Goal: Task Accomplishment & Management: Complete application form

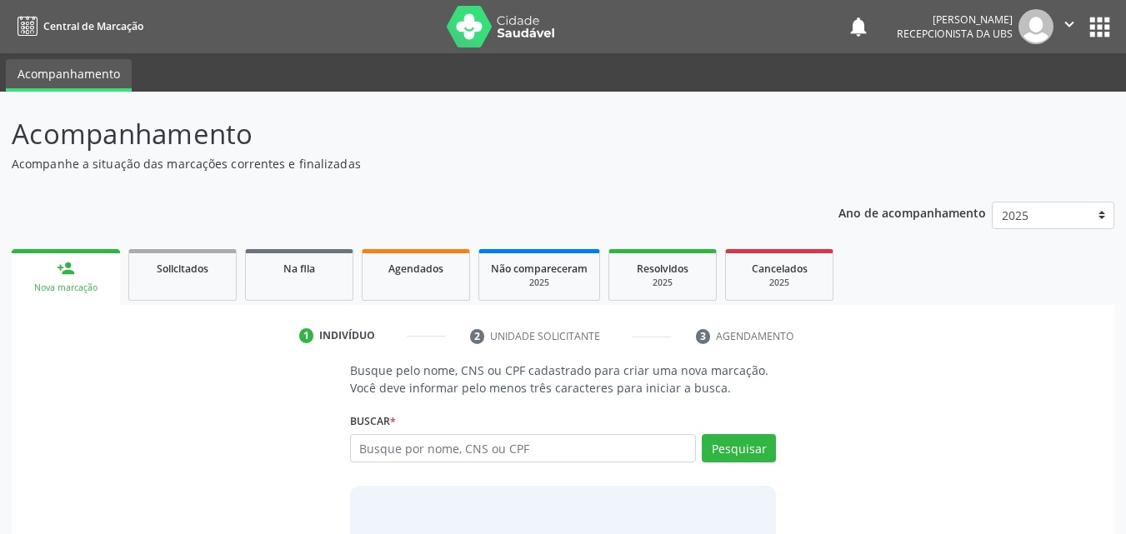
click at [417, 457] on input "text" at bounding box center [523, 448] width 347 height 28
click at [449, 451] on input "text" at bounding box center [523, 448] width 347 height 28
type input "704603710548030"
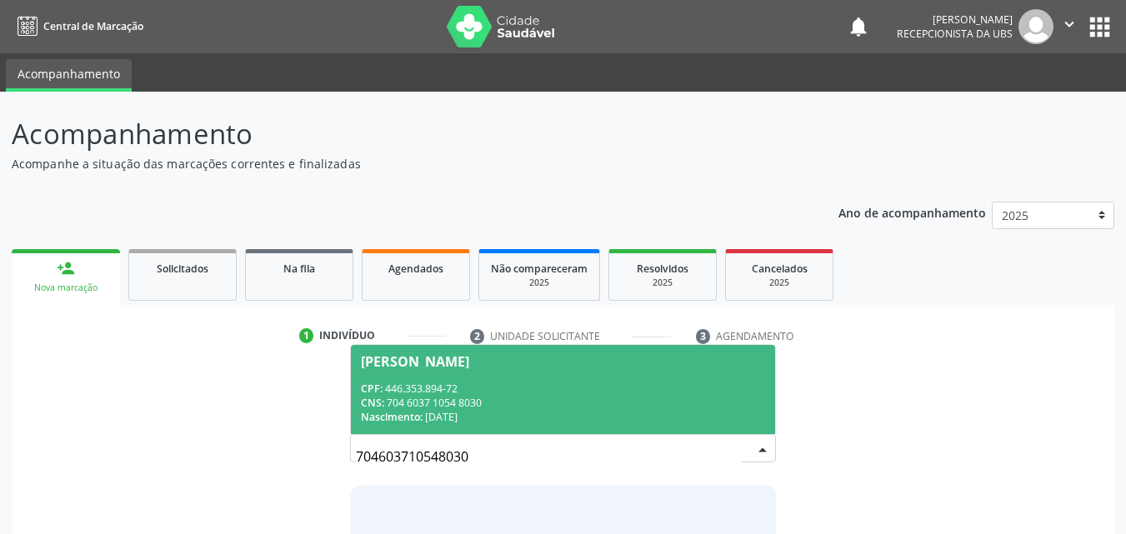
click at [422, 382] on div "CPF: 446.353.894-72" at bounding box center [563, 389] width 405 height 14
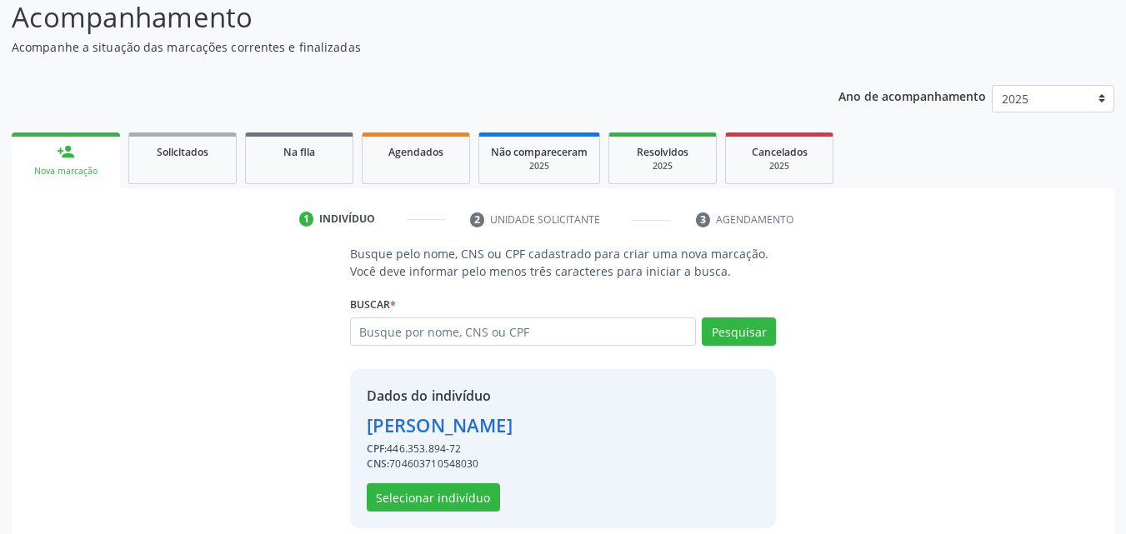
scroll to position [134, 0]
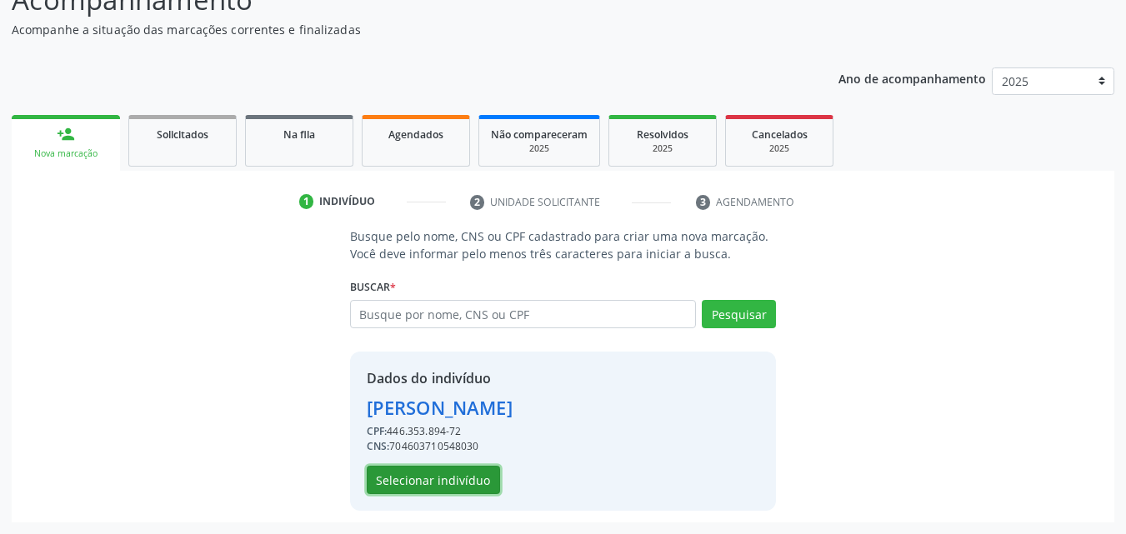
click at [444, 472] on button "Selecionar indivíduo" at bounding box center [433, 480] width 133 height 28
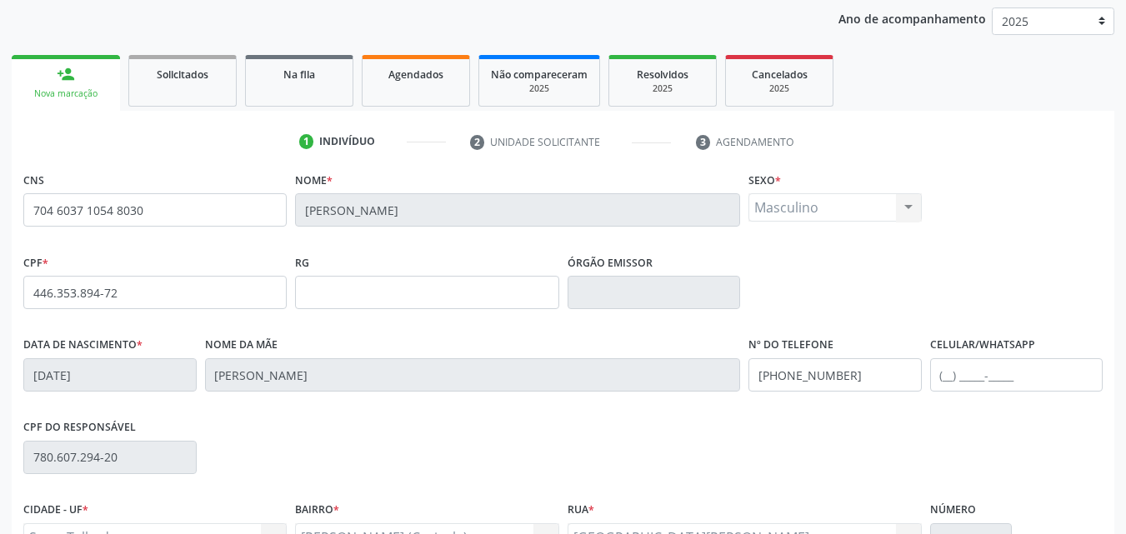
scroll to position [369, 0]
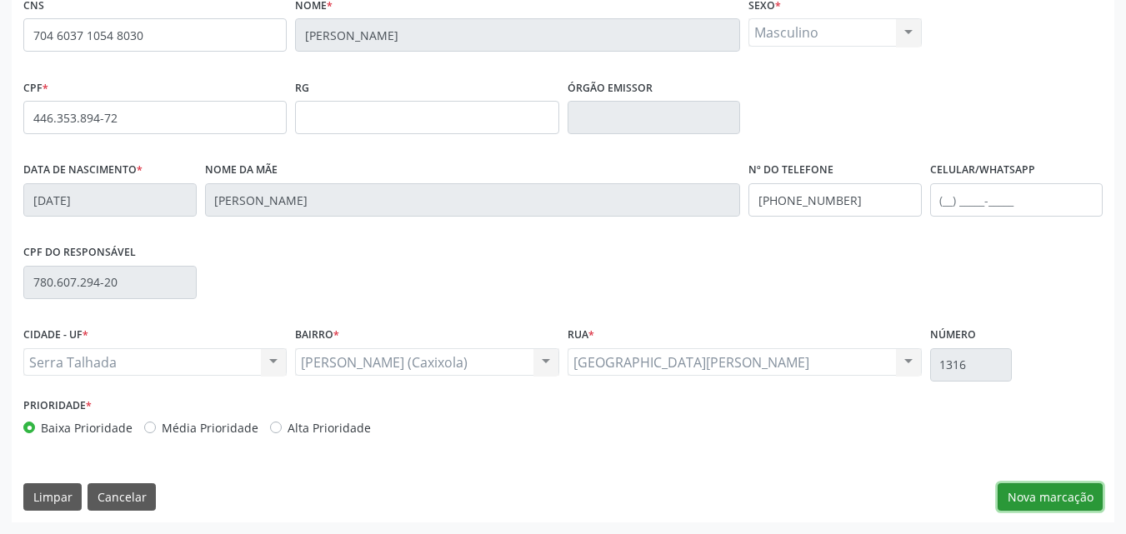
click at [1092, 489] on button "Nova marcação" at bounding box center [1049, 497] width 105 height 28
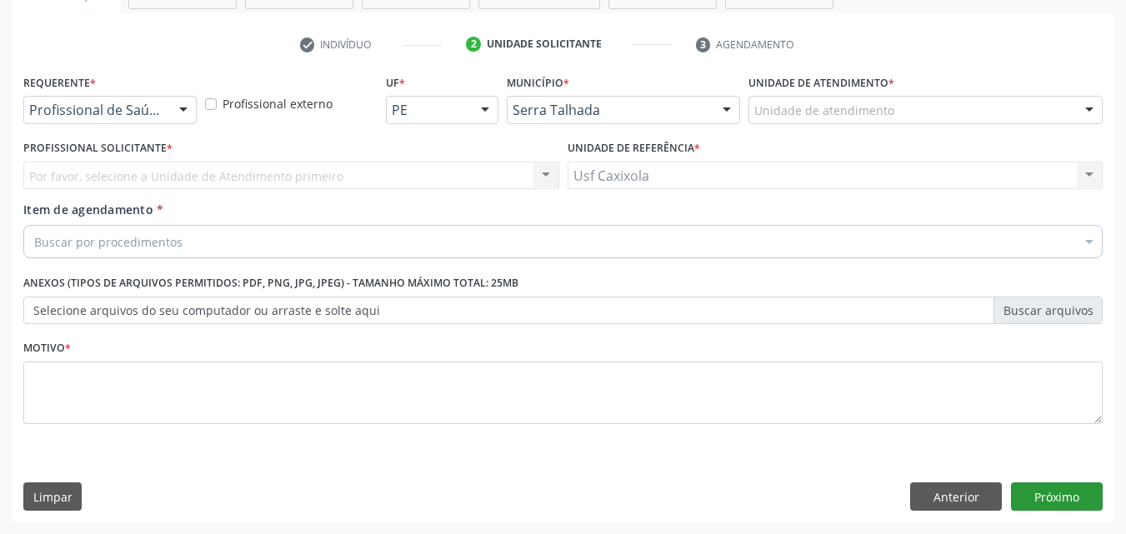
scroll to position [292, 0]
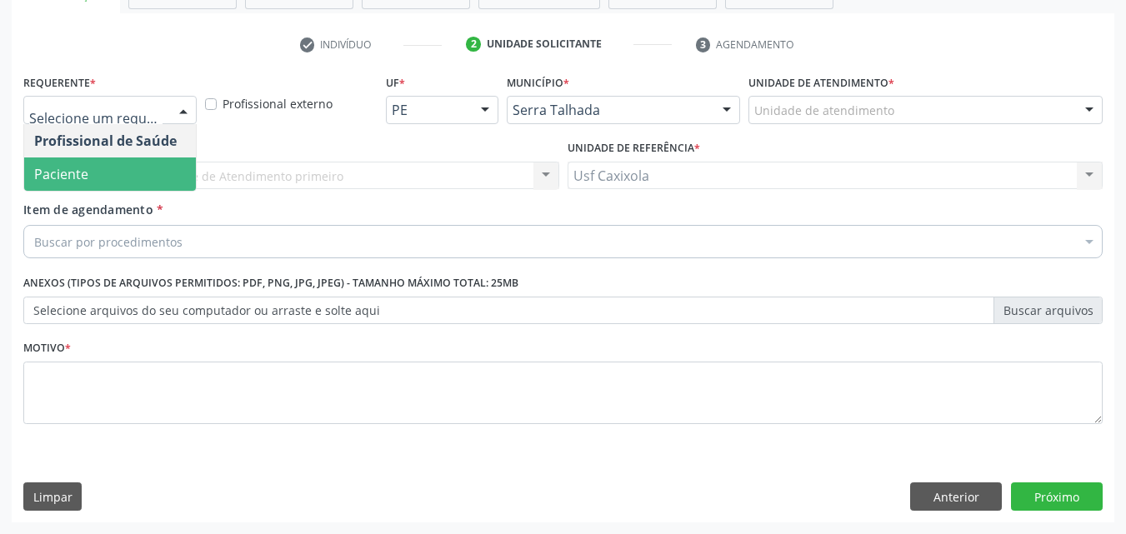
click at [162, 173] on span "Paciente" at bounding box center [110, 173] width 172 height 33
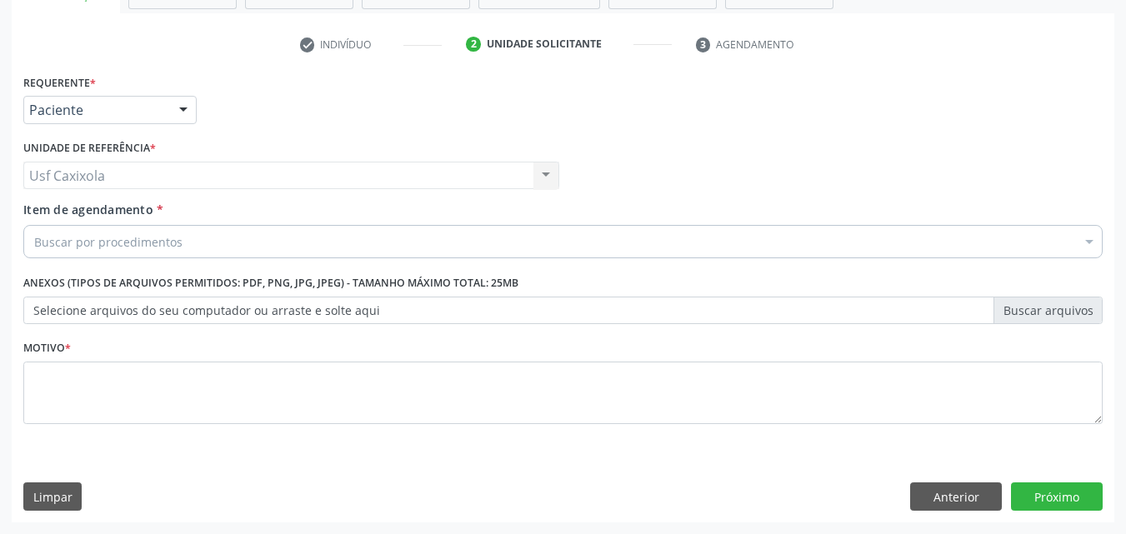
click at [191, 239] on div "Buscar por procedimentos" at bounding box center [562, 241] width 1079 height 33
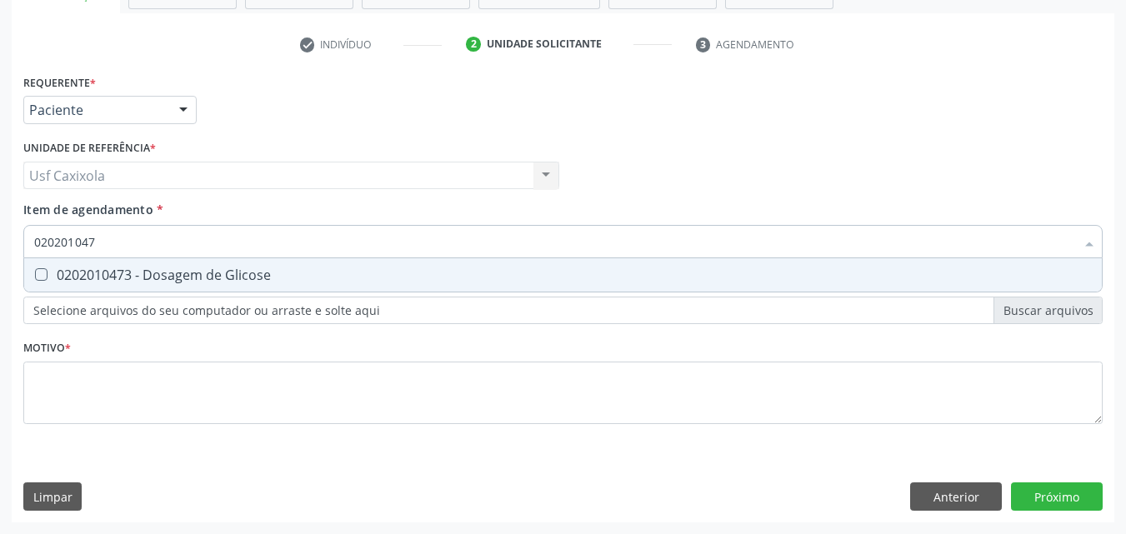
type input "0202010473"
click at [213, 277] on div "0202010473 - Dosagem de Glicose" at bounding box center [562, 274] width 1057 height 13
checkbox Glicose "true"
type input "0202010473"
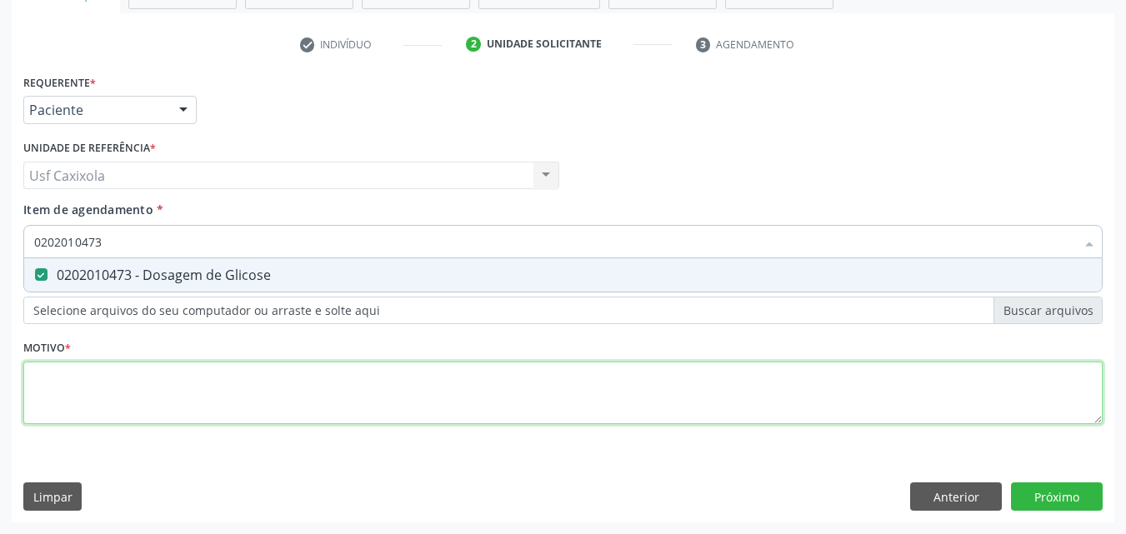
click at [212, 377] on div "Requerente * Paciente Profissional de Saúde Paciente Nenhum resultado encontrad…" at bounding box center [562, 258] width 1079 height 377
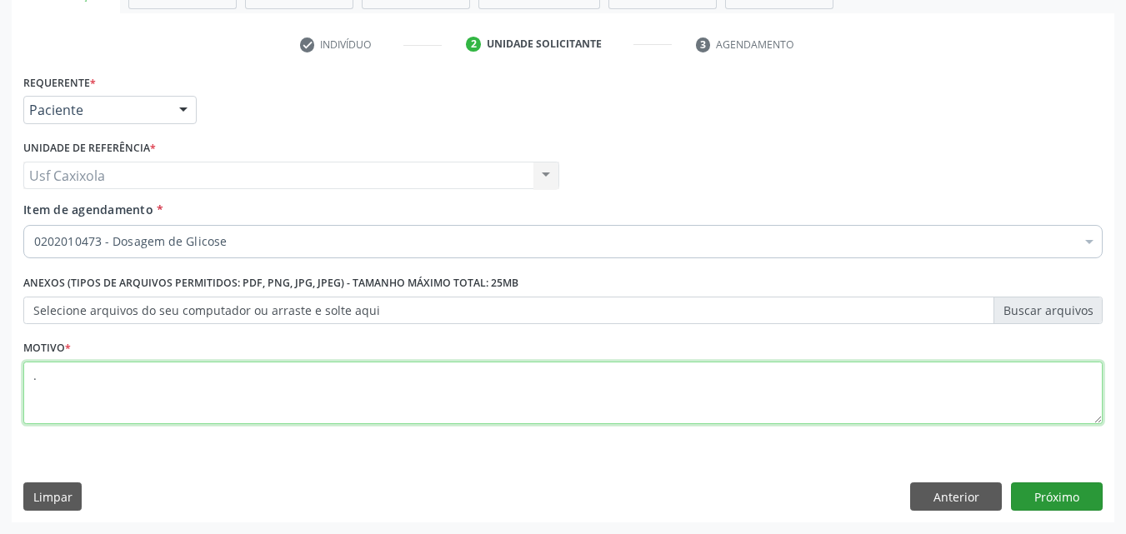
type textarea "."
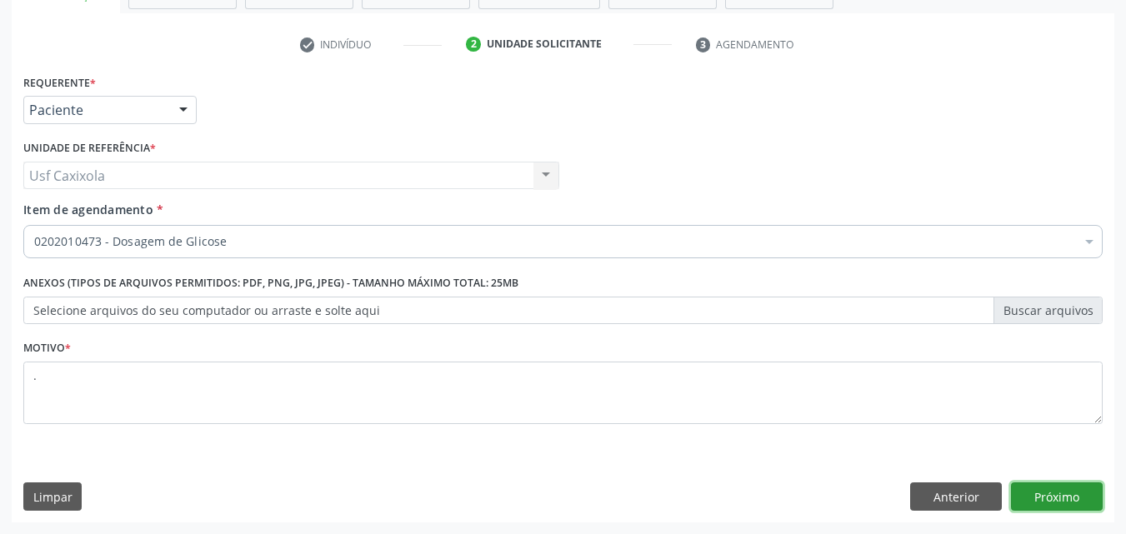
click at [1044, 494] on button "Próximo" at bounding box center [1057, 496] width 92 height 28
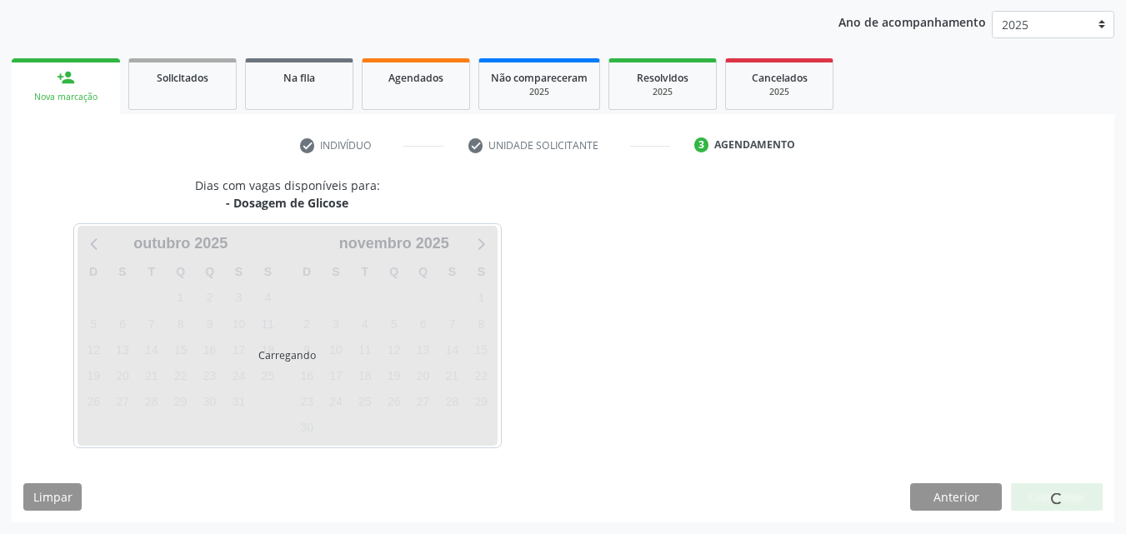
scroll to position [191, 0]
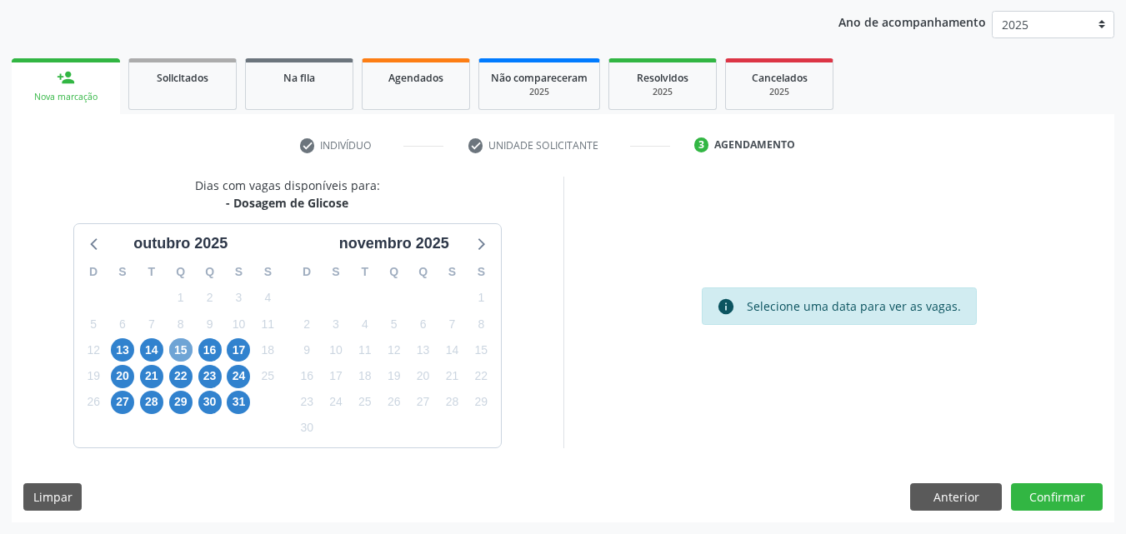
click at [182, 345] on span "15" at bounding box center [180, 349] width 23 height 23
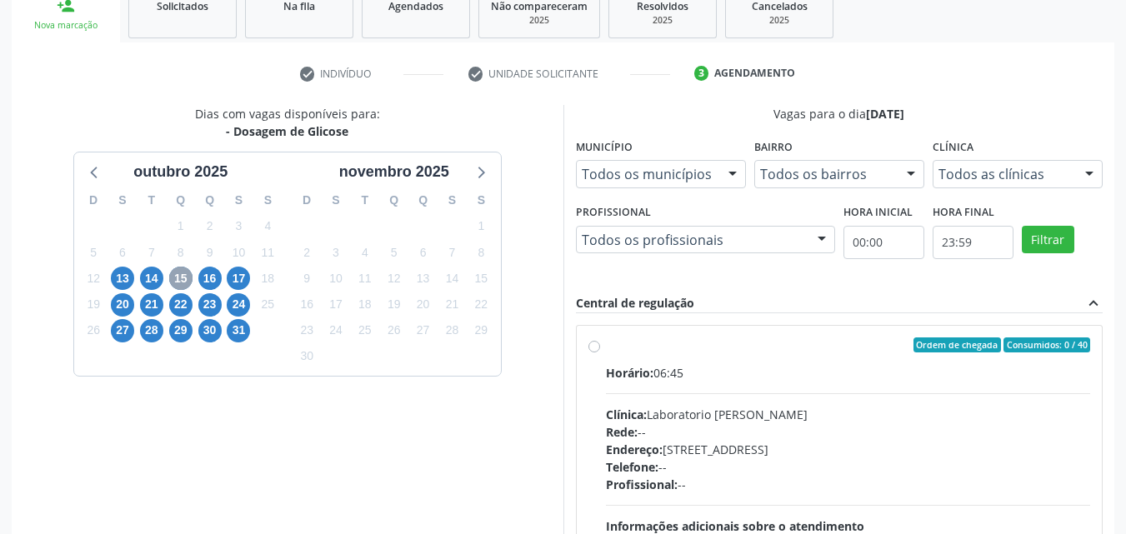
scroll to position [0, 0]
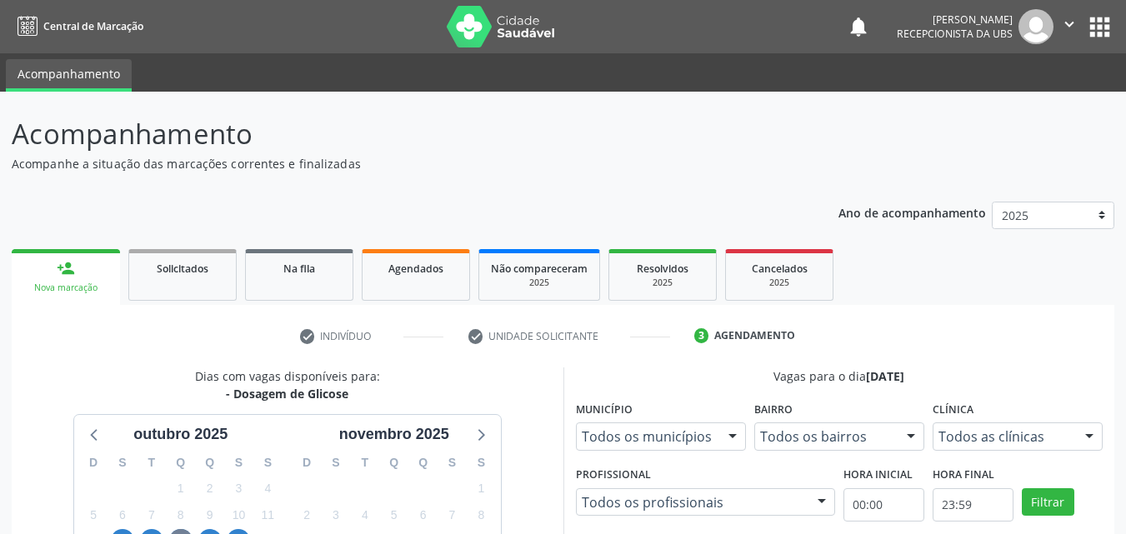
click at [77, 267] on link "person_add Nova marcação" at bounding box center [66, 277] width 108 height 56
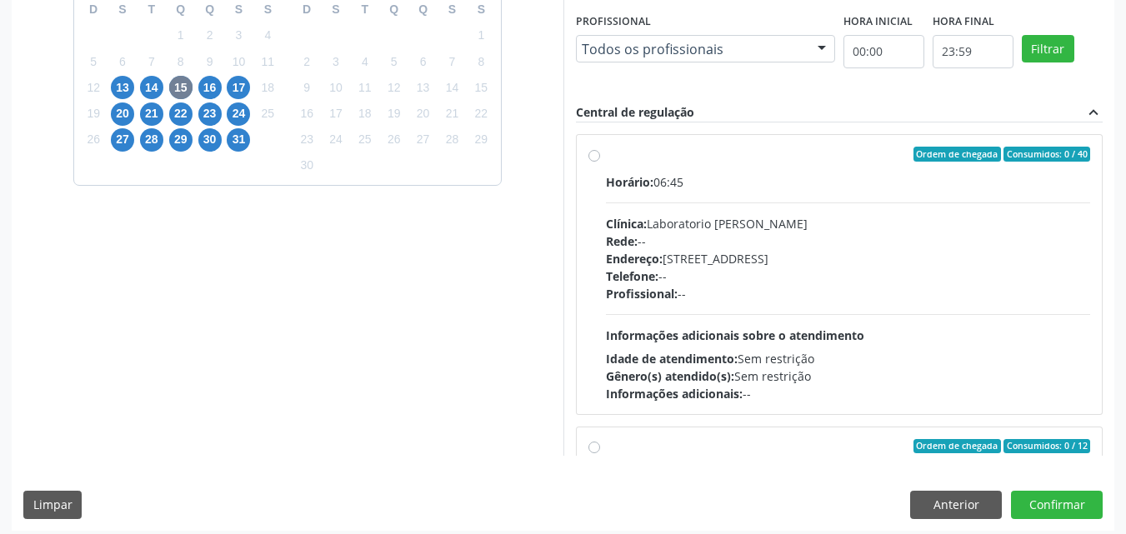
scroll to position [462, 0]
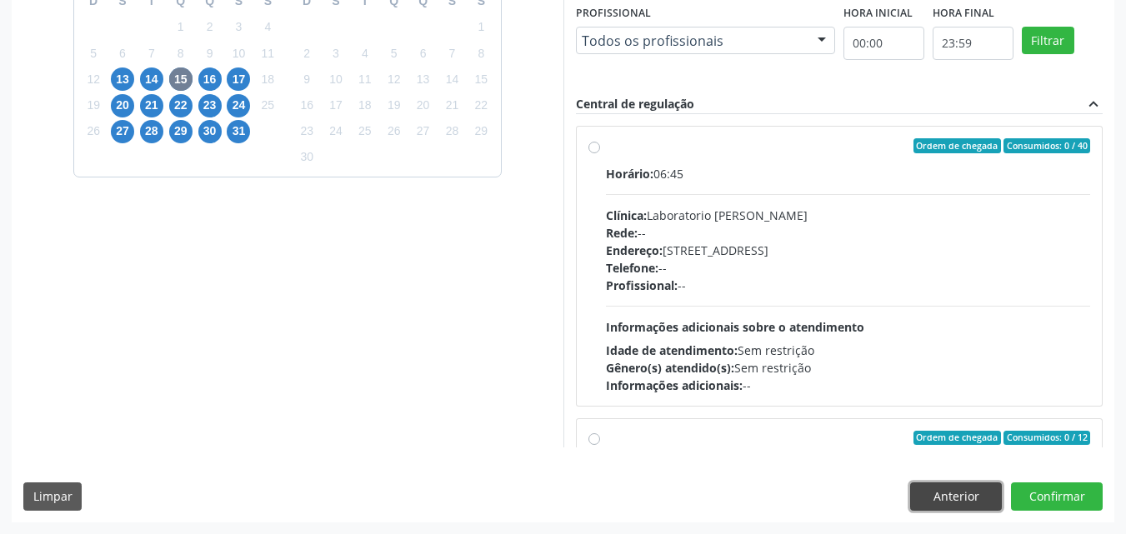
click at [935, 506] on button "Anterior" at bounding box center [956, 496] width 92 height 28
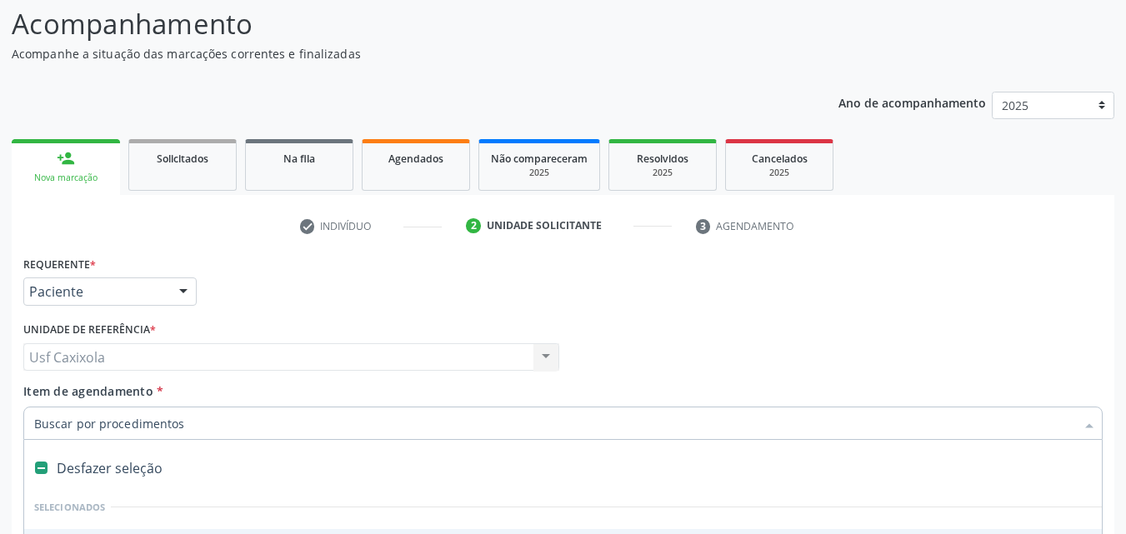
scroll to position [0, 0]
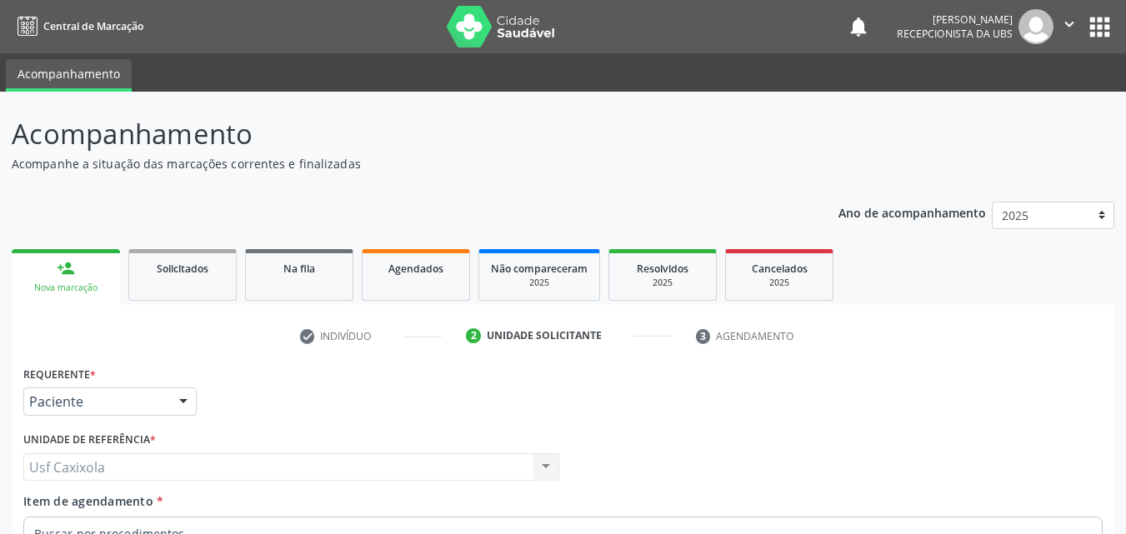
click at [79, 275] on link "person_add Nova marcação" at bounding box center [66, 277] width 108 height 56
click at [222, 280] on link "Solicitados" at bounding box center [182, 275] width 108 height 52
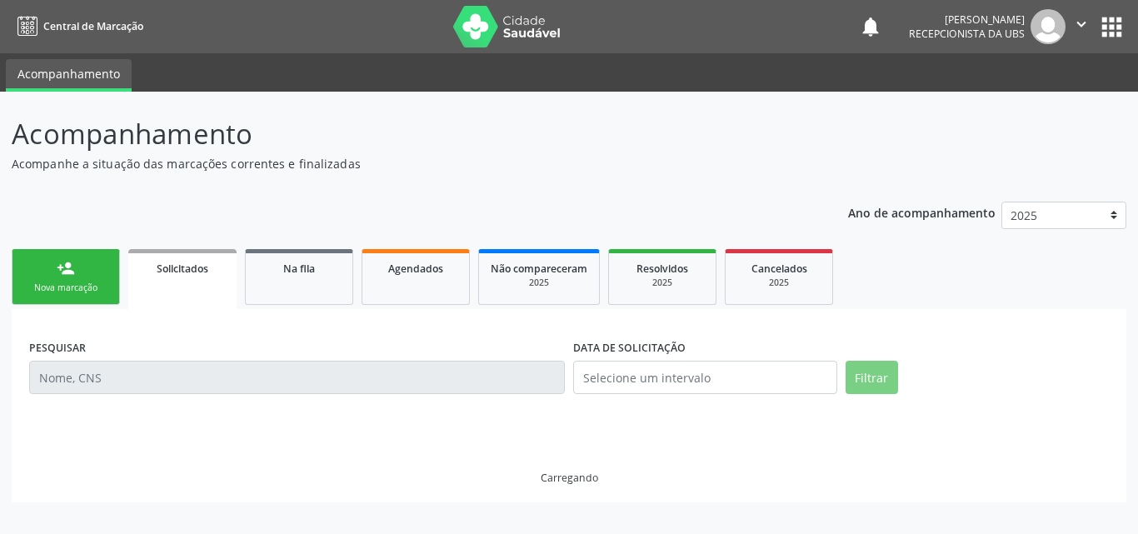
click at [60, 278] on link "person_add Nova marcação" at bounding box center [66, 277] width 108 height 56
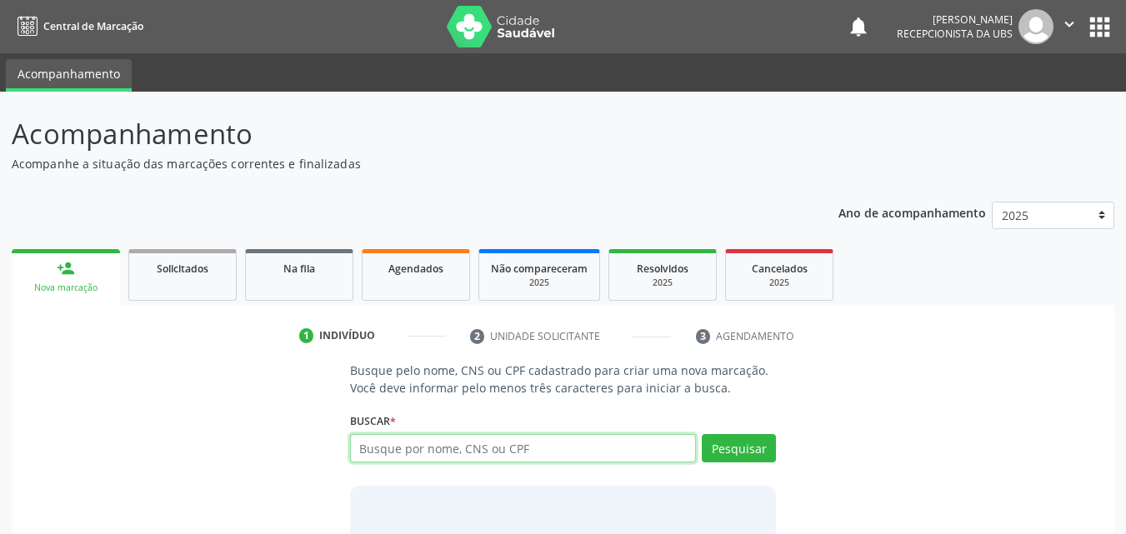
click at [413, 446] on input "text" at bounding box center [523, 448] width 347 height 28
click at [413, 443] on input "text" at bounding box center [523, 448] width 347 height 28
type input "700401993803948"
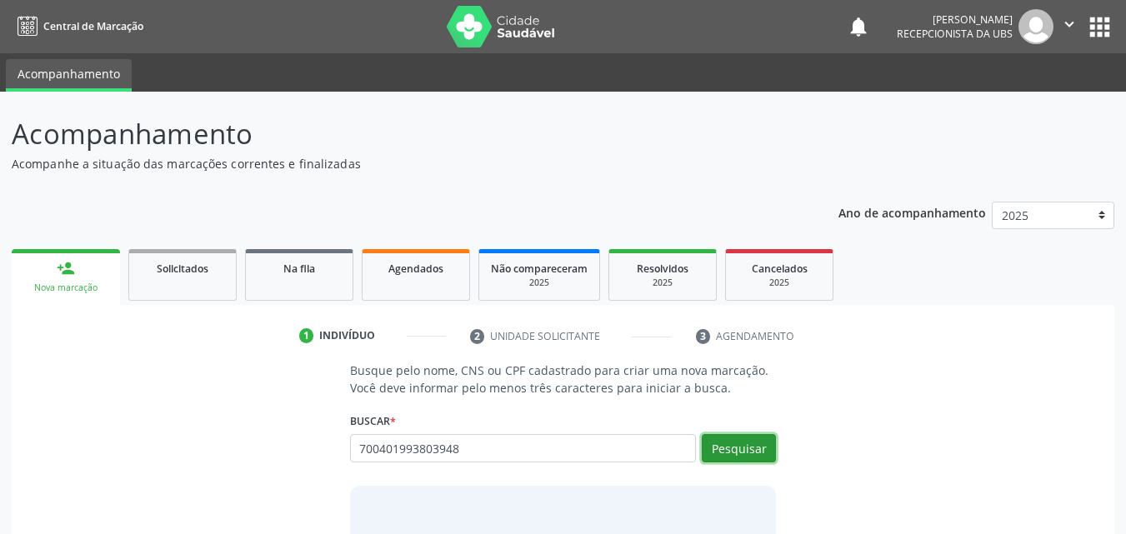
click at [729, 456] on button "Pesquisar" at bounding box center [739, 448] width 74 height 28
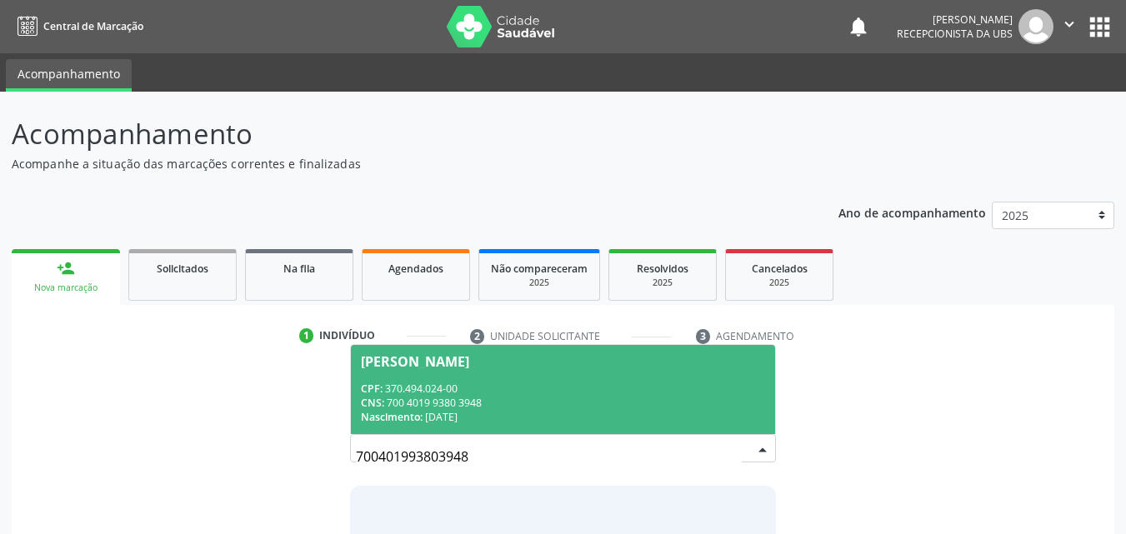
click at [629, 370] on span "Maria Jose da Silva Firmino CPF: 370.494.024-00 CNS: 700 4019 9380 3948 Nascime…" at bounding box center [563, 389] width 425 height 89
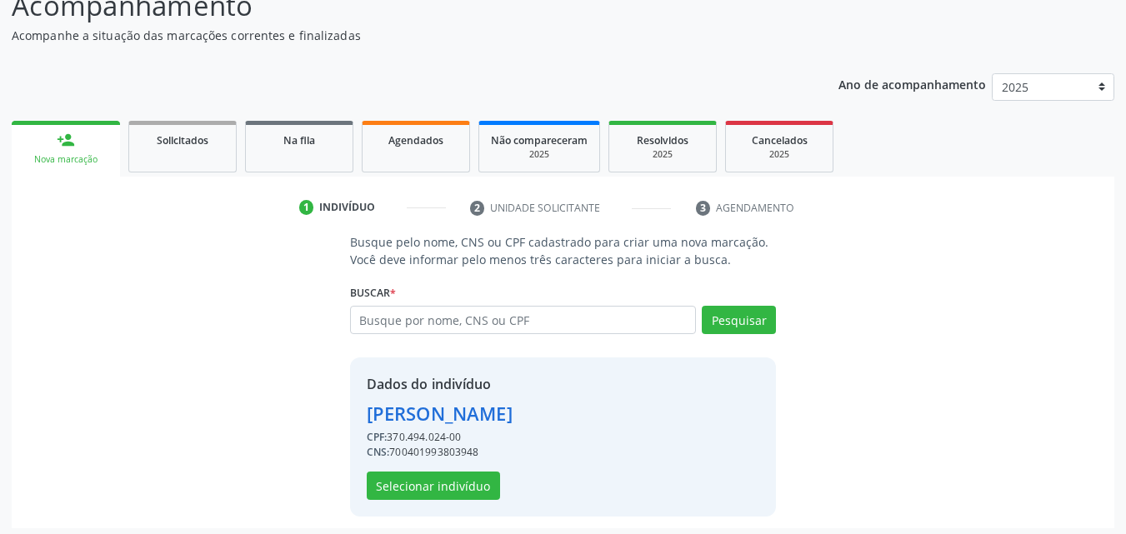
scroll to position [134, 0]
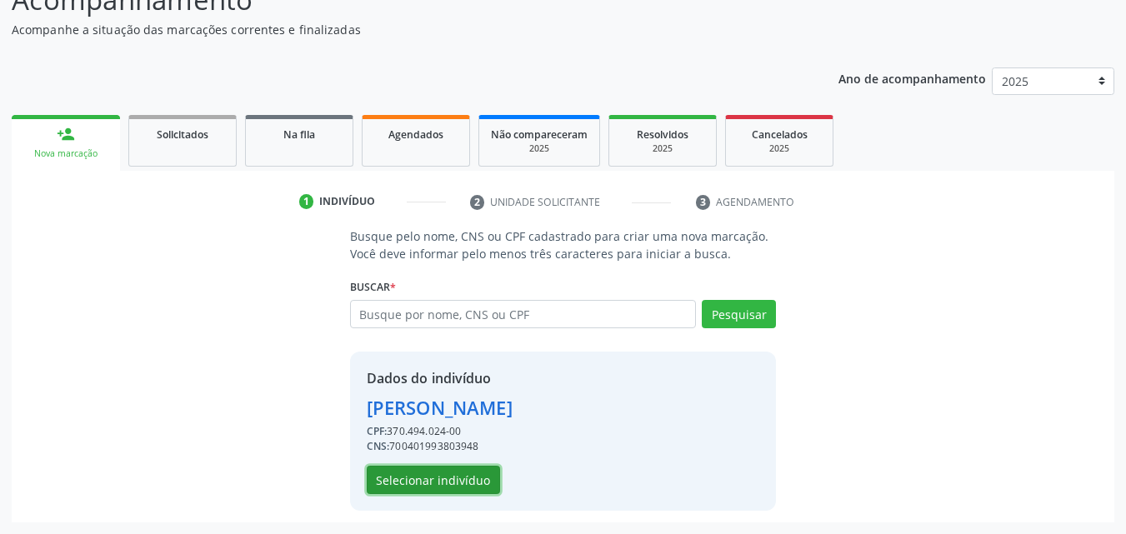
click at [484, 484] on button "Selecionar indivíduo" at bounding box center [433, 480] width 133 height 28
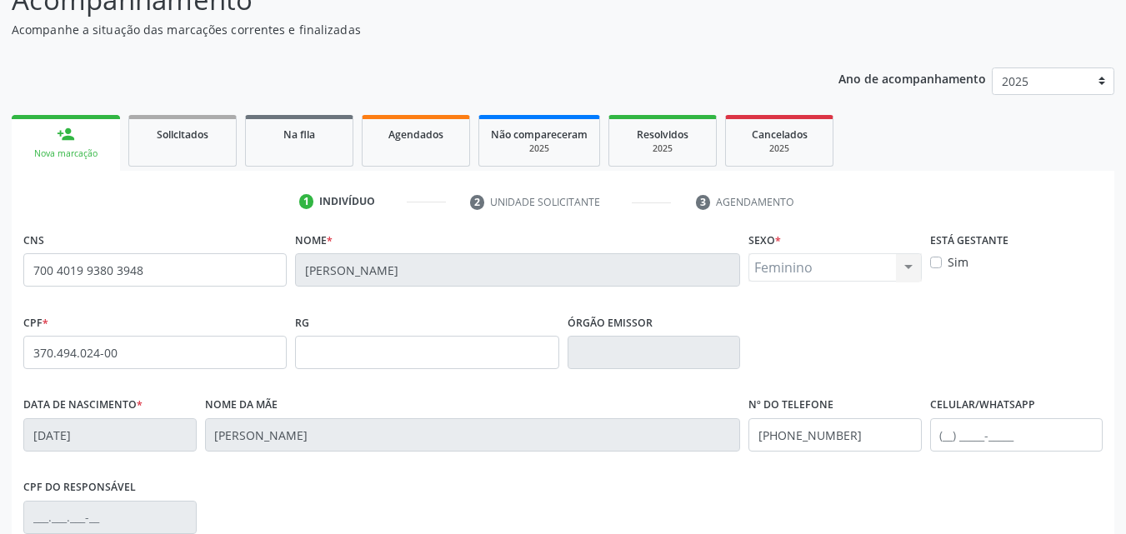
click at [389, 281] on fieldset "Nome * Maria Jose da Silva Firmino" at bounding box center [517, 262] width 445 height 71
drag, startPoint x: 447, startPoint y: 293, endPoint x: 308, endPoint y: 288, distance: 139.2
click at [308, 288] on fieldset "Nome * Maria Jose da Silva Firmino" at bounding box center [517, 262] width 445 height 71
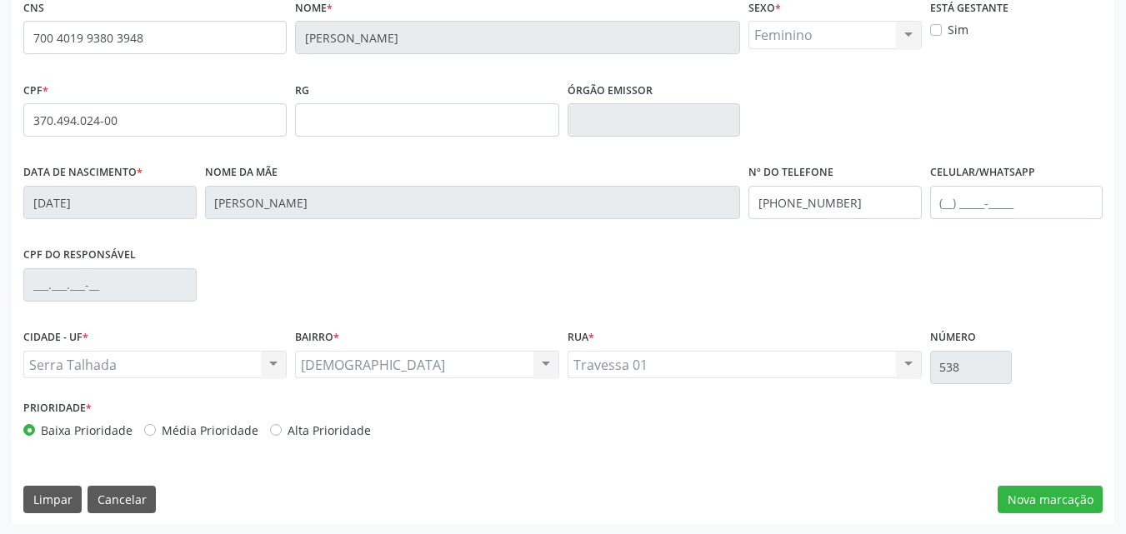
scroll to position [369, 0]
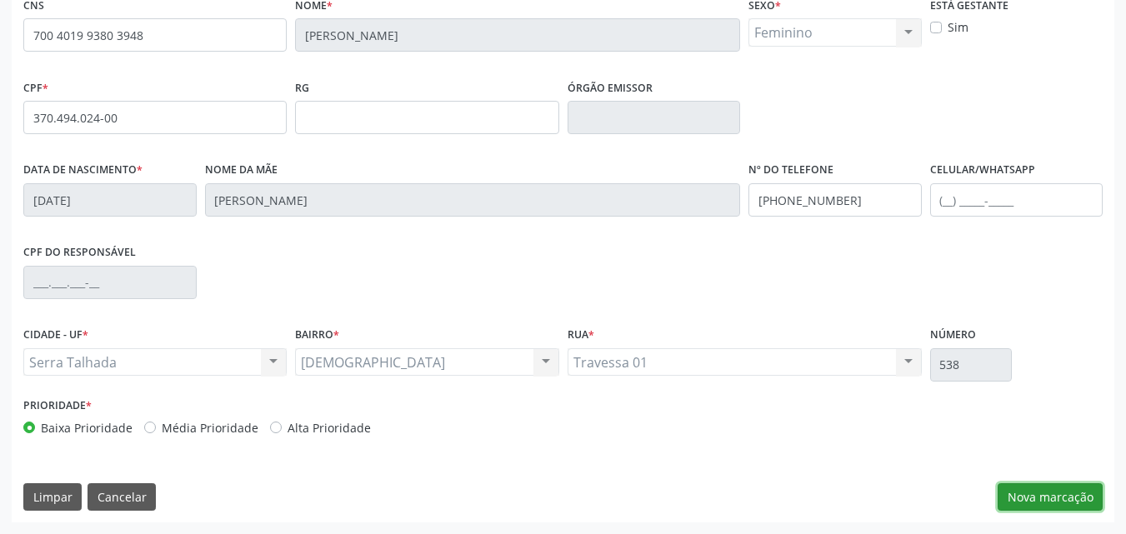
click at [1064, 492] on button "Nova marcação" at bounding box center [1049, 497] width 105 height 28
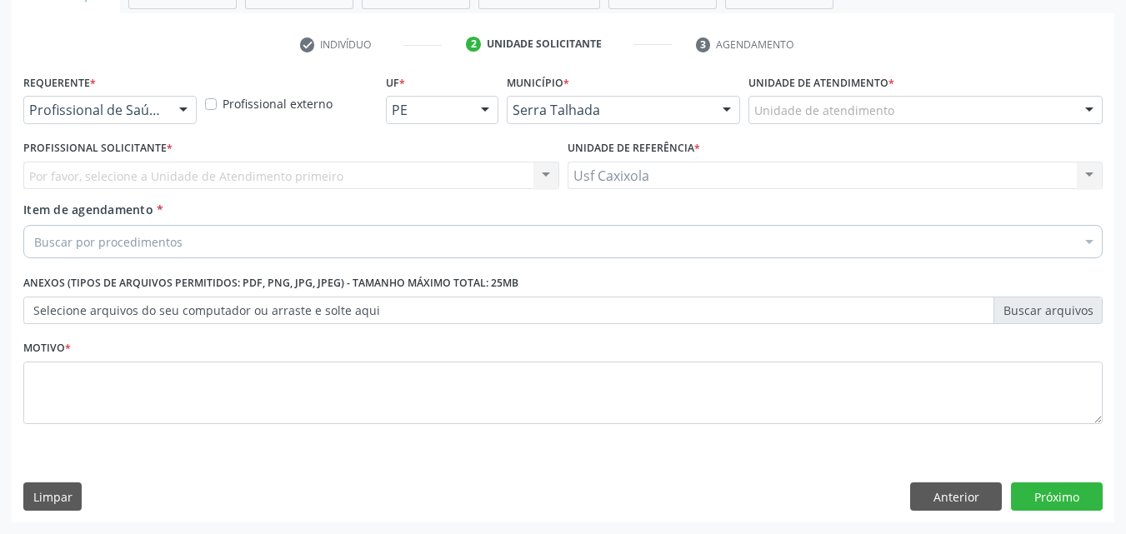
scroll to position [292, 0]
click at [177, 105] on div at bounding box center [183, 111] width 25 height 28
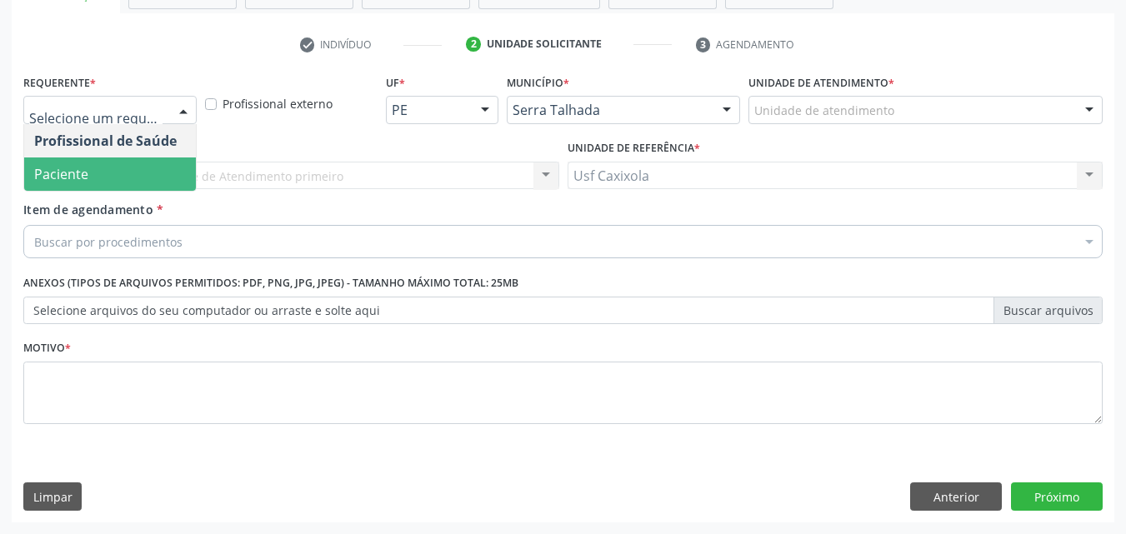
click at [151, 176] on span "Paciente" at bounding box center [110, 173] width 172 height 33
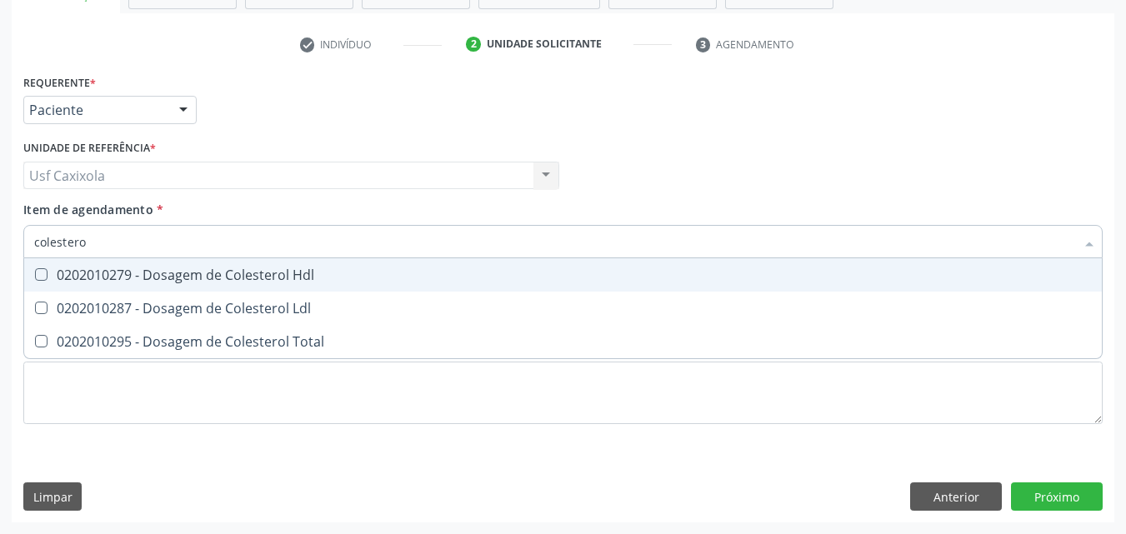
type input "colesterol"
click at [162, 270] on div "0202010279 - Dosagem de Colesterol Hdl" at bounding box center [562, 274] width 1057 height 13
checkbox Hdl "true"
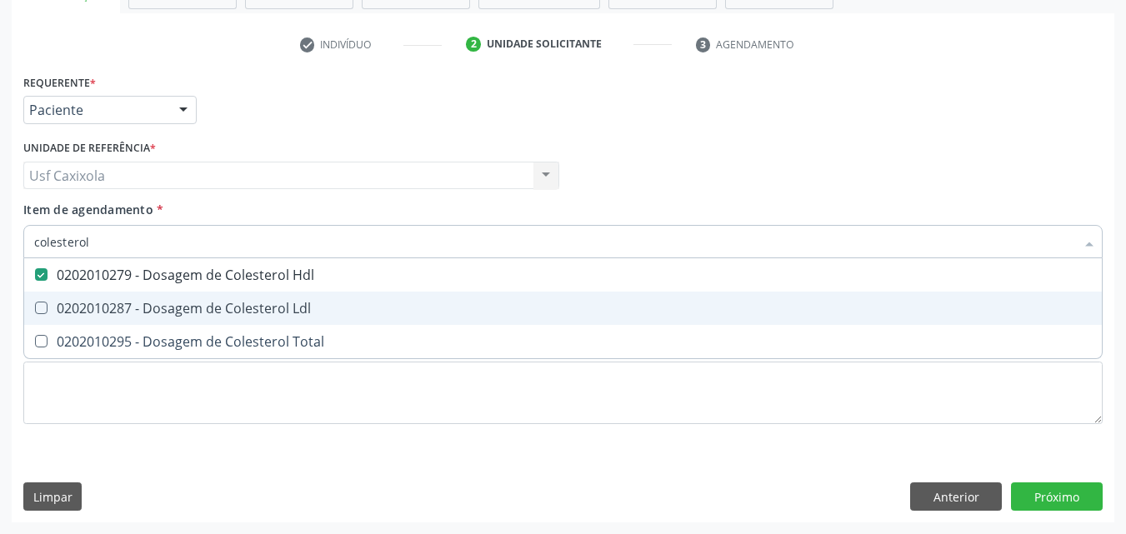
click at [158, 308] on div "0202010287 - Dosagem de Colesterol Ldl" at bounding box center [562, 308] width 1057 height 13
checkbox Ldl "true"
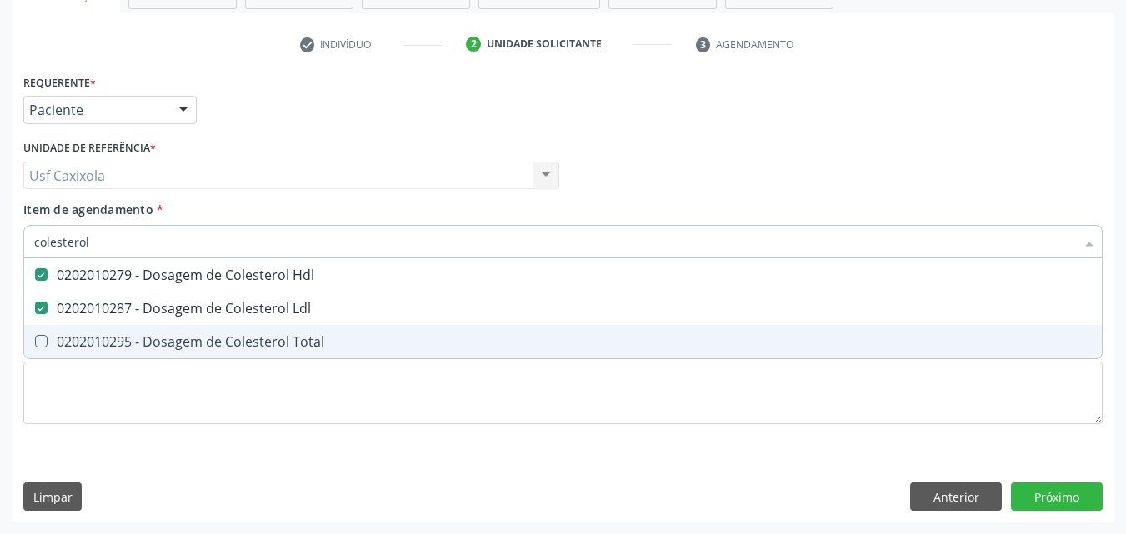
click at [155, 342] on div "0202010295 - Dosagem de Colesterol Total" at bounding box center [562, 341] width 1057 height 13
checkbox Total "true"
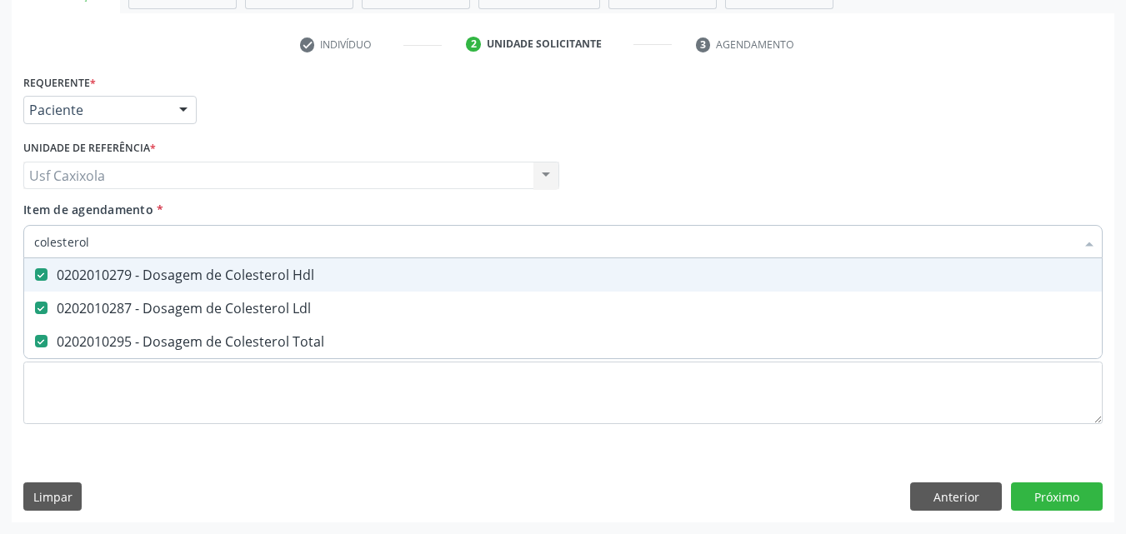
click at [206, 237] on input "colesterol" at bounding box center [554, 241] width 1041 height 33
drag, startPoint x: 187, startPoint y: 237, endPoint x: 15, endPoint y: 245, distance: 172.6
click at [15, 245] on div "Requerente * Paciente Profissional de Saúde Paciente Nenhum resultado encontrad…" at bounding box center [563, 296] width 1102 height 452
type input "0"
checkbox Hdl "false"
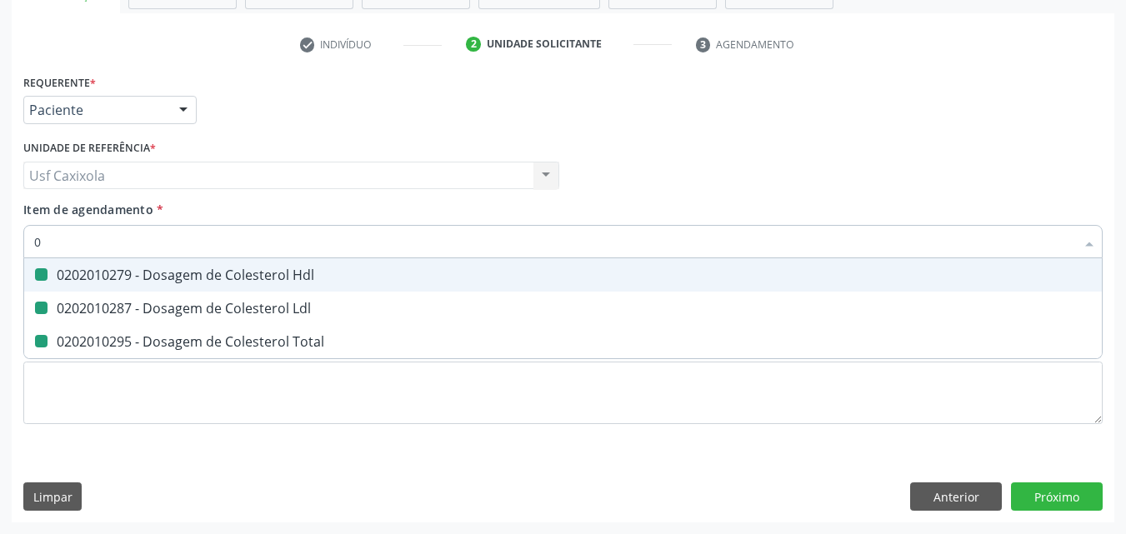
checkbox Ldl "false"
checkbox Total "false"
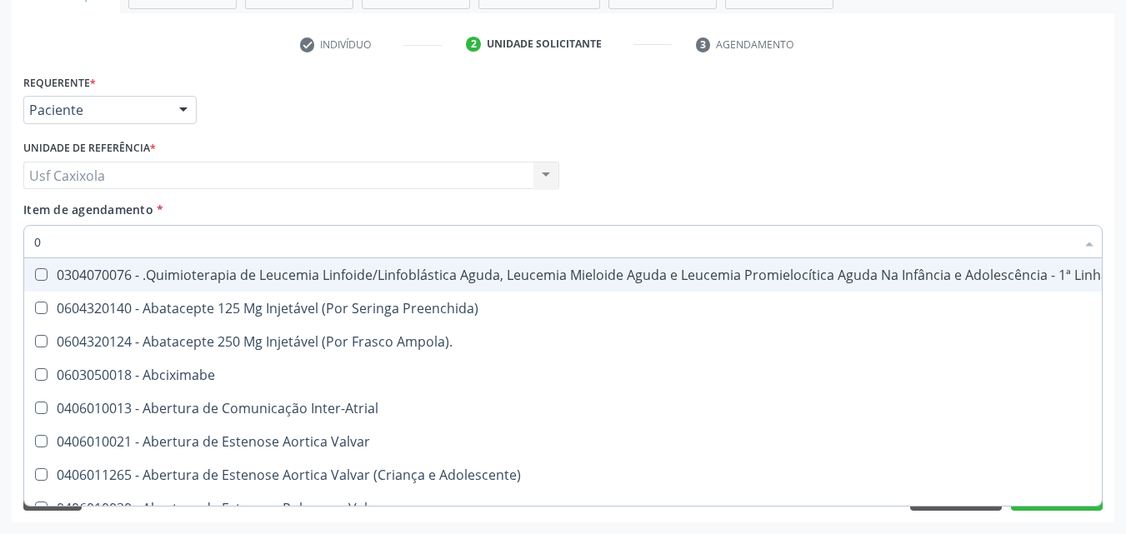
type input "02"
checkbox Dentária "true"
checkbox Antibiotico "true"
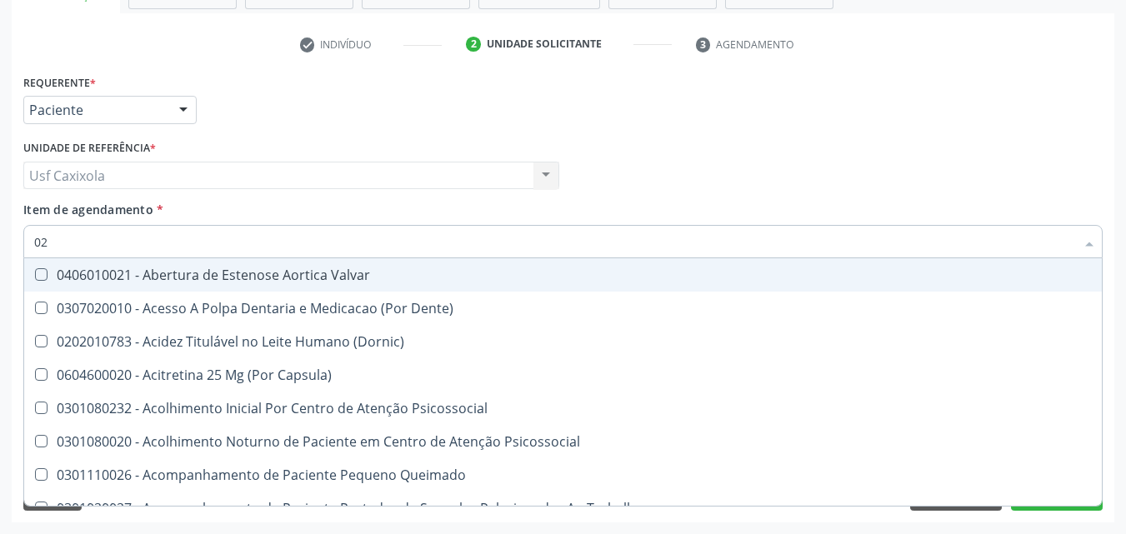
type input "020"
checkbox Epispádia "true"
checkbox Anos\) "true"
checkbox Congênita "true"
checkbox Hdl "false"
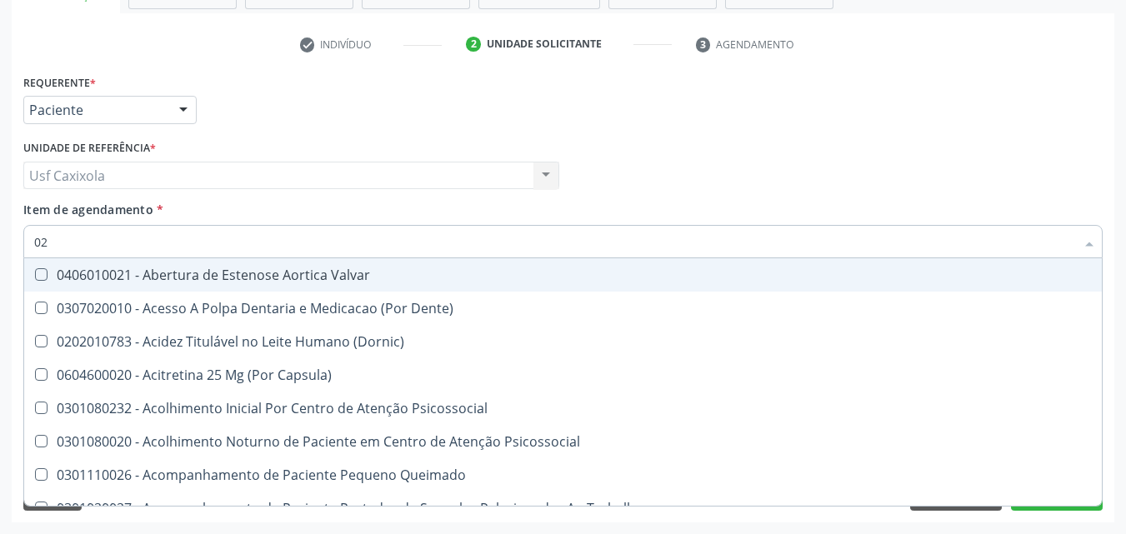
checkbox Ldl "false"
checkbox Total "false"
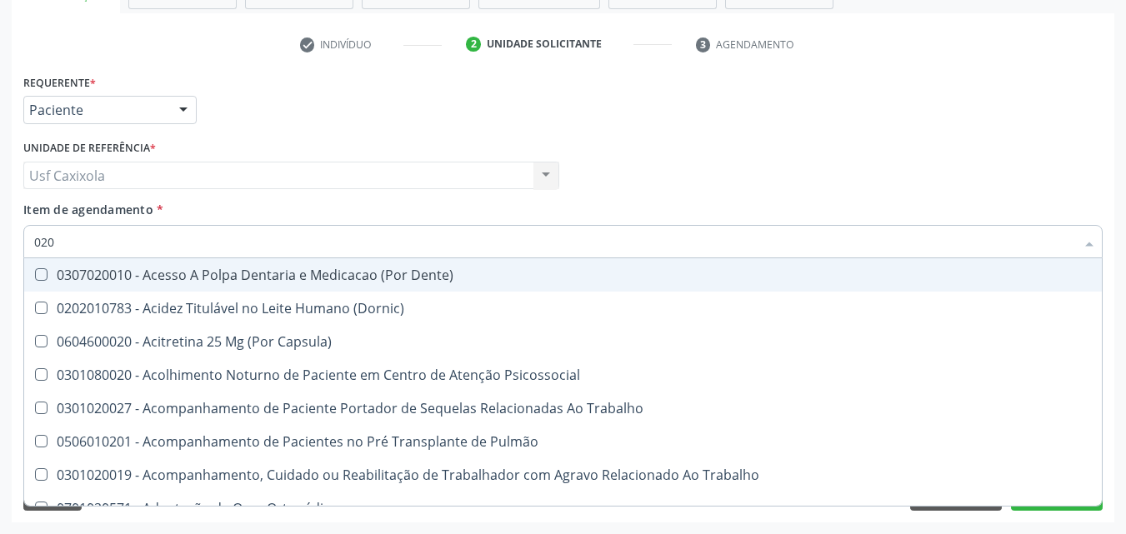
type input "0202"
checkbox Faringe\/Laringe "true"
checkbox Puncao "true"
checkbox Fragmento "true"
checkbox Hdl "false"
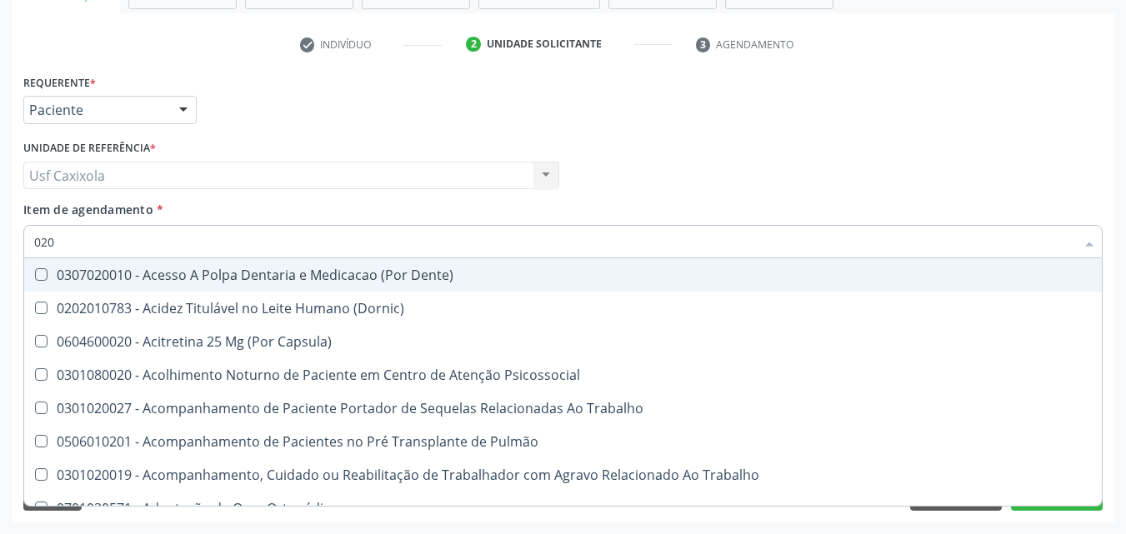
checkbox Ldl "false"
checkbox Total "false"
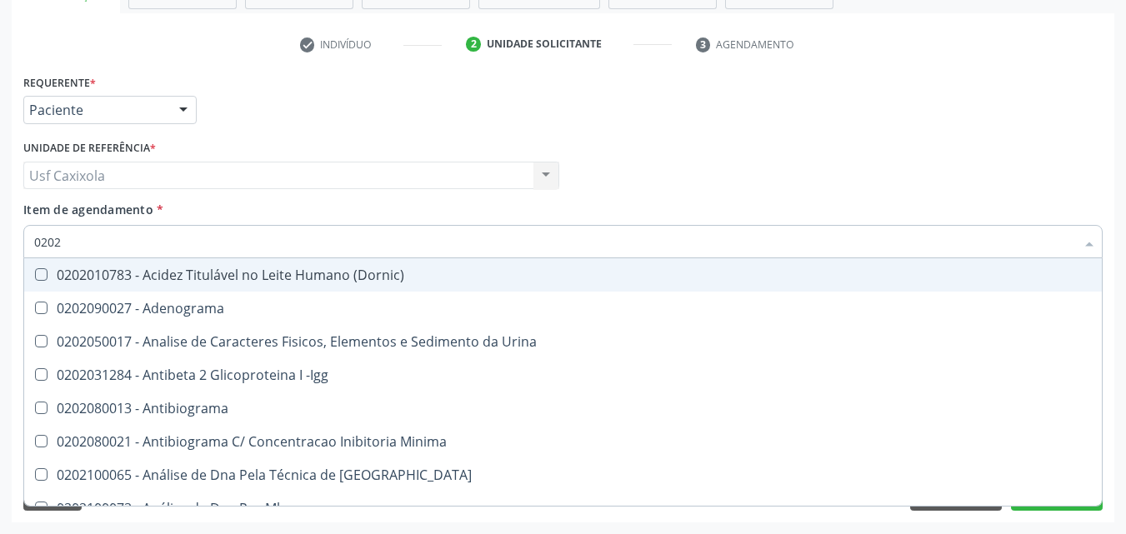
type input "02020"
checkbox \(Psa\) "true"
checkbox III "true"
checkbox Barbituratos "true"
checkbox Hdl "false"
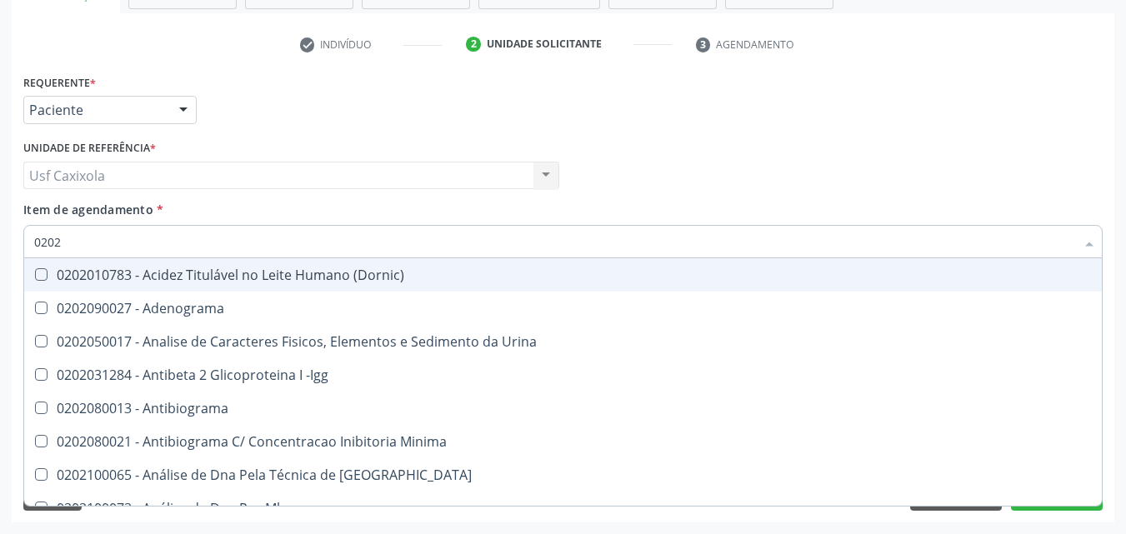
checkbox Ldl "false"
checkbox Total "false"
type input "020201"
checkbox \(Pos-Pasteurização\) "true"
checkbox Molecular "true"
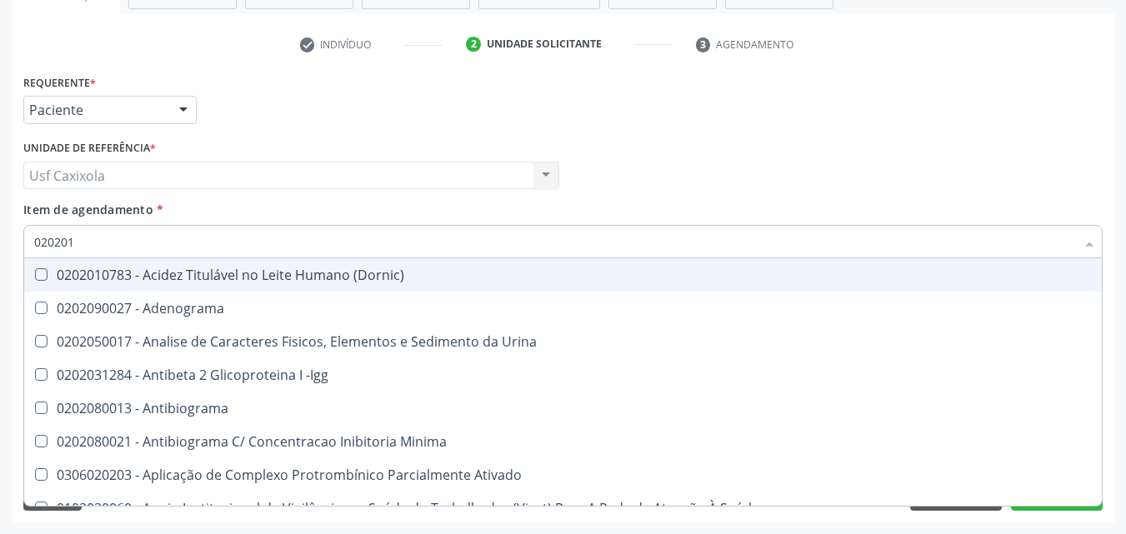
checkbox Parceria\) "true"
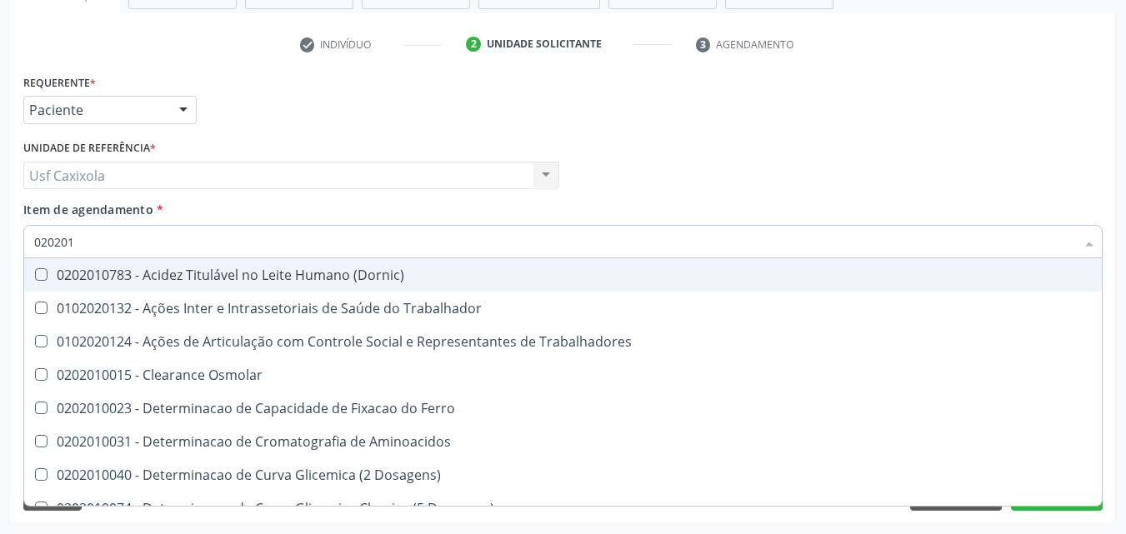
type input "0202010"
checkbox Circulante "true"
checkbox III "true"
checkbox Fracoes "true"
checkbox Hdl "false"
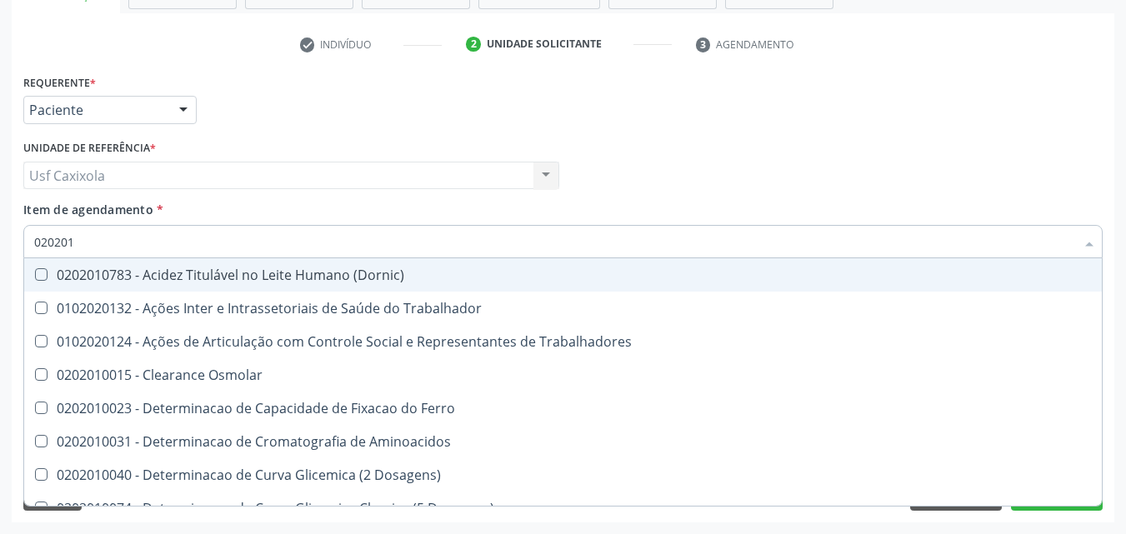
checkbox Ldl "false"
checkbox Total "false"
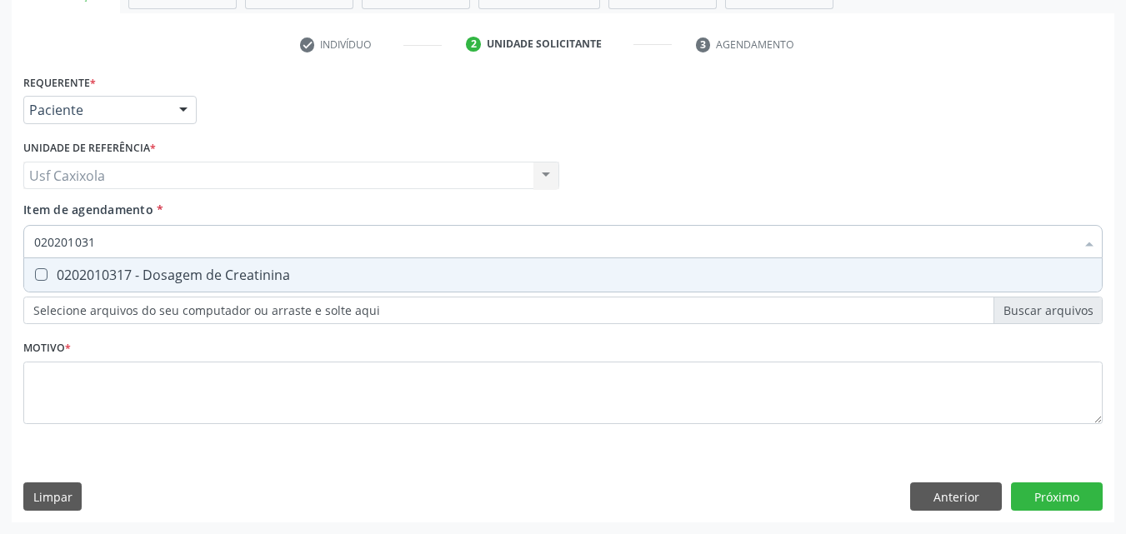
type input "0202010317"
click at [92, 276] on div "0202010317 - Dosagem de Creatinina" at bounding box center [562, 274] width 1057 height 13
checkbox Creatinina "true"
drag, startPoint x: 66, startPoint y: 234, endPoint x: 17, endPoint y: 228, distance: 49.5
click at [17, 228] on div "Requerente * Paciente Profissional de Saúde Paciente Nenhum resultado encontrad…" at bounding box center [563, 296] width 1102 height 452
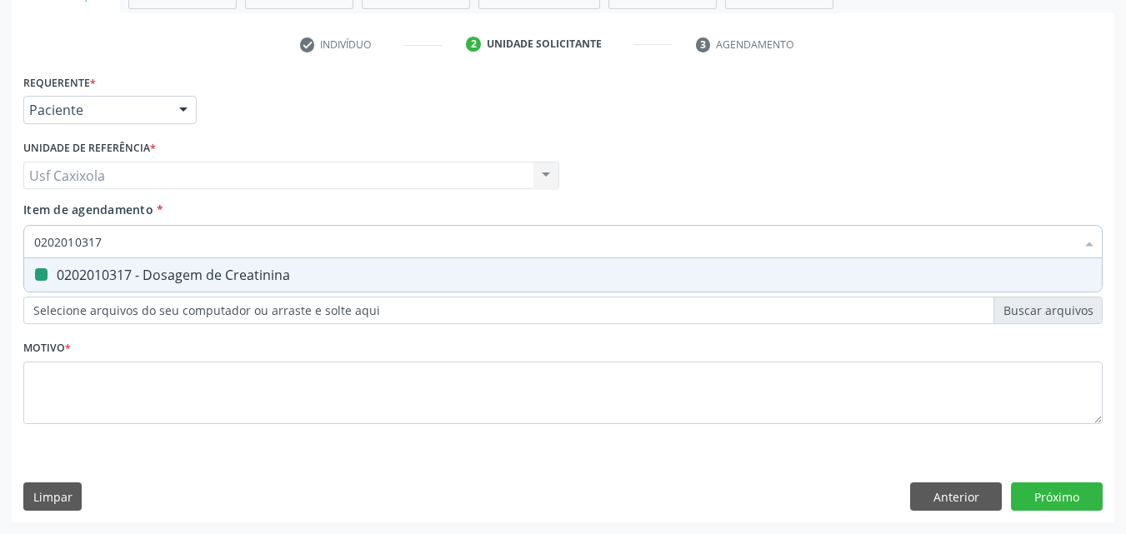
type input "0"
checkbox Creatinina "false"
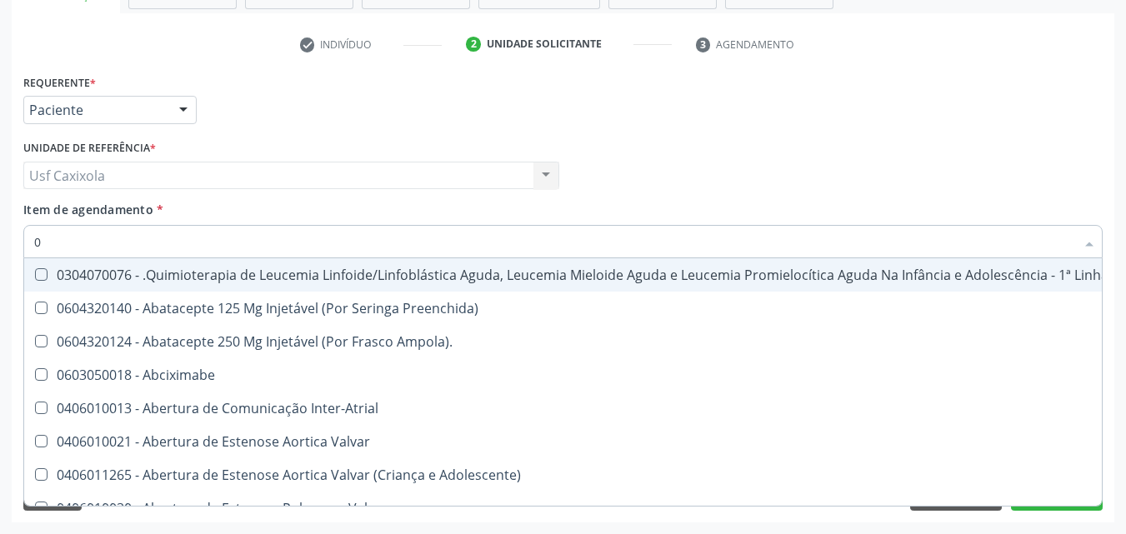
type input "02"
checkbox Dentária "true"
checkbox Antibiotico "true"
checkbox \(Liquido\) "true"
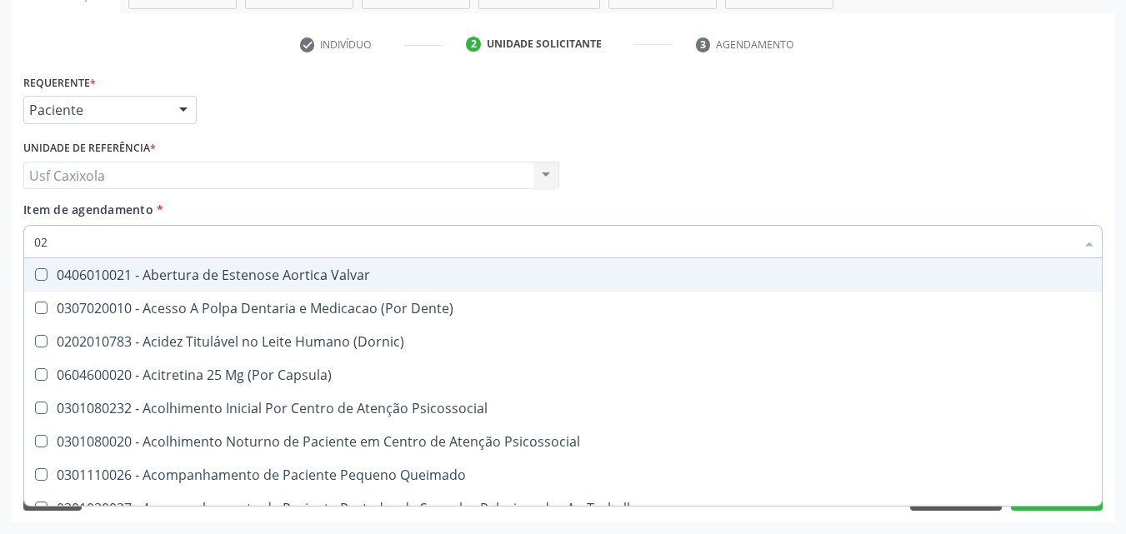
type input "020"
checkbox Epispádia "true"
checkbox Anos\) "true"
checkbox Congênita "true"
checkbox Complementar\) "true"
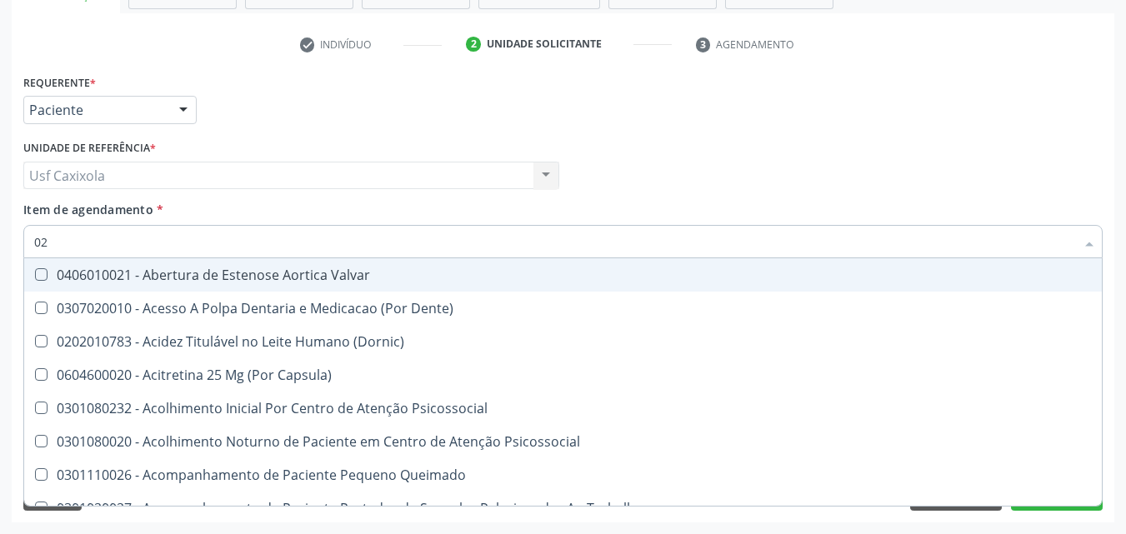
checkbox Hdl "false"
checkbox Ldl "false"
checkbox Total "false"
checkbox Creatinina "false"
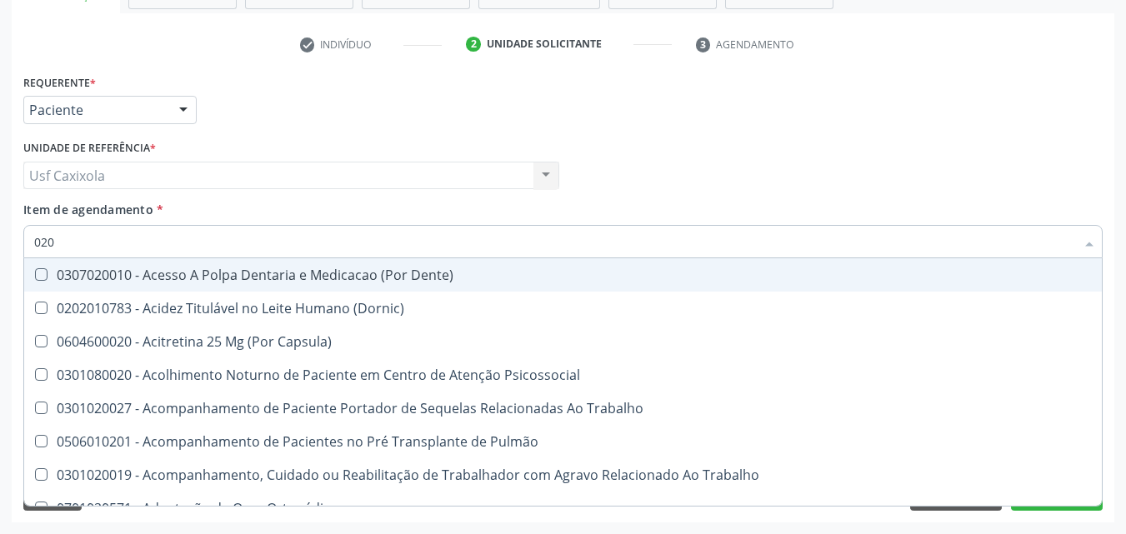
type input "0202"
checkbox Faringe\/Laringe "true"
checkbox Puncao "true"
checkbox Fragmento "true"
checkbox Ossea "true"
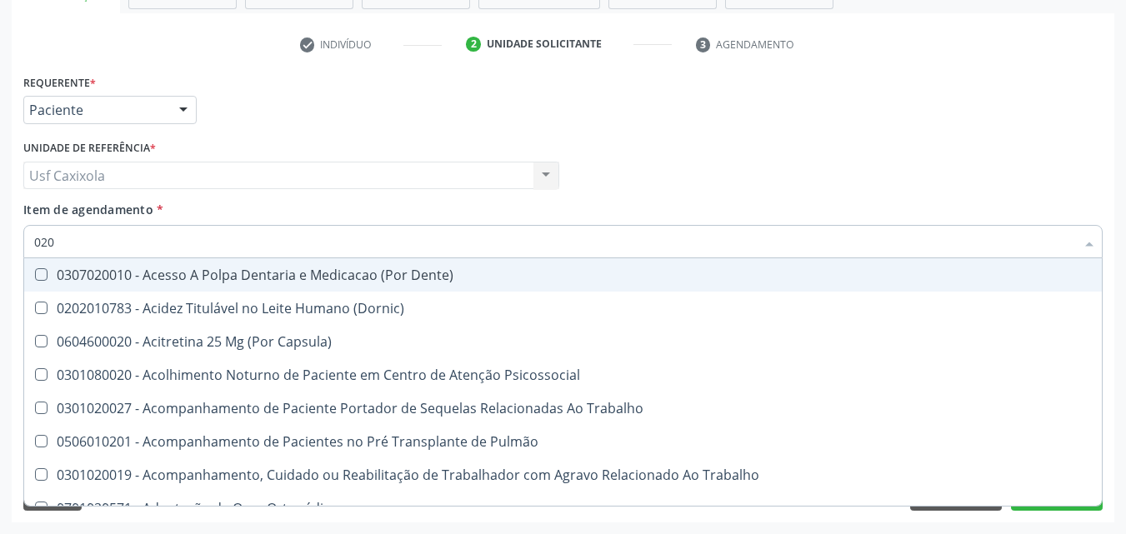
checkbox Hdl "false"
checkbox Ldl "false"
checkbox Total "false"
checkbox Creatinina "false"
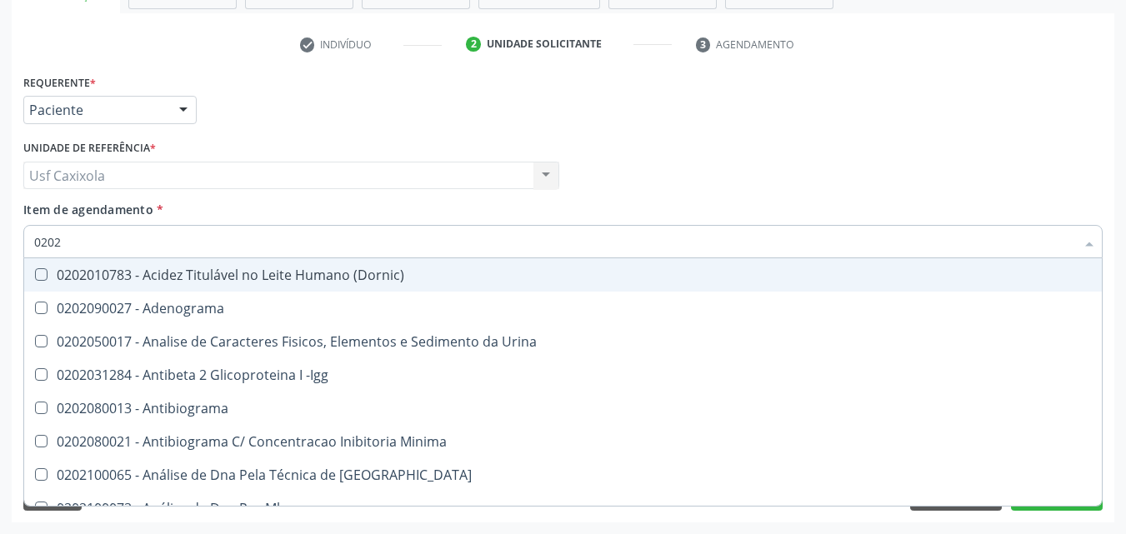
type input "02020"
checkbox \(Psa\) "true"
checkbox III "true"
checkbox Barbituratos "true"
checkbox Calcio "true"
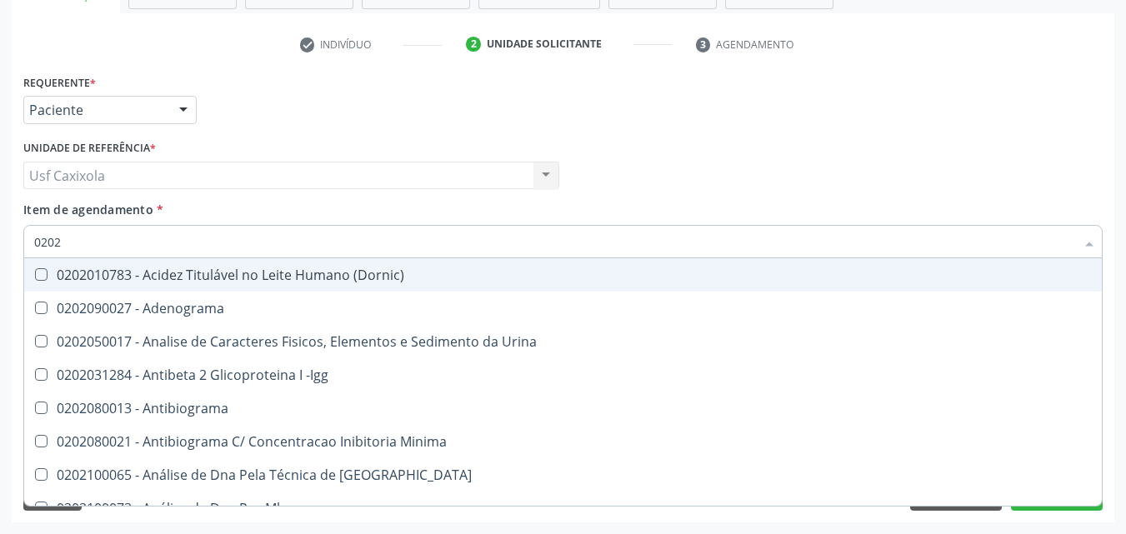
checkbox Hdl "false"
checkbox Ldl "false"
checkbox Total "false"
checkbox Creatinina "false"
type input "020201"
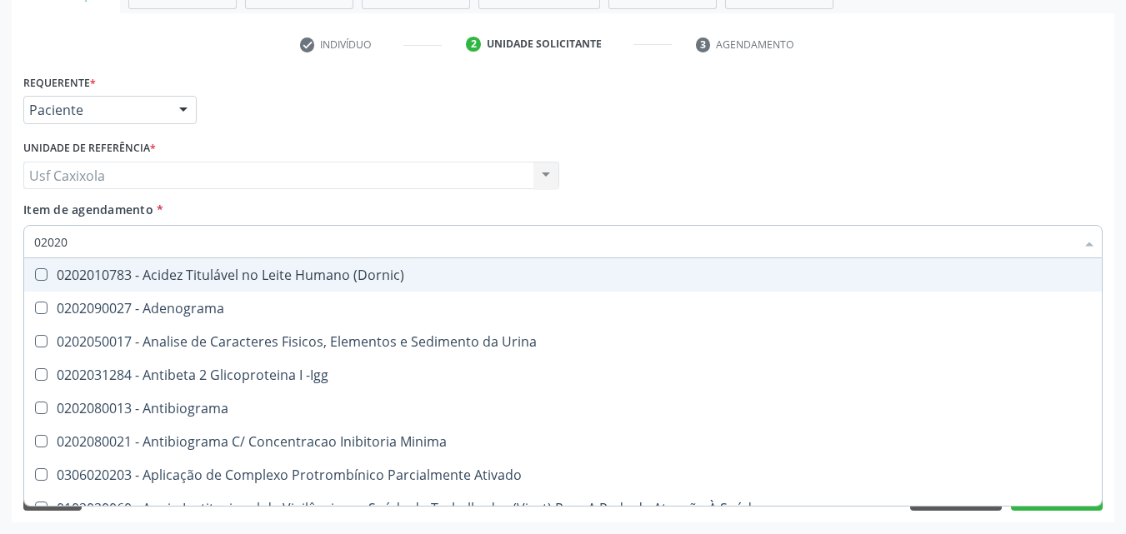
checkbox \(Pos-Pasteurização\) "true"
checkbox Molecular "true"
checkbox Parceria\) "true"
checkbox Gestante "true"
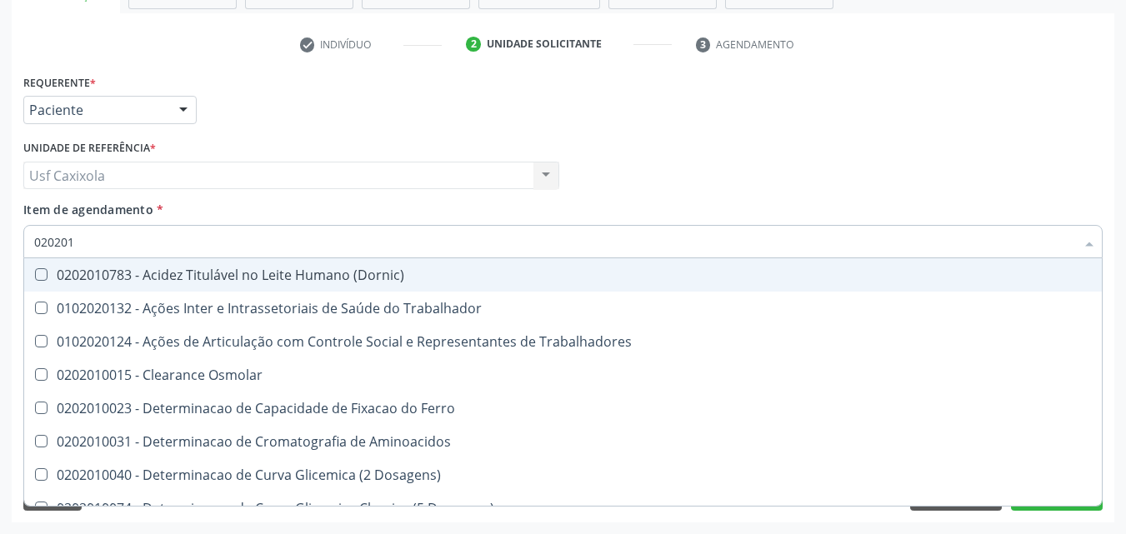
type input "0202010"
checkbox Circulante "true"
checkbox III "true"
checkbox Fracoes "true"
checkbox Ionizavel "true"
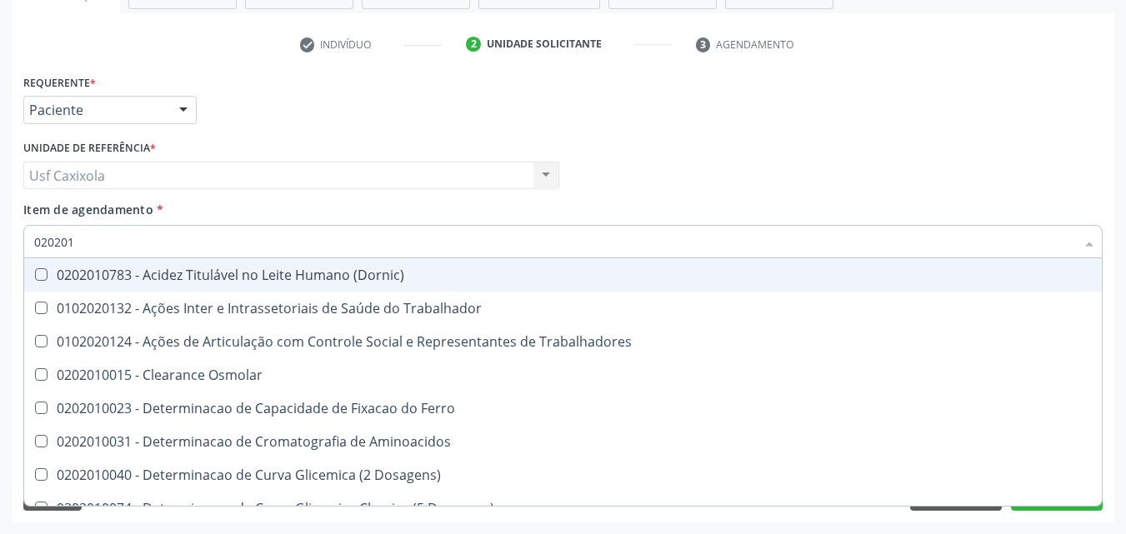
checkbox Hdl "false"
checkbox Ldl "false"
checkbox Total "false"
checkbox Creatinina "false"
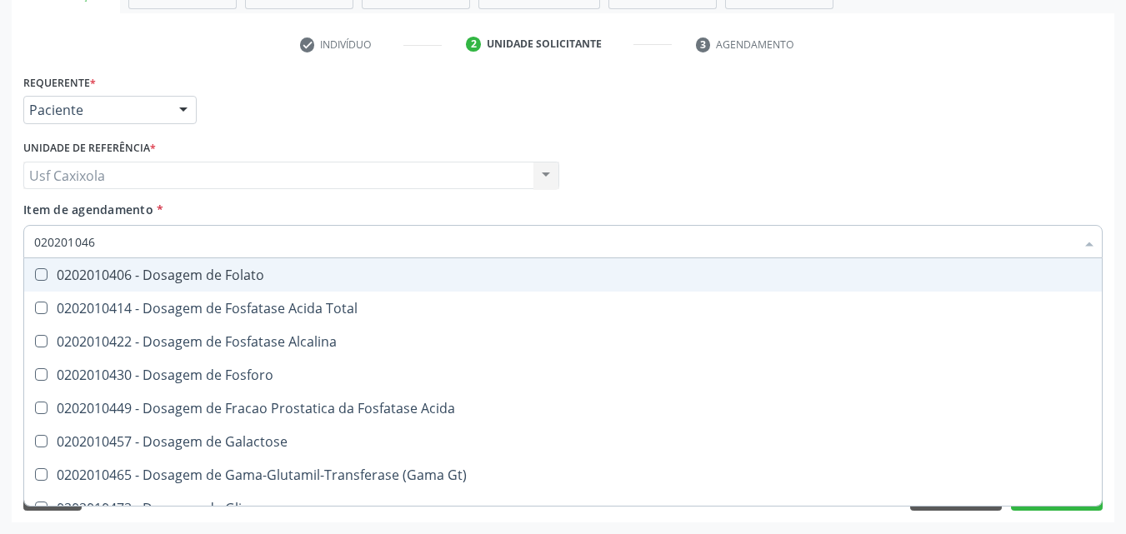
type input "0202010465"
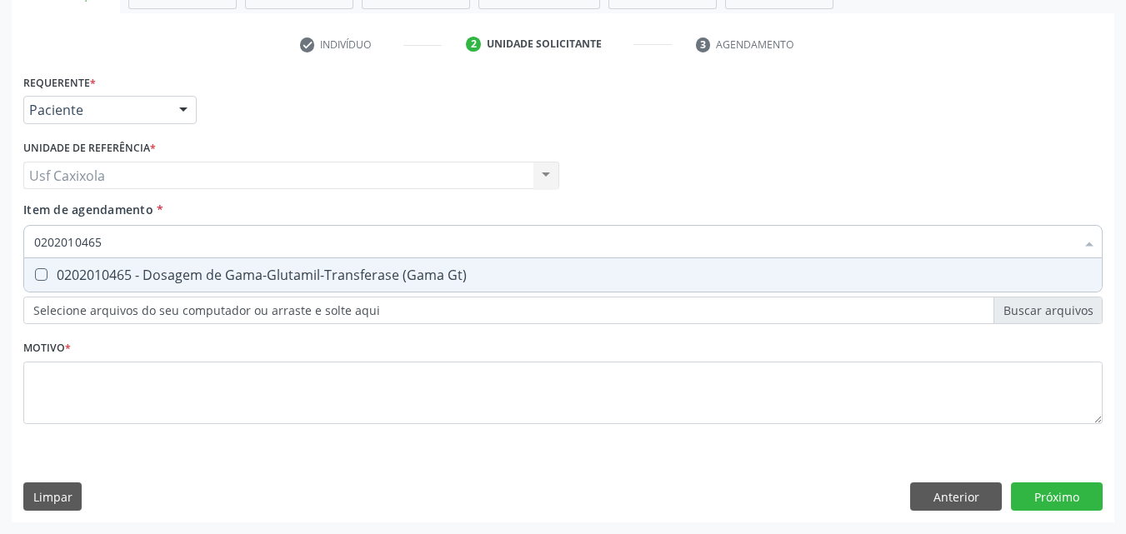
click at [75, 276] on div "0202010465 - Dosagem de Gama-Glutamil-Transferase (Gama Gt)" at bounding box center [562, 274] width 1057 height 13
checkbox Gt\) "true"
drag, startPoint x: 116, startPoint y: 240, endPoint x: 12, endPoint y: 237, distance: 104.2
click at [12, 237] on div "Requerente * Paciente Profissional de Saúde Paciente Nenhum resultado encontrad…" at bounding box center [563, 296] width 1102 height 452
type input "0"
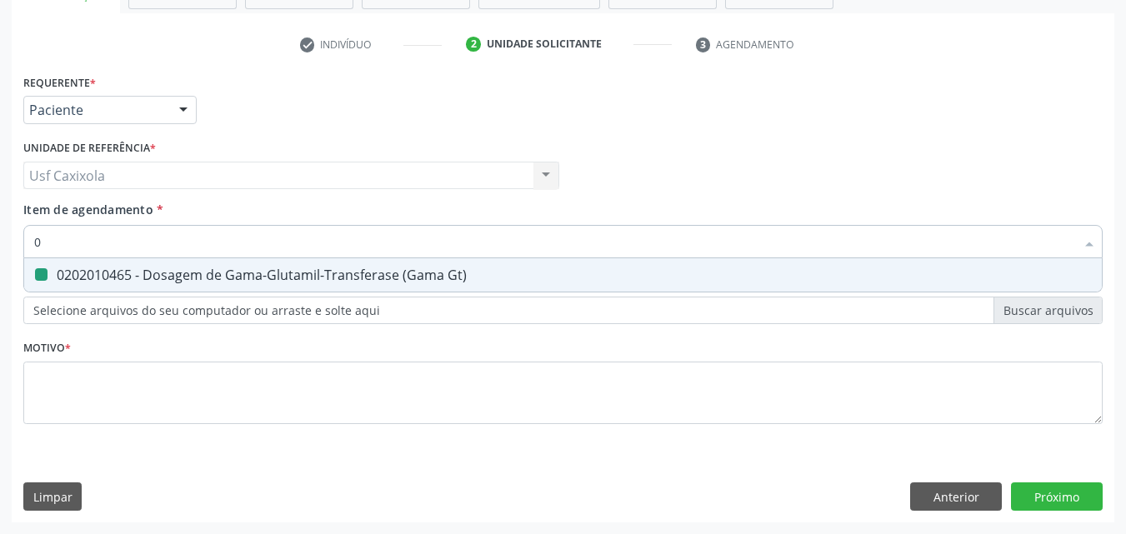
checkbox Gt\) "false"
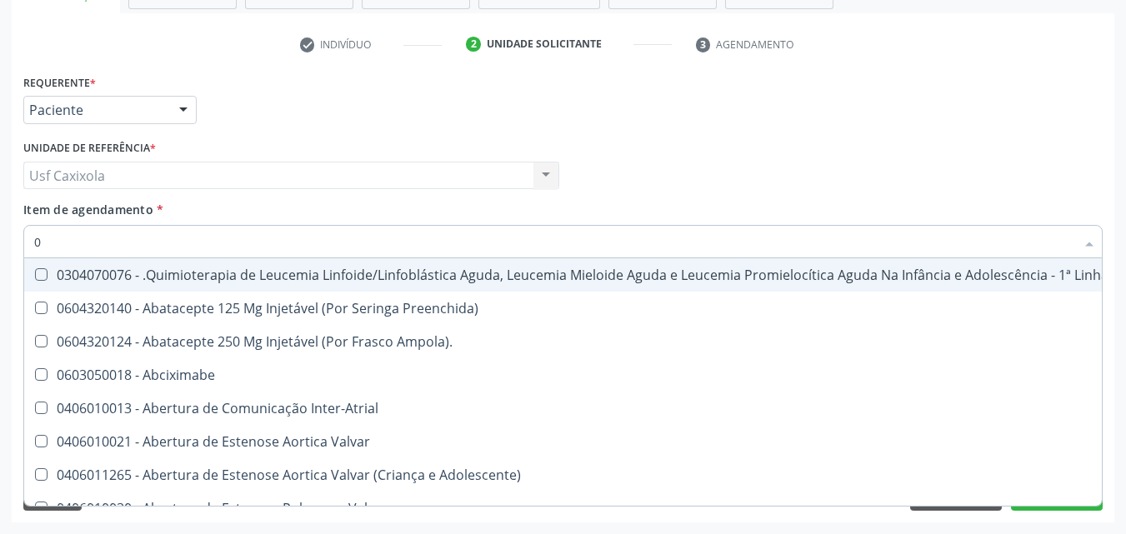
type input "02"
checkbox Dentária "true"
checkbox Antibiotico "true"
checkbox \(Liquido\) "true"
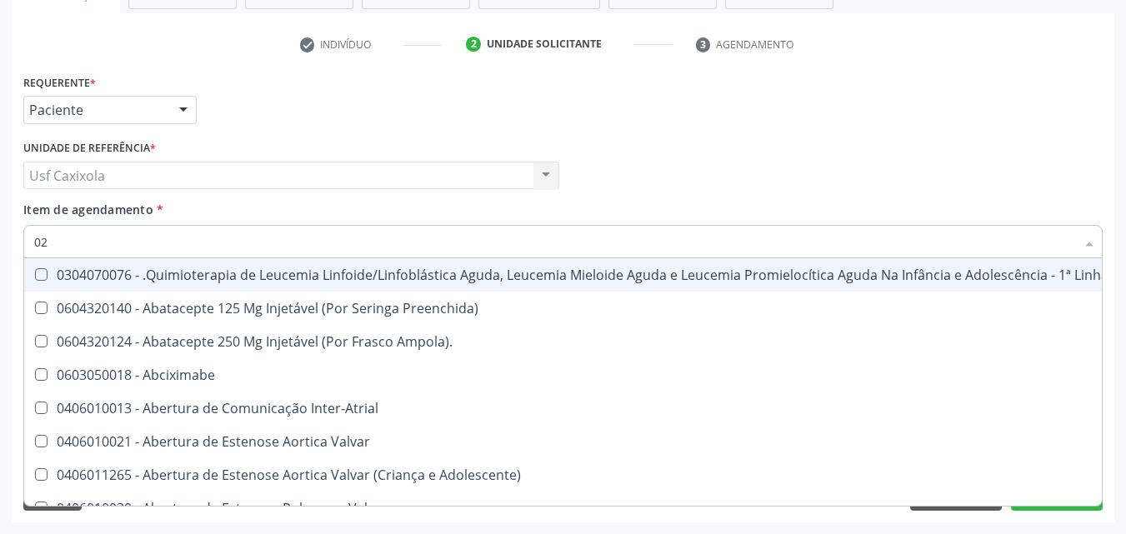
checkbox Ósso "true"
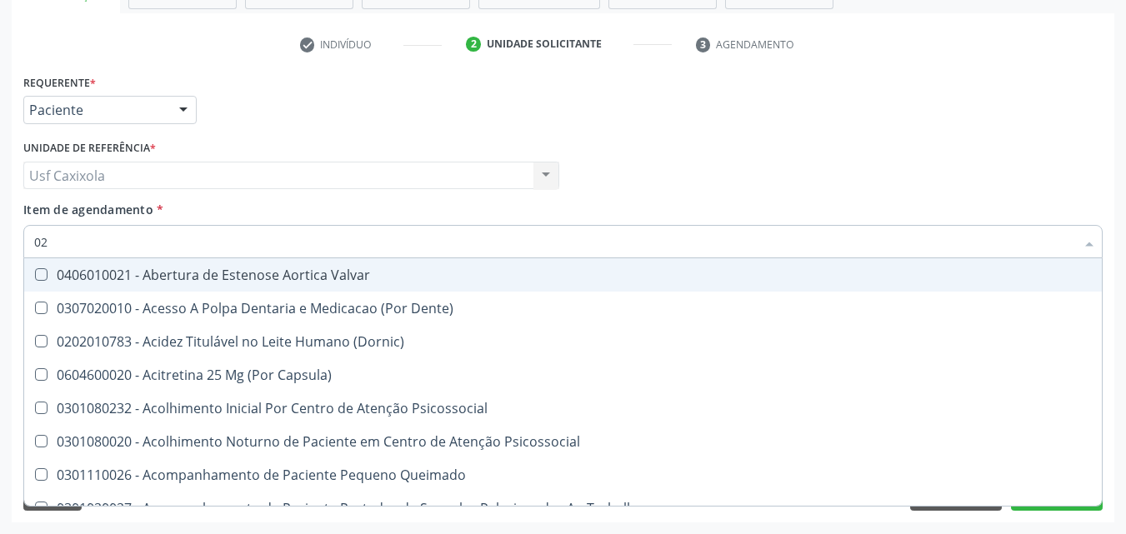
type input "020"
checkbox Epispádia "true"
checkbox Anos\) "true"
checkbox Congênita "true"
checkbox Complementar\) "true"
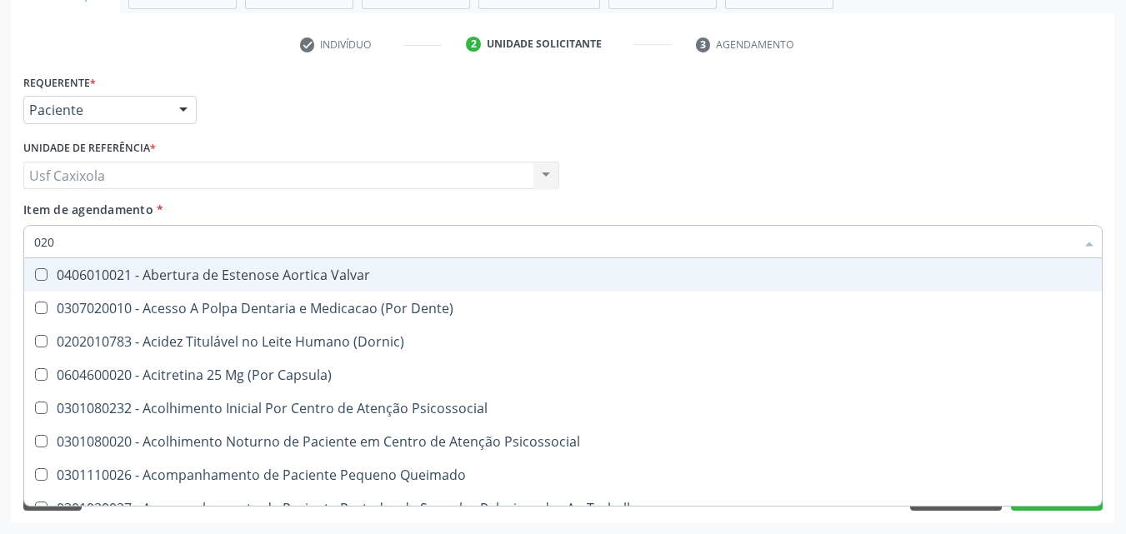
checkbox \(Qualitativo\) "true"
checkbox Hdl "false"
checkbox Ldl "false"
checkbox Total "false"
checkbox Creatinina "false"
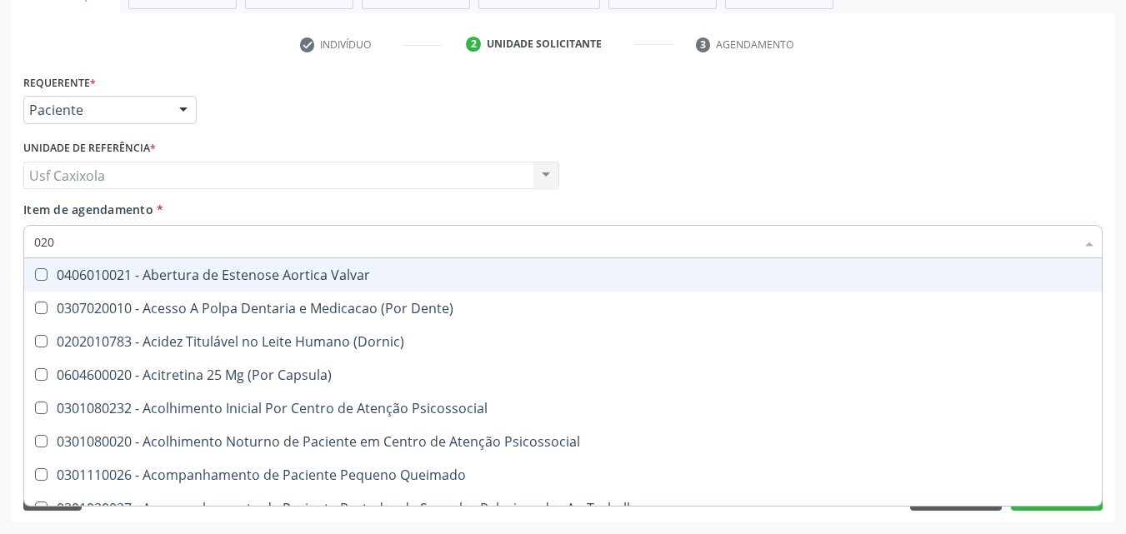
checkbox Gt\) "false"
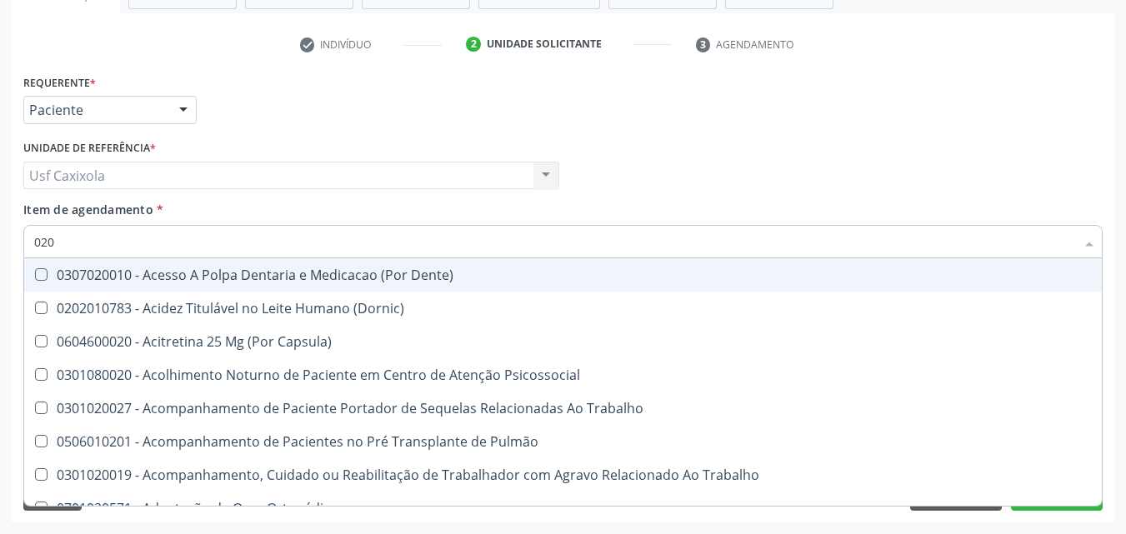
type input "0202"
checkbox Faringe\/Laringe "true"
checkbox Puncao "true"
checkbox Fragmento "true"
checkbox Ossea "true"
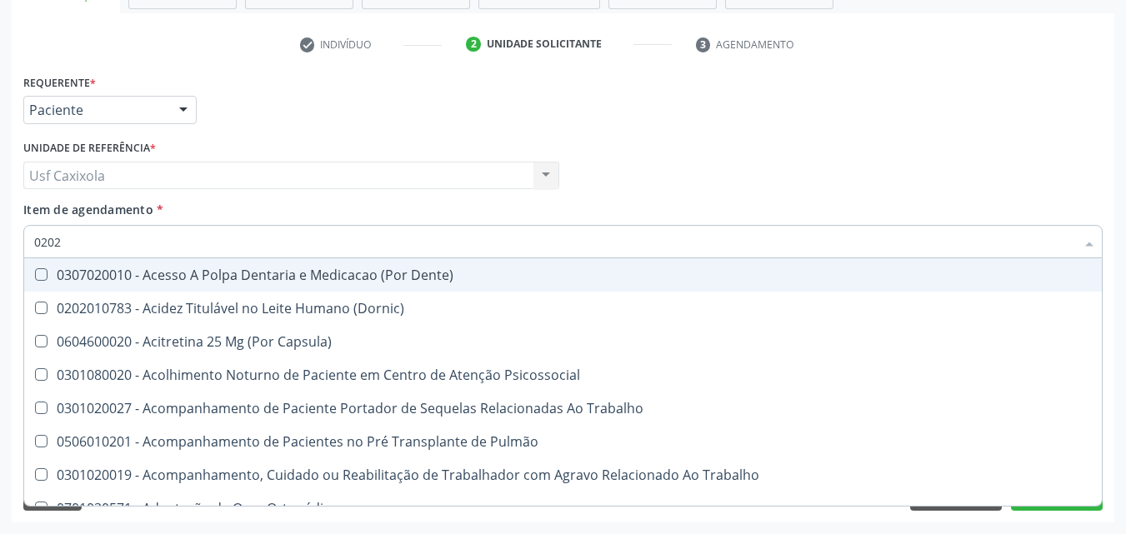
checkbox Monobloco "true"
checkbox Hdl "false"
checkbox Ldl "false"
checkbox Total "false"
checkbox Creatinina "false"
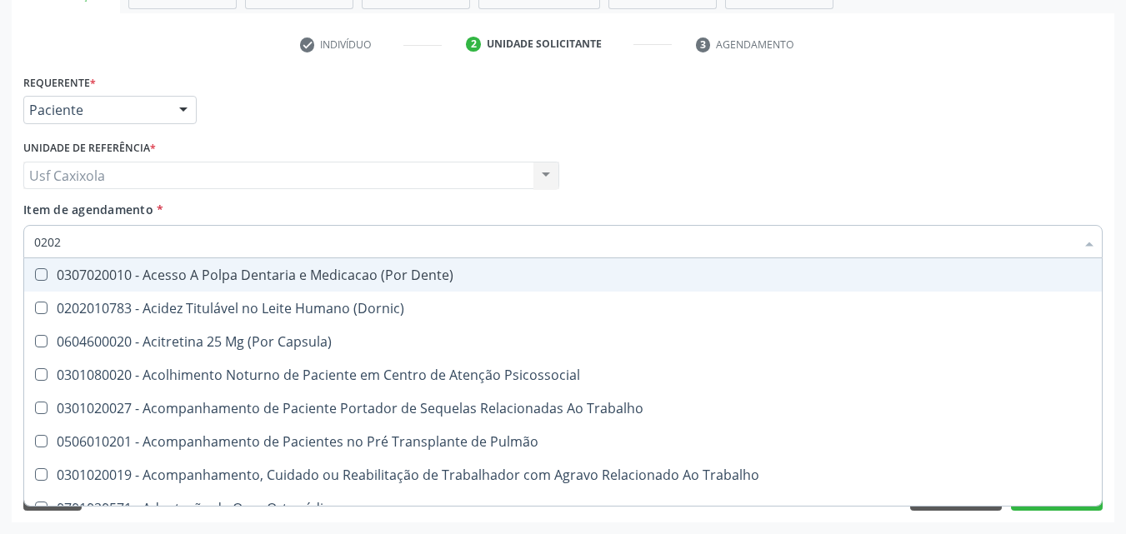
checkbox Gt\) "false"
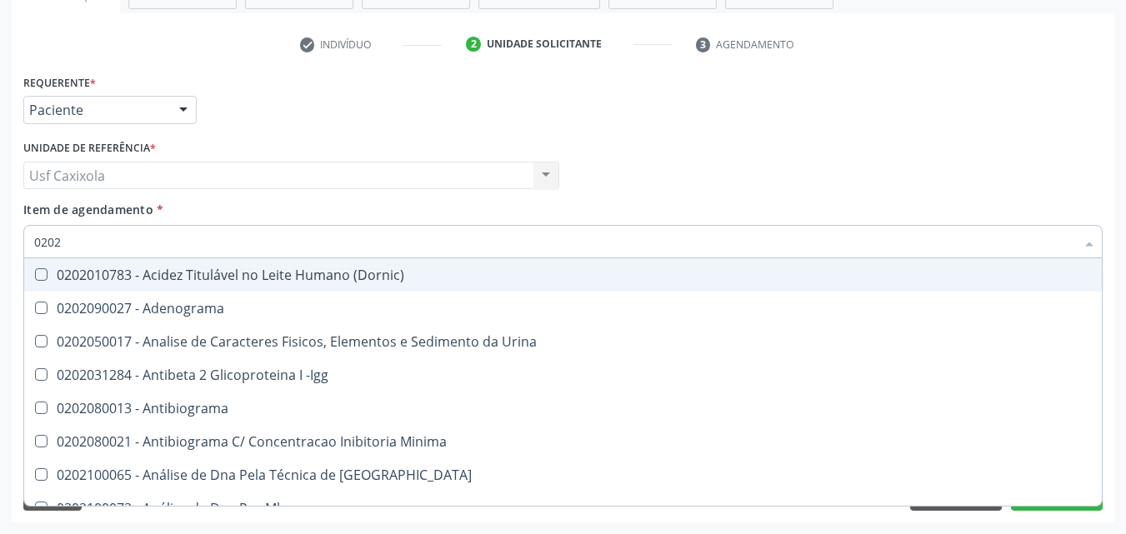
type input "02020"
checkbox \(Psa\) "true"
checkbox III "true"
checkbox Barbituratos "true"
checkbox Calcio "true"
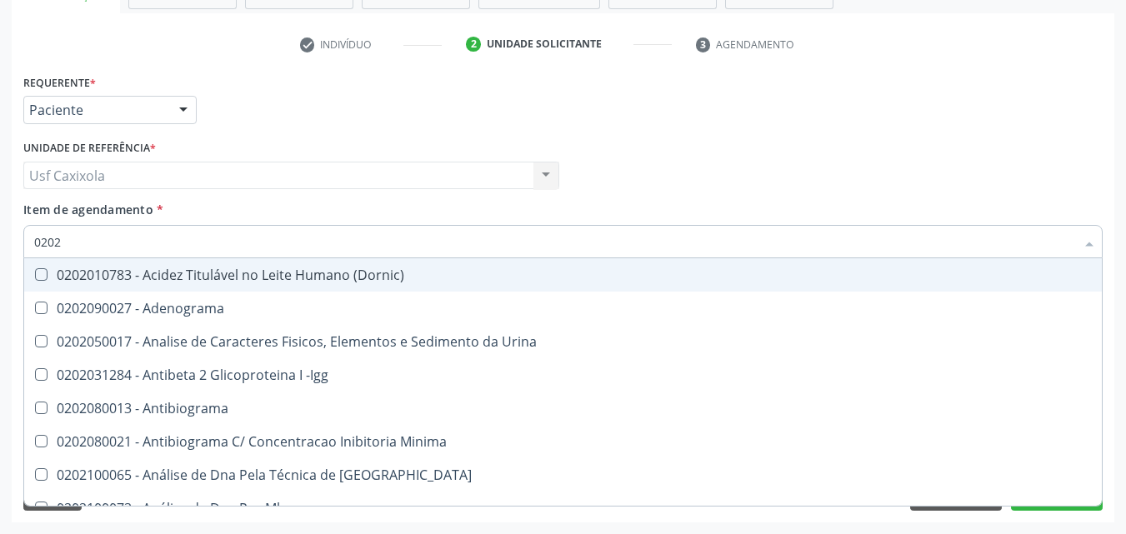
checkbox Hdl "false"
checkbox Ldl "false"
checkbox Total "false"
checkbox Creatinina "false"
checkbox \(Antigeno\) "true"
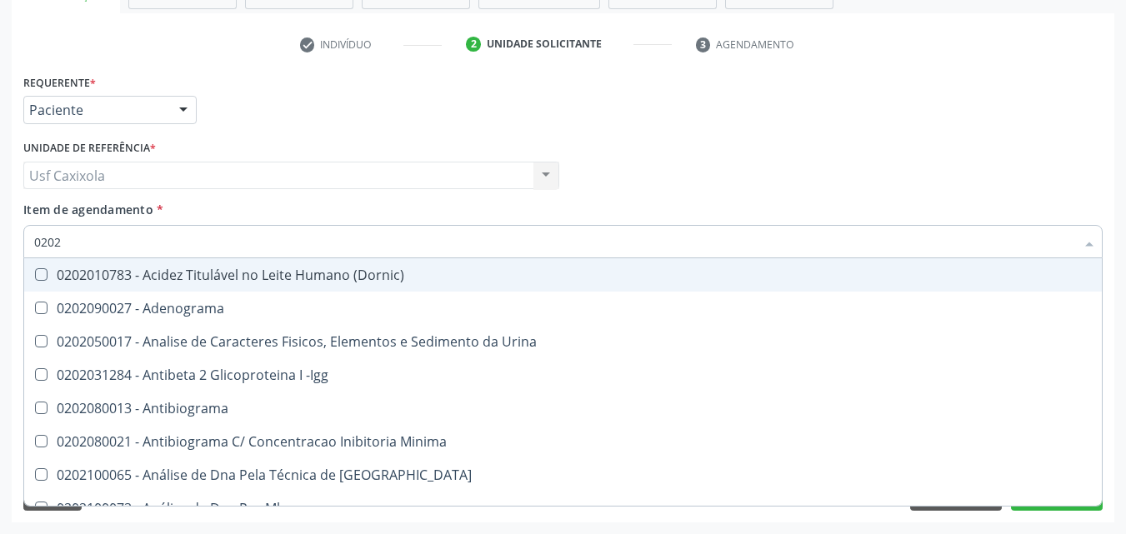
checkbox Gt\) "false"
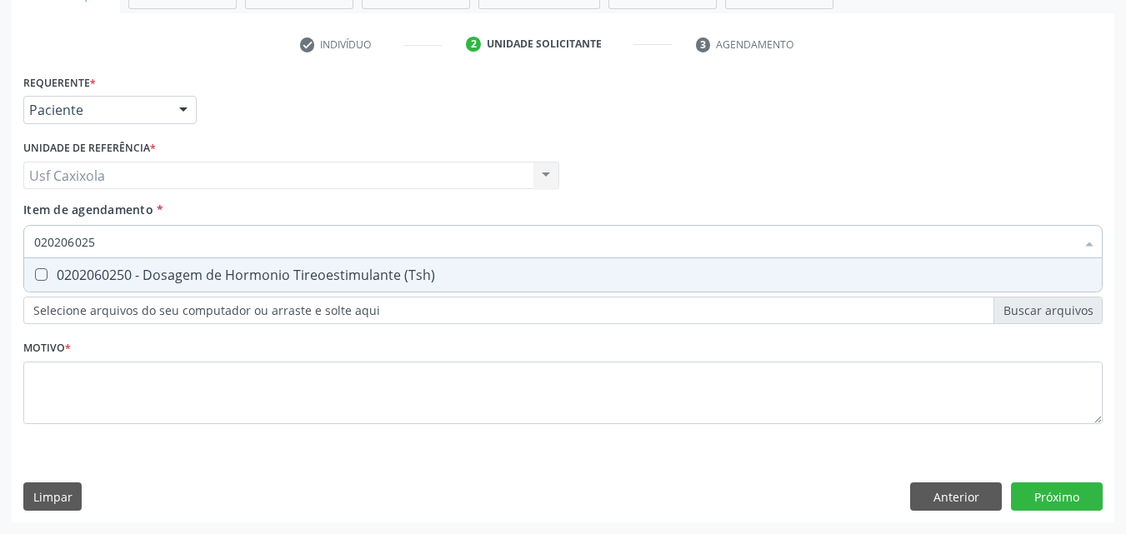
type input "0202060250"
click at [62, 275] on div "0202060250 - Dosagem de Hormonio Tireoestimulante (Tsh)" at bounding box center [562, 274] width 1057 height 13
checkbox \(Tsh\) "true"
drag, startPoint x: 106, startPoint y: 245, endPoint x: 10, endPoint y: 242, distance: 95.9
click at [10, 242] on div "Acompanhamento Acompanhe a situação das marcações correntes e finalizadas Relat…" at bounding box center [563, 167] width 1126 height 734
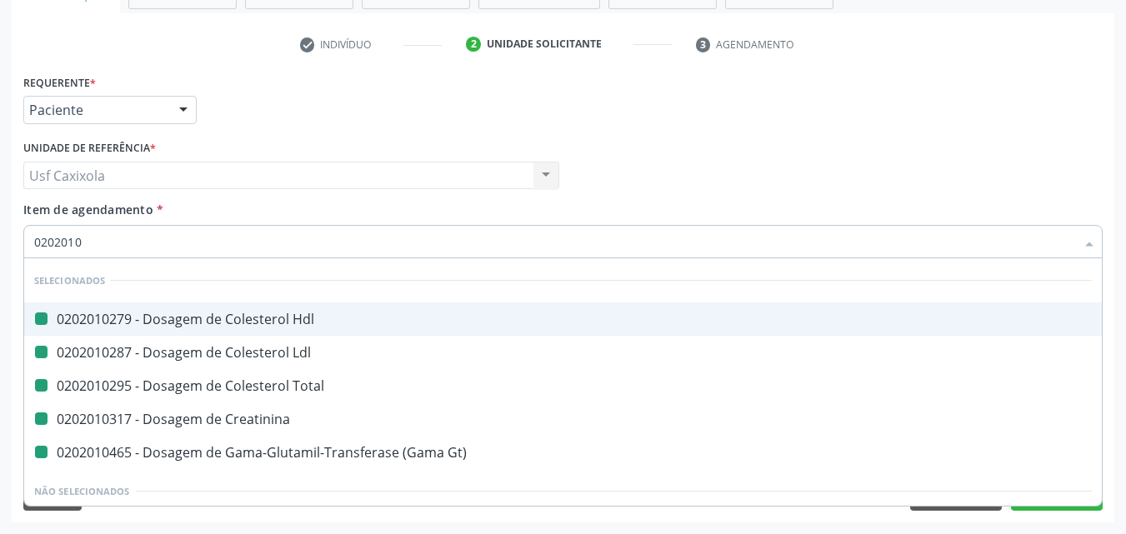
type input "02020106"
checkbox Hdl "false"
checkbox Ldl "false"
checkbox Total "false"
checkbox Creatinina "false"
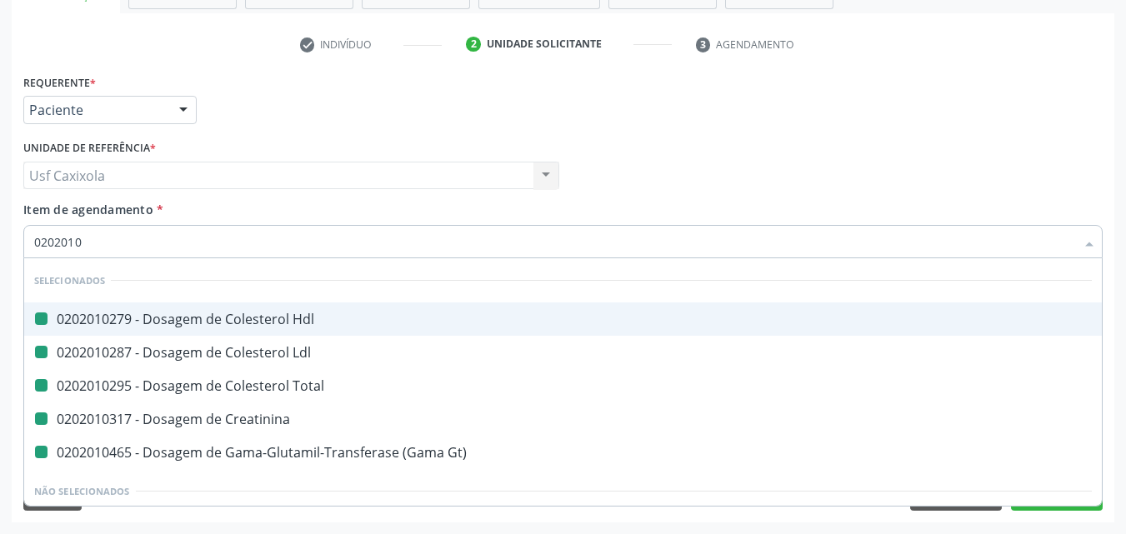
checkbox Gt\) "false"
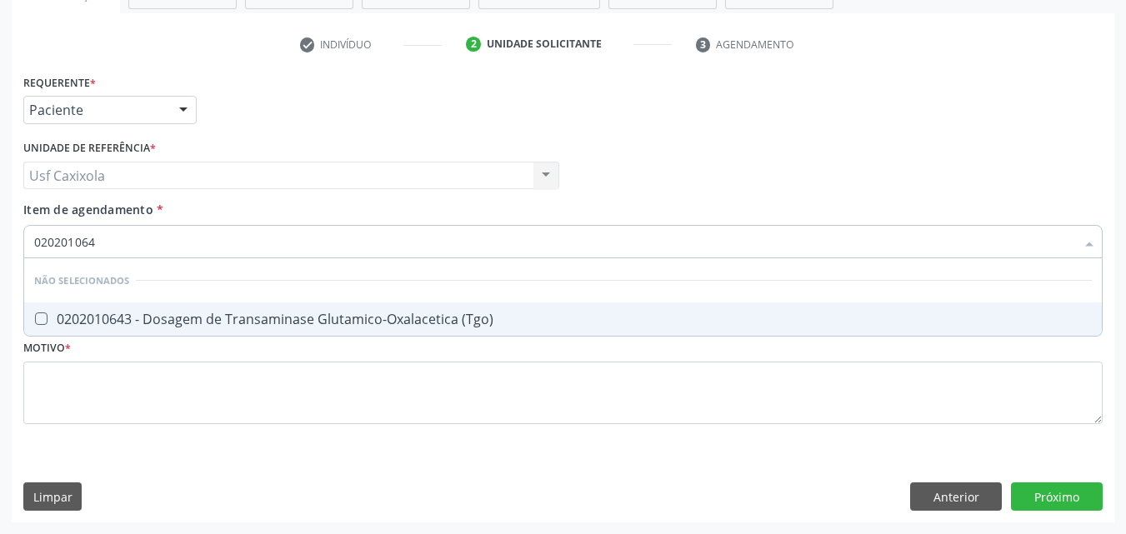
type input "0202010643"
click at [332, 317] on div "0202010643 - Dosagem de Transaminase Glutamico-Oxalacetica (Tgo)" at bounding box center [562, 318] width 1057 height 13
checkbox \(Tgo\) "true"
drag, startPoint x: 62, startPoint y: 251, endPoint x: 25, endPoint y: 251, distance: 36.7
click at [25, 251] on div "0202010643" at bounding box center [562, 241] width 1079 height 33
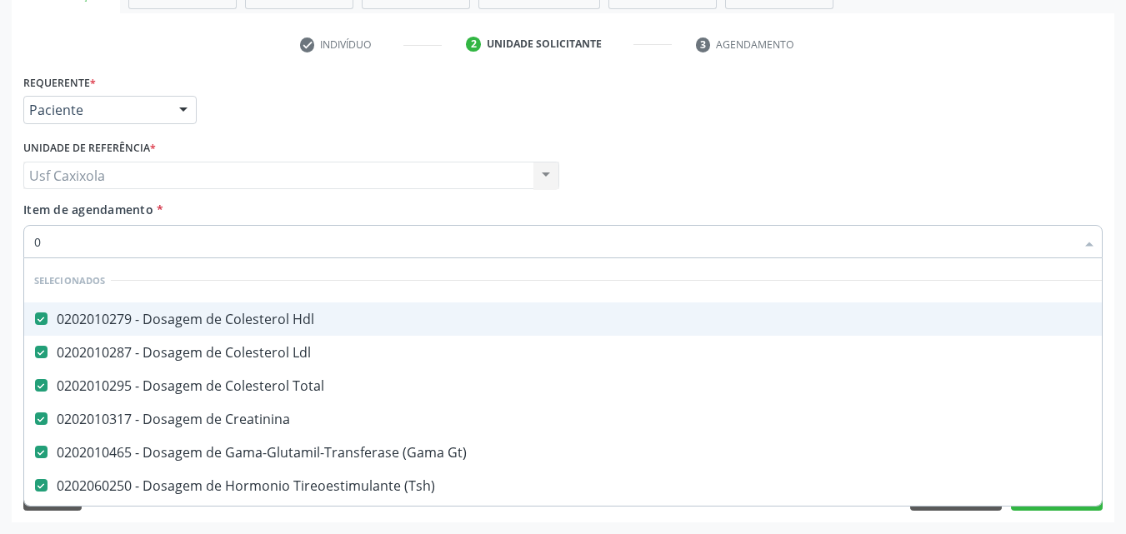
type input "02"
checkbox \(Comprimido\) "true"
type input "020"
checkbox Parafusos "true"
checkbox \(Tgo\) "false"
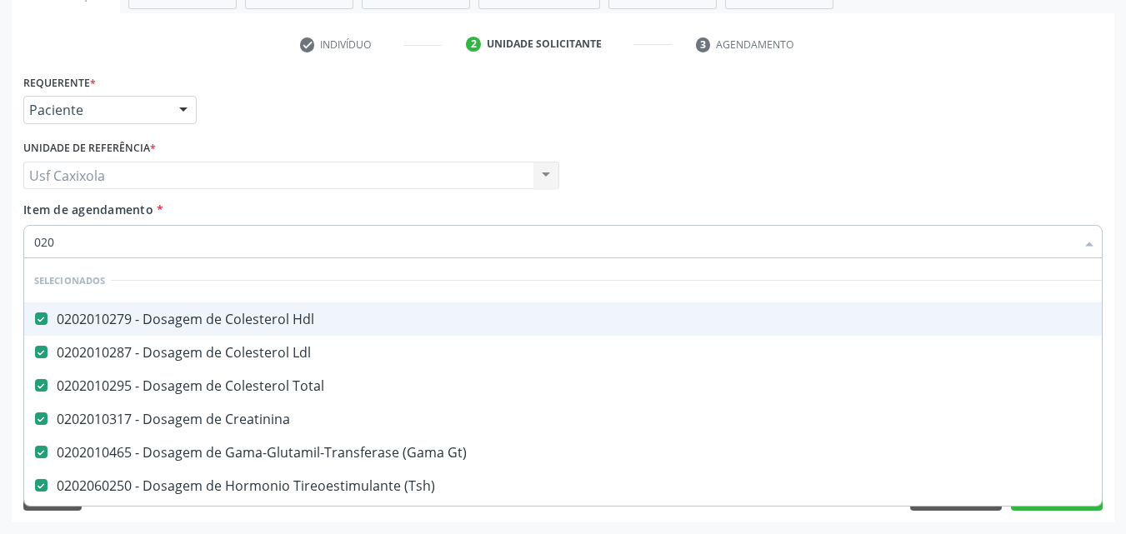
type input "0202"
checkbox Projecoes\) "true"
type input "02020"
checkbox Prolactina "true"
checkbox \(Tgo\) "false"
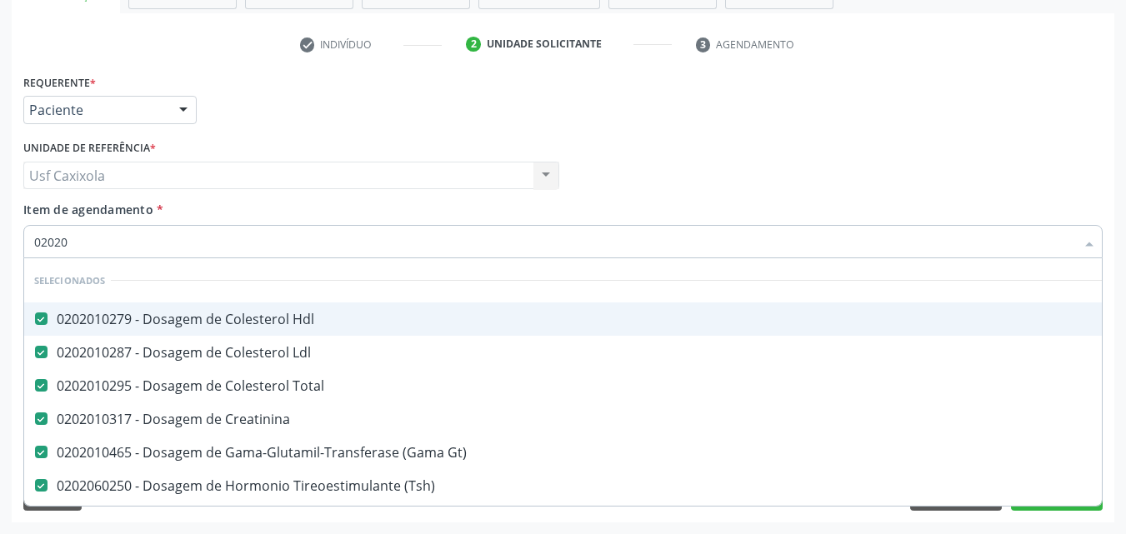
type input "020201"
checkbox Livre "true"
type input "0202010"
checkbox Leucino-Aminopeptidase "true"
checkbox \(Tgo\) "false"
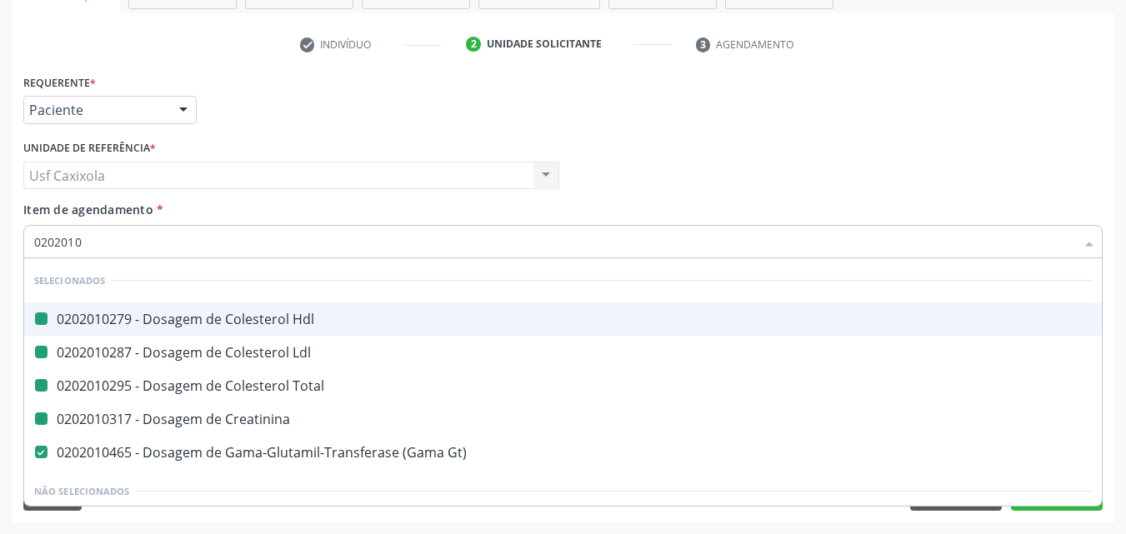
type input "02020106"
checkbox Hdl "false"
checkbox Ldl "false"
checkbox Total "false"
checkbox Creatinina "false"
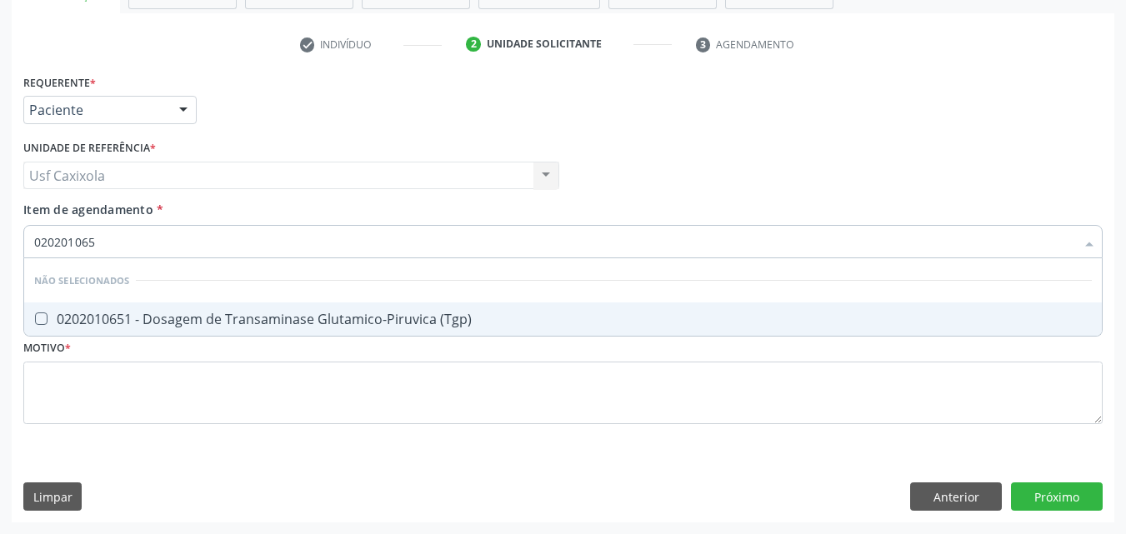
type input "0202010651"
click at [97, 322] on div "0202010651 - Dosagem de Transaminase Glutamico-Piruvica (Tgp)" at bounding box center [562, 318] width 1057 height 13
checkbox \(Tgp\) "true"
drag, startPoint x: 111, startPoint y: 238, endPoint x: 0, endPoint y: 247, distance: 111.1
click at [0, 247] on div "Acompanhamento Acompanhe a situação das marcações correntes e finalizadas Relat…" at bounding box center [563, 167] width 1126 height 734
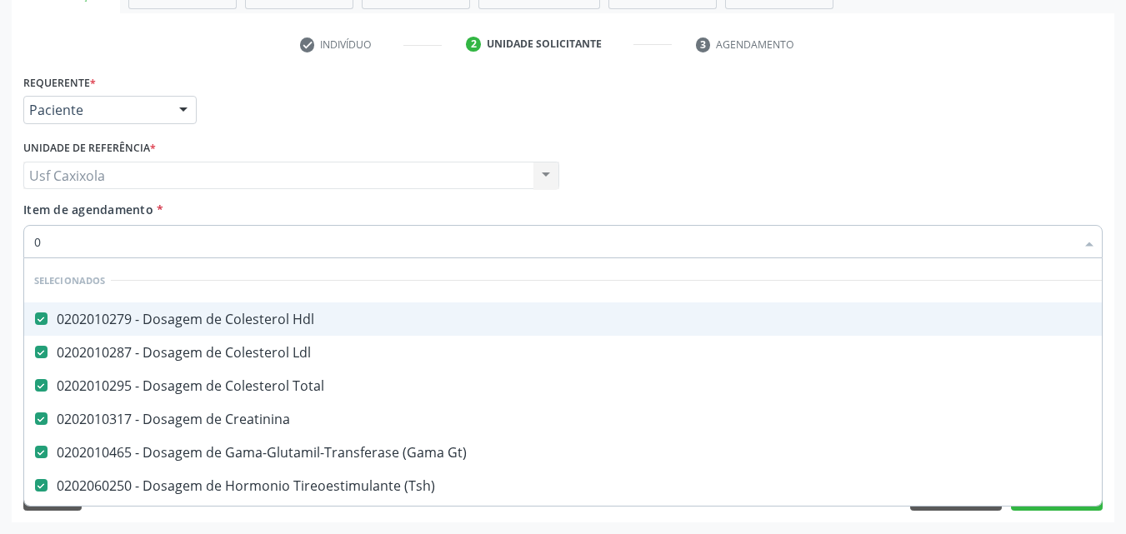
type input "02"
checkbox \(Comprimido\) "true"
checkbox Tirofibana "true"
type input "020"
checkbox Parafusos "true"
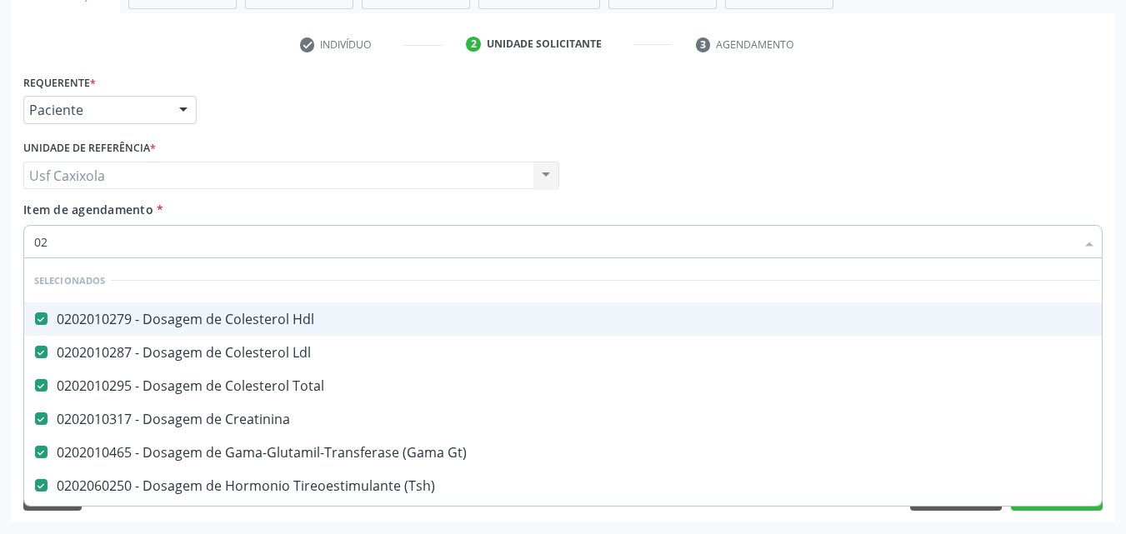
checkbox Titânio "true"
checkbox \(Tgo\) "false"
checkbox \(Tgp\) "false"
type input "0202"
checkbox Projecoes\) "true"
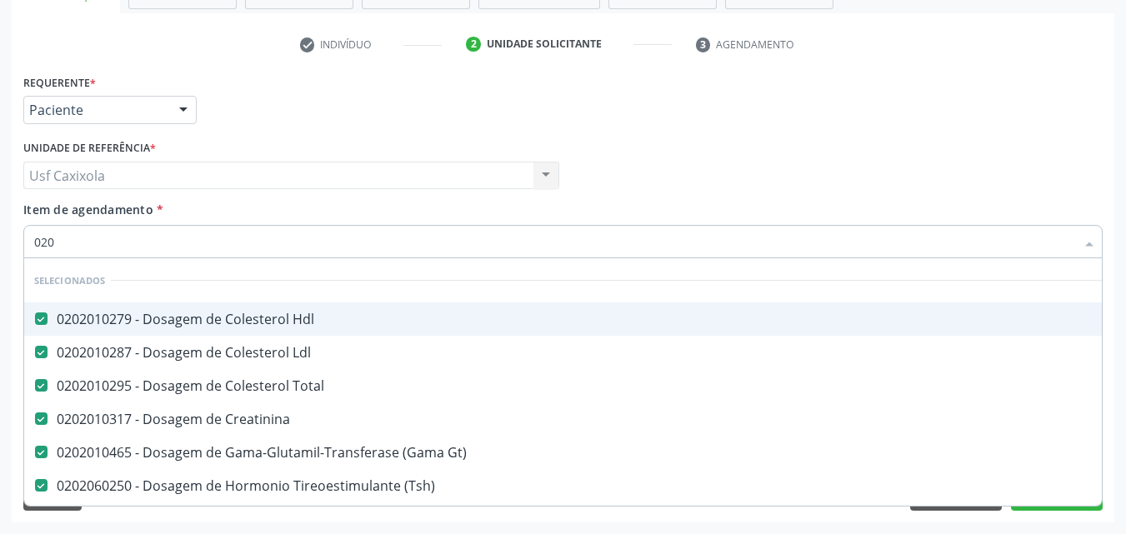
checkbox Projecoes\) "true"
type input "02020"
checkbox Prolactina "true"
checkbox Funcional "true"
checkbox \(Tgo\) "false"
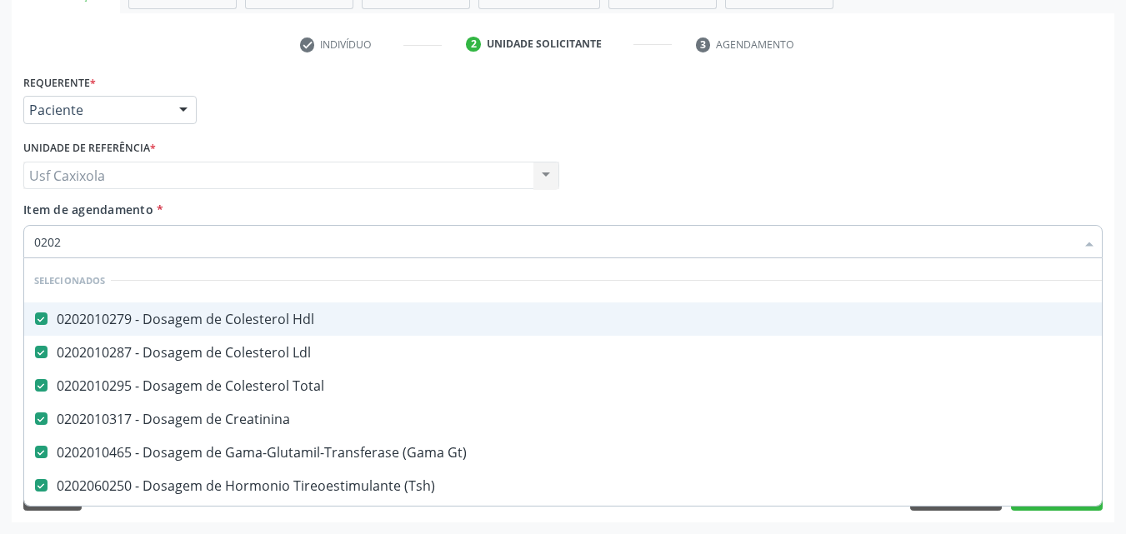
checkbox \(Tgp\) "false"
type input "020201"
checkbox Livre "true"
checkbox Noturna "true"
type input "0202010"
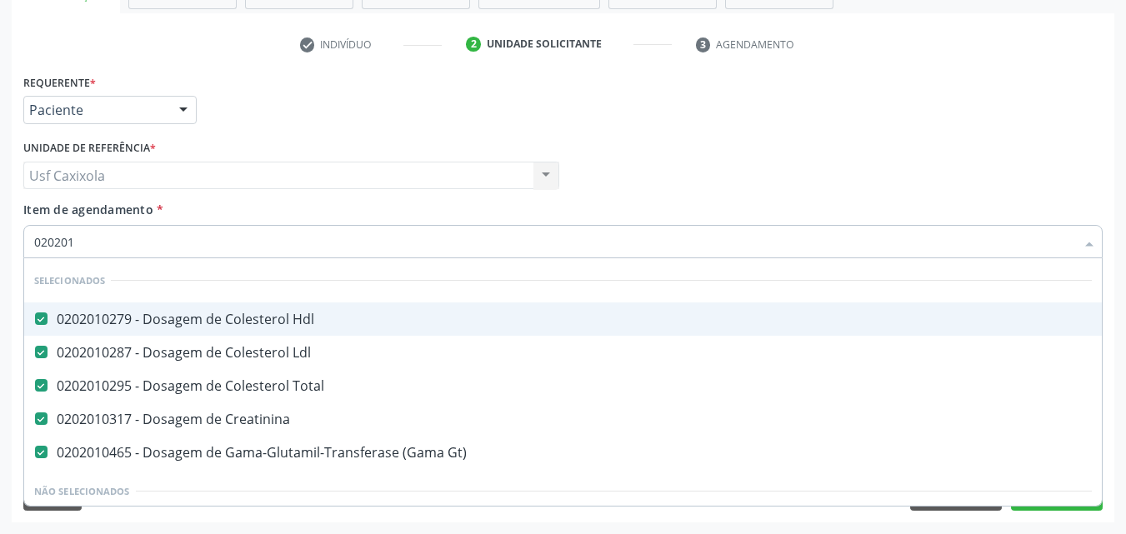
checkbox Leucino-Aminopeptidase "true"
checkbox Lipase "true"
checkbox \(Tgo\) "false"
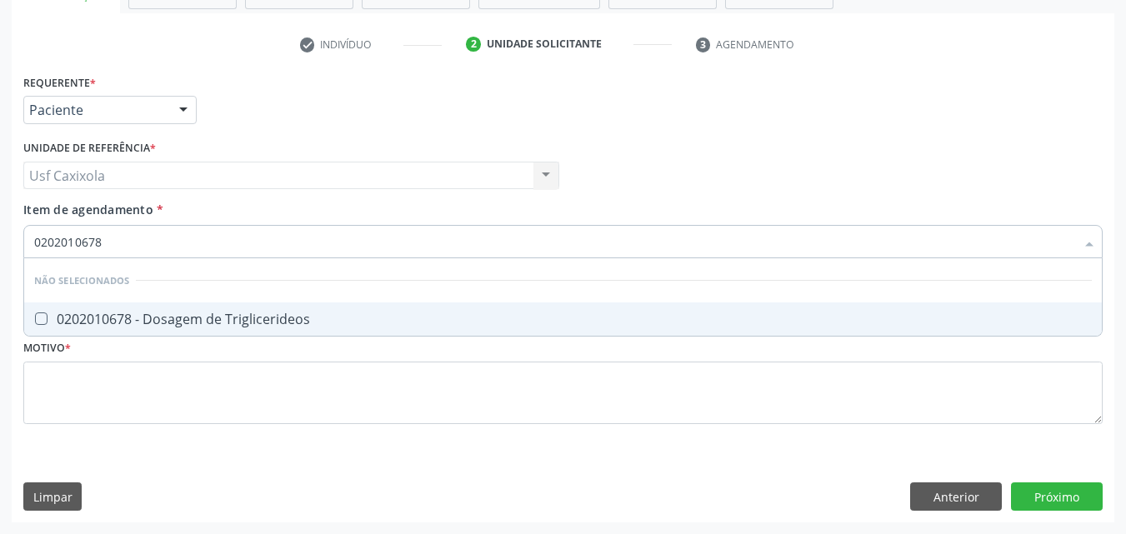
click at [86, 312] on div "0202010678 - Dosagem de Triglicerideos" at bounding box center [562, 318] width 1057 height 13
drag, startPoint x: 96, startPoint y: 252, endPoint x: 22, endPoint y: 265, distance: 75.3
click at [22, 265] on div "Requerente * Paciente Profissional de Saúde Paciente Nenhum resultado encontrad…" at bounding box center [563, 296] width 1102 height 452
click at [71, 315] on div "0202050017 - Analise de Caracteres Fisicos, Elementos e Sedimento da Urina" at bounding box center [562, 318] width 1057 height 13
drag, startPoint x: 77, startPoint y: 241, endPoint x: 22, endPoint y: 239, distance: 55.0
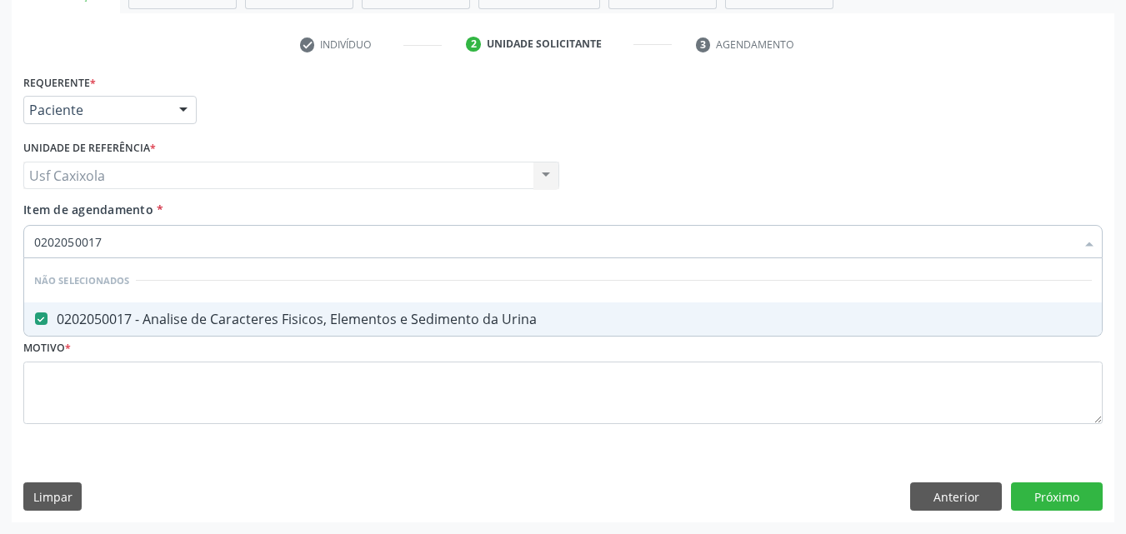
click at [22, 239] on div "Item de agendamento * 0202050017 Desfazer seleção Não selecionados 0202050017 -…" at bounding box center [562, 233] width 1087 height 64
click at [146, 318] on div "0202010473 - Dosagem de Glicose" at bounding box center [562, 318] width 1057 height 13
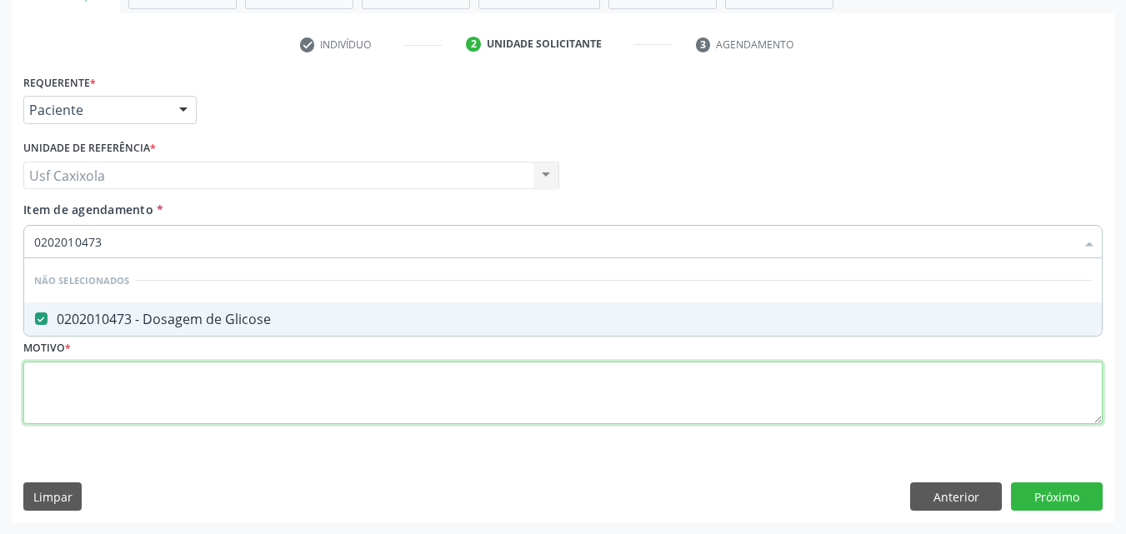
click at [147, 383] on div "Requerente * Paciente Profissional de Saúde Paciente Nenhum resultado encontrad…" at bounding box center [562, 258] width 1079 height 377
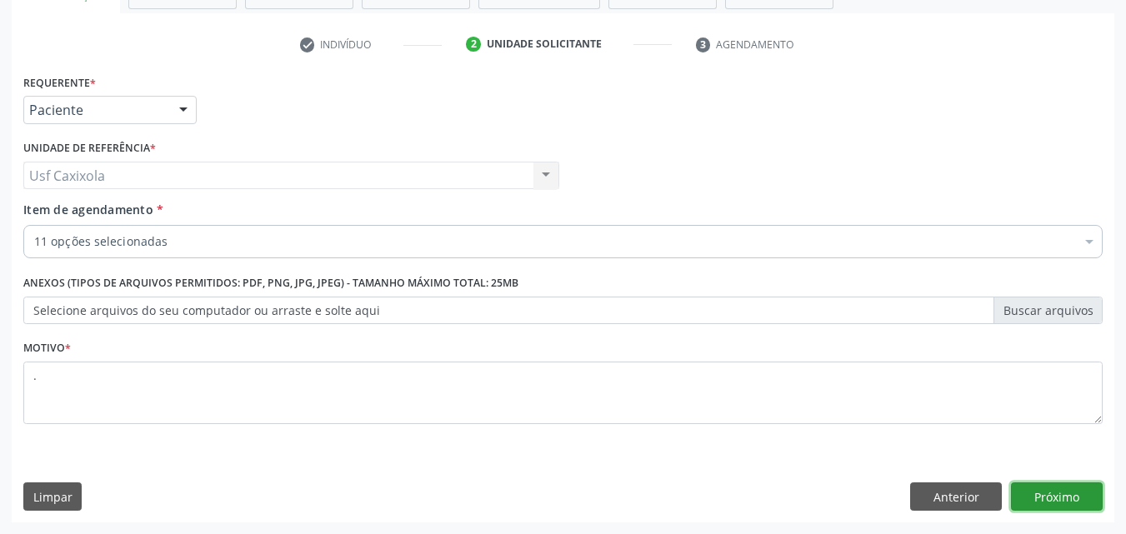
click at [1023, 492] on button "Próximo" at bounding box center [1057, 496] width 92 height 28
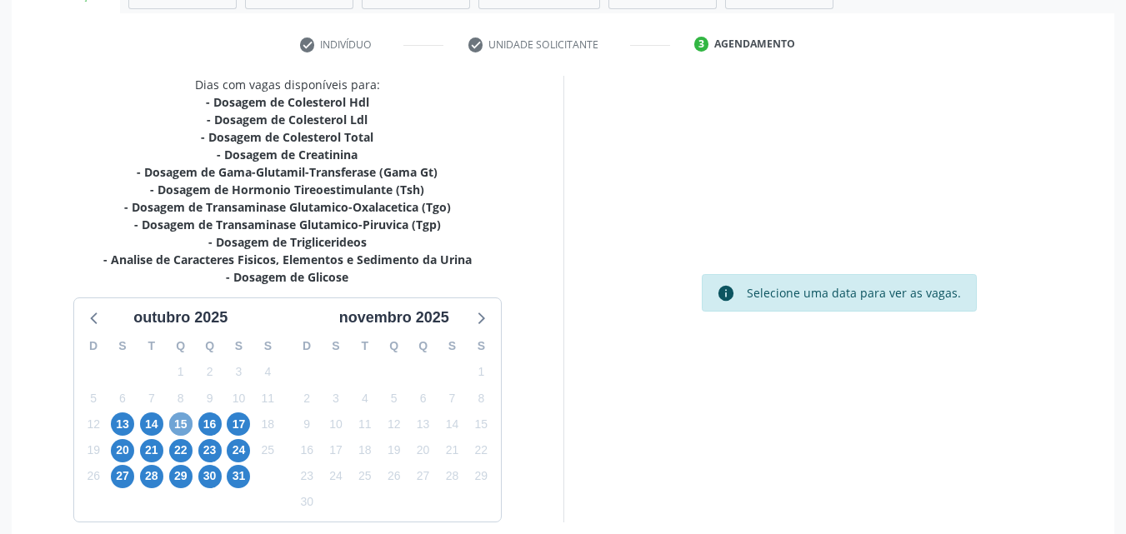
click at [171, 419] on span "15" at bounding box center [180, 423] width 23 height 23
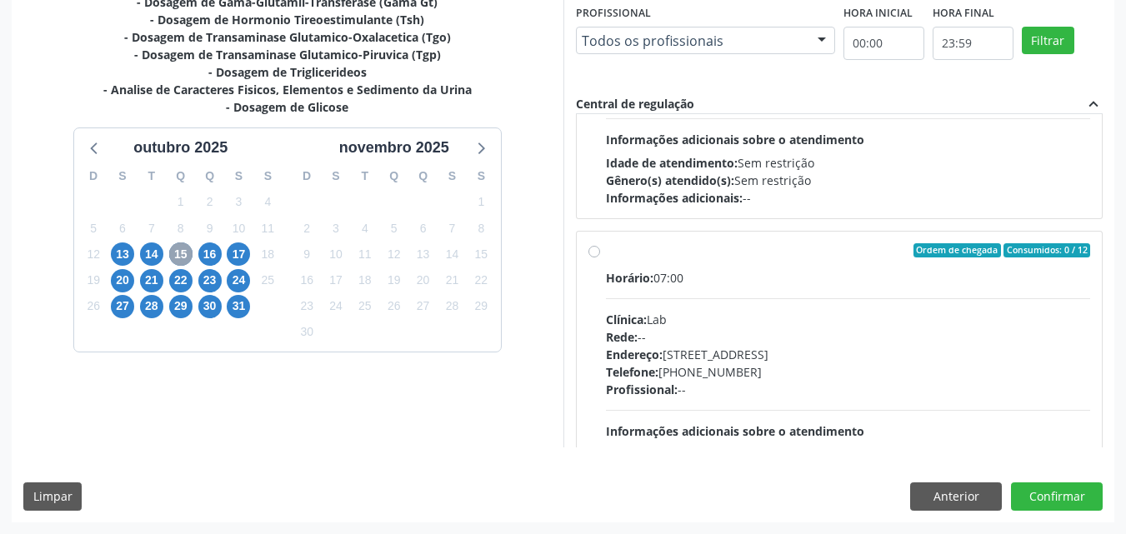
scroll to position [167, 0]
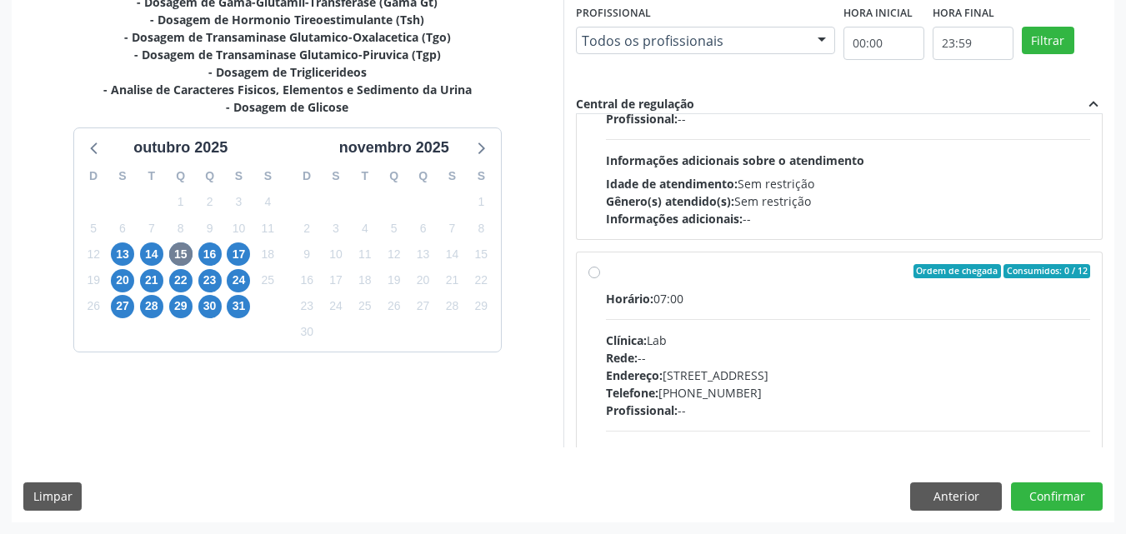
click at [606, 277] on label "Ordem de chegada Consumidos: 0 / 12 Horário: 07:00 Clínica: Lab Rede: -- Endere…" at bounding box center [848, 392] width 485 height 256
click at [594, 277] on input "Ordem de chegada Consumidos: 0 / 12 Horário: 07:00 Clínica: Lab Rede: -- Endere…" at bounding box center [594, 271] width 12 height 15
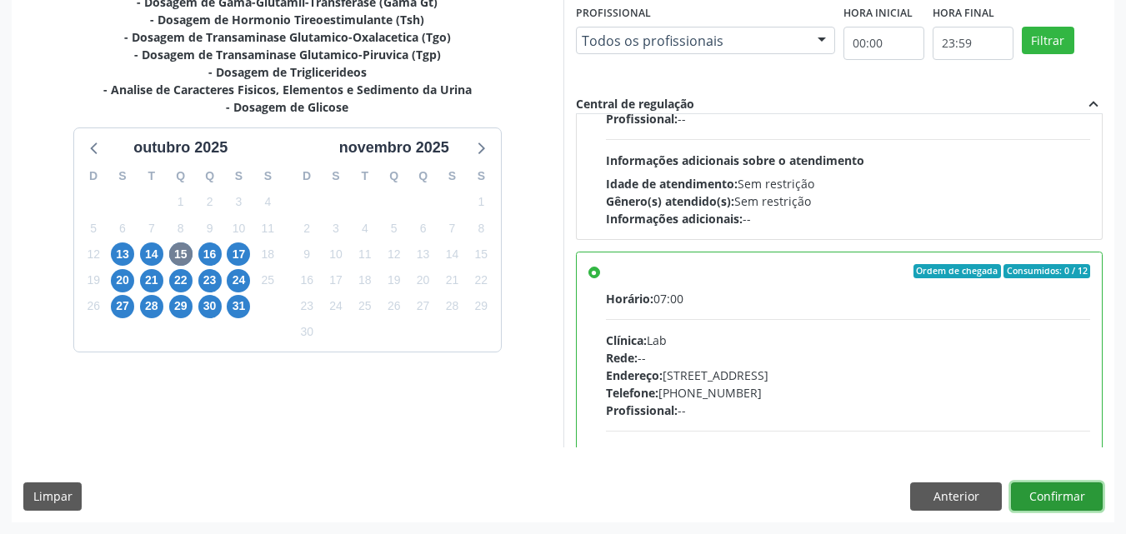
click at [1072, 492] on button "Confirmar" at bounding box center [1057, 496] width 92 height 28
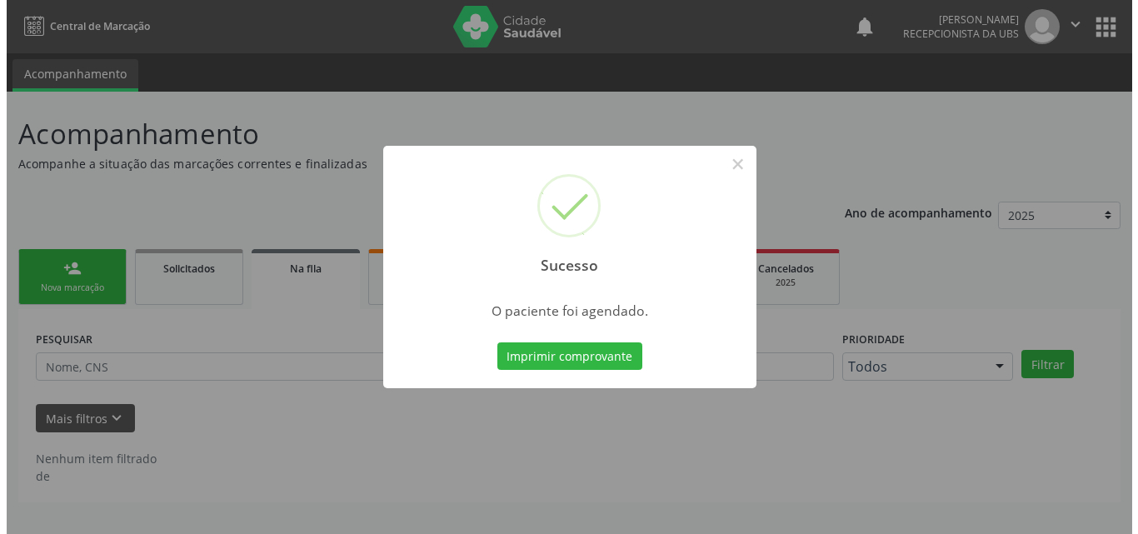
scroll to position [0, 0]
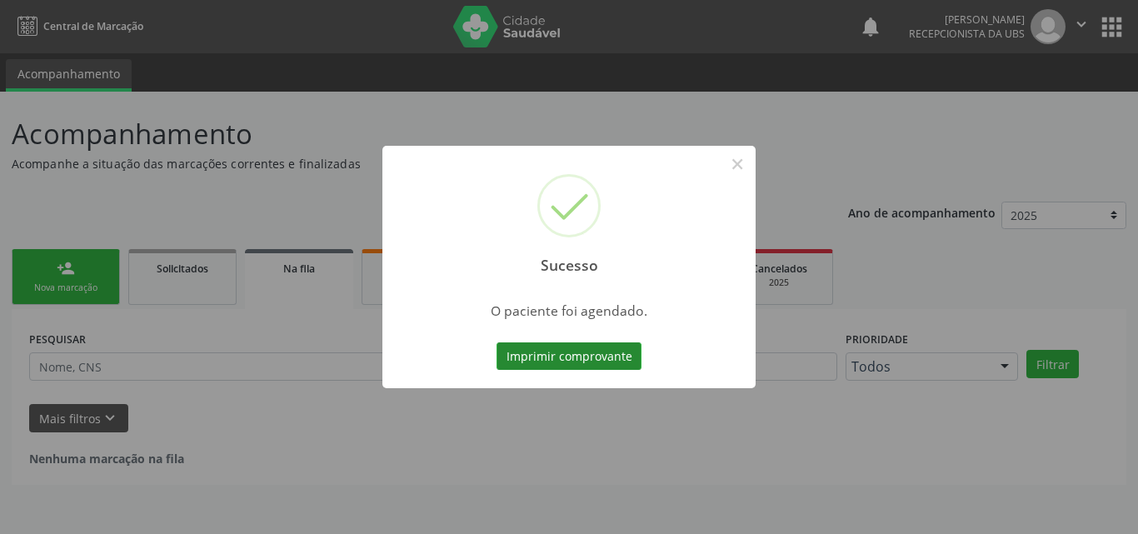
click at [569, 349] on button "Imprimir comprovante" at bounding box center [569, 356] width 145 height 28
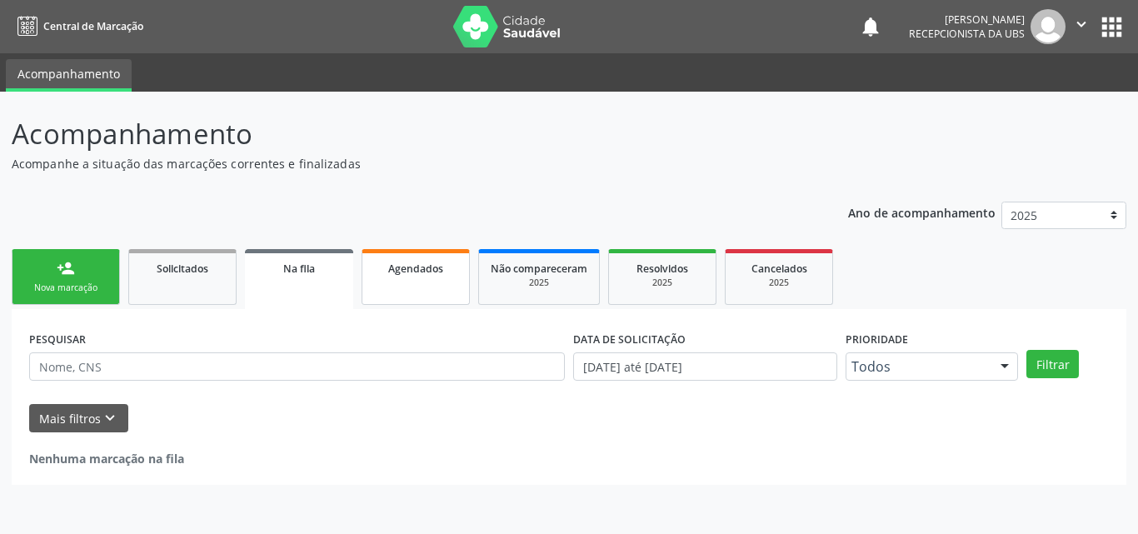
click at [416, 279] on link "Agendados" at bounding box center [416, 277] width 108 height 56
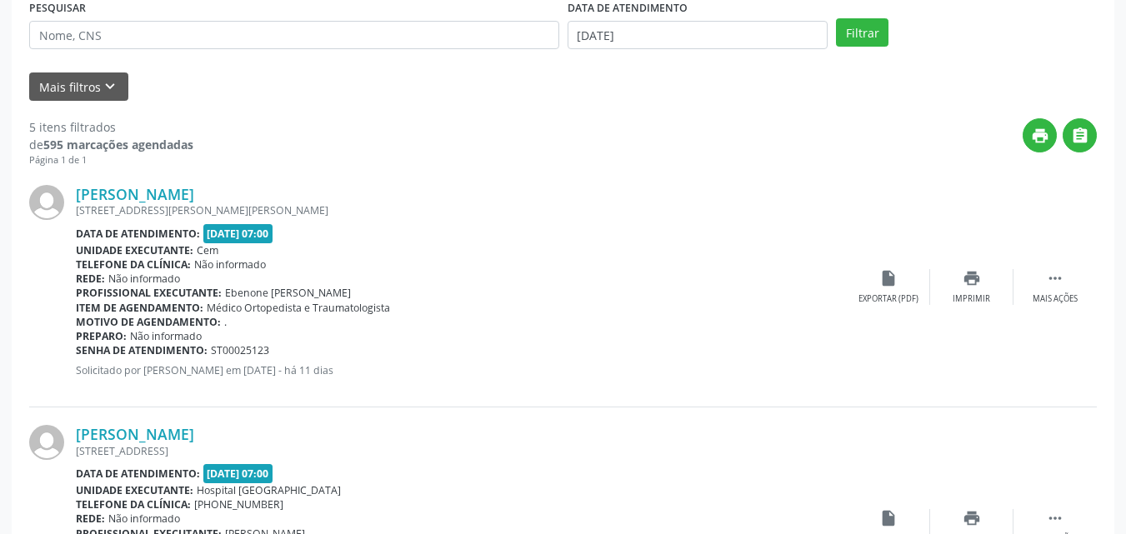
scroll to position [333, 0]
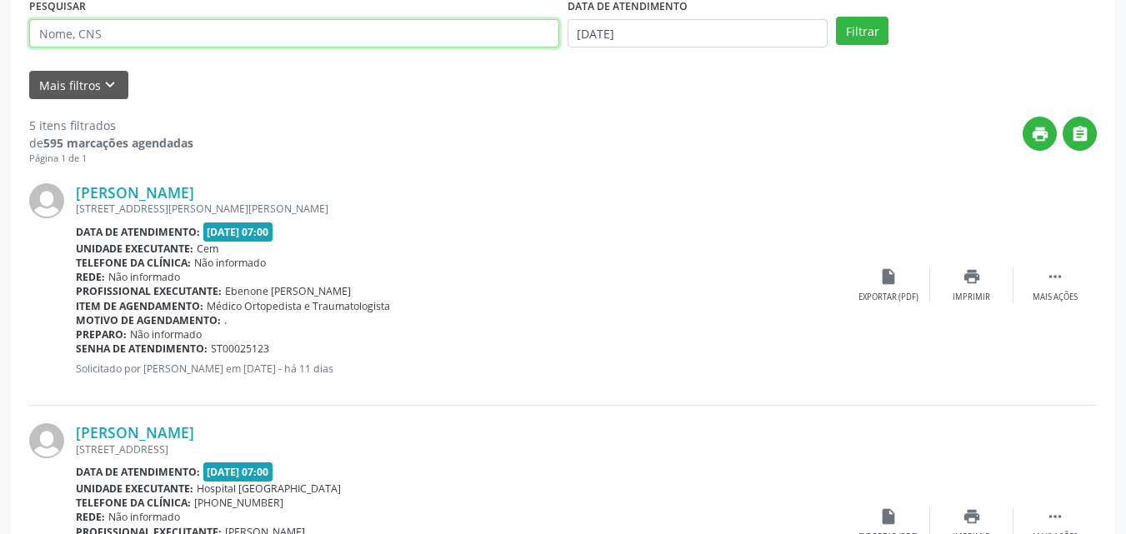
click at [237, 31] on input "text" at bounding box center [294, 33] width 530 height 28
type input "[PERSON_NAME]"
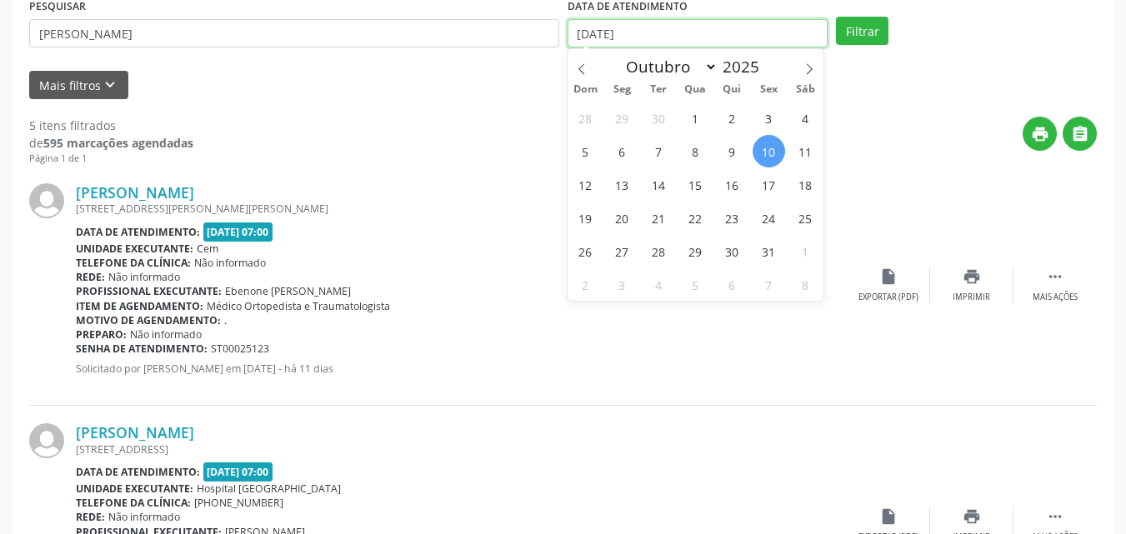
click at [637, 37] on input "[DATE]" at bounding box center [697, 33] width 261 height 28
click at [689, 183] on span "15" at bounding box center [695, 184] width 32 height 32
type input "[DATE]"
click at [690, 184] on span "15" at bounding box center [695, 184] width 32 height 32
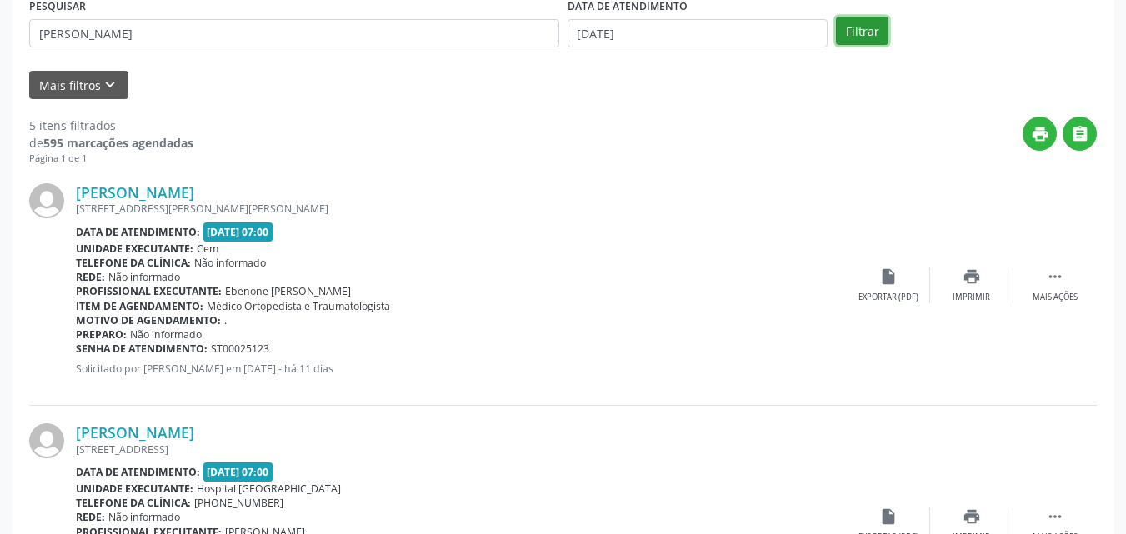
click at [865, 28] on button "Filtrar" at bounding box center [862, 31] width 52 height 28
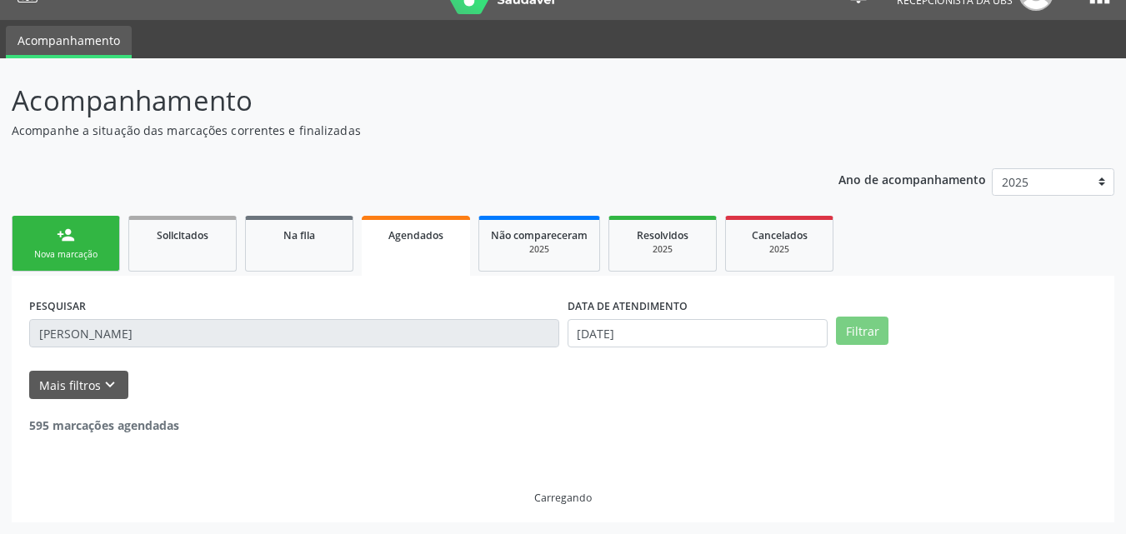
scroll to position [233, 0]
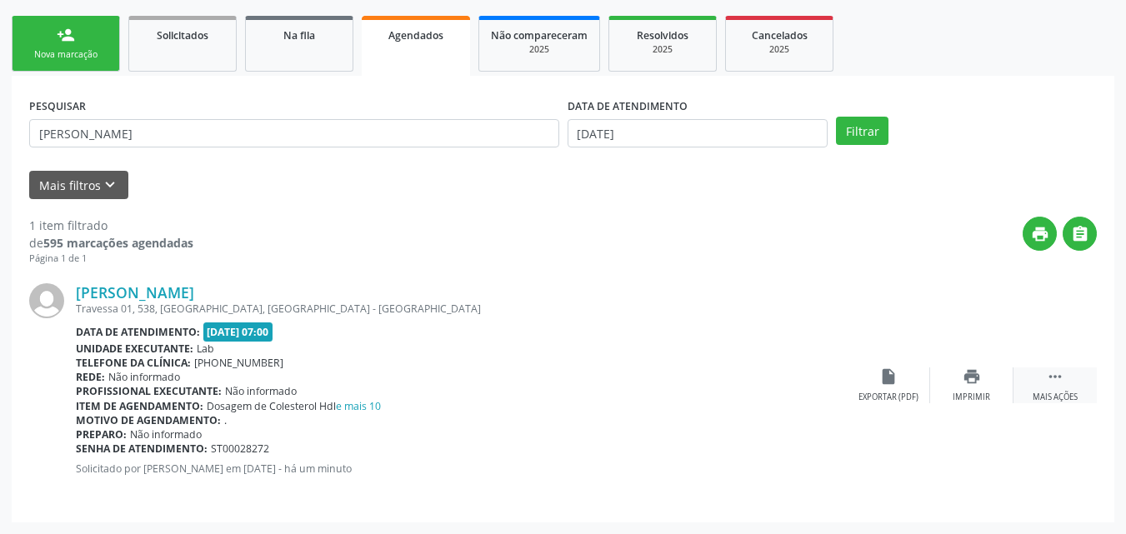
click at [1048, 386] on icon "" at bounding box center [1055, 376] width 18 height 18
click at [952, 385] on div "edit Editar" at bounding box center [971, 385] width 83 height 36
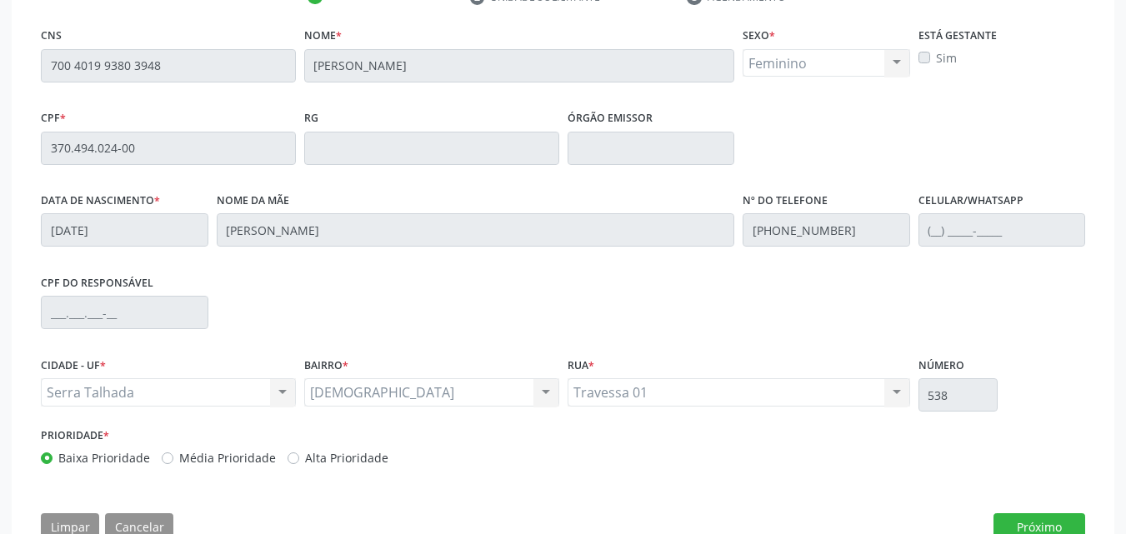
scroll to position [392, 0]
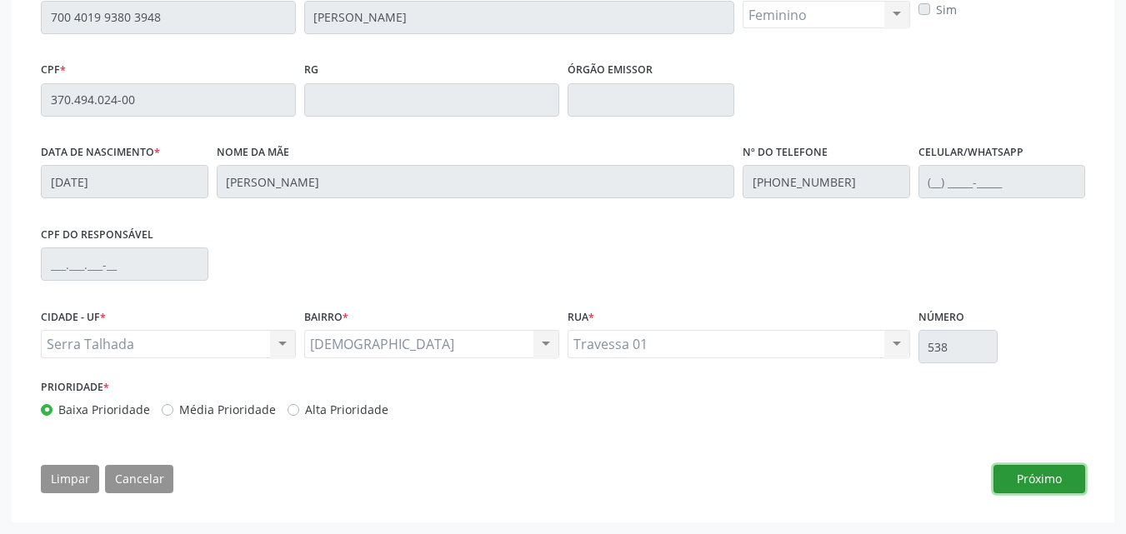
click at [1062, 482] on button "Próximo" at bounding box center [1039, 479] width 92 height 28
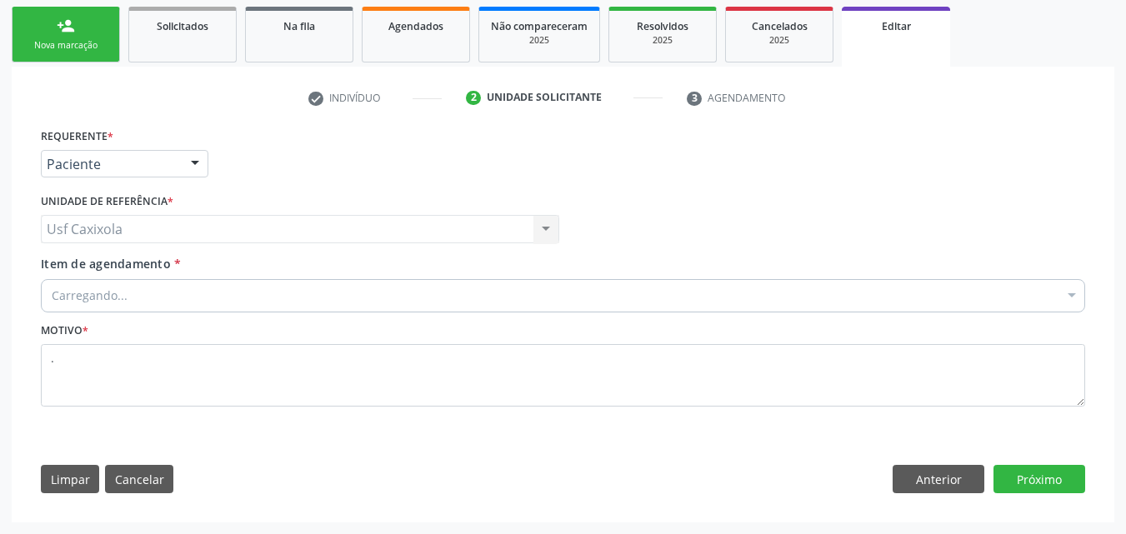
scroll to position [242, 0]
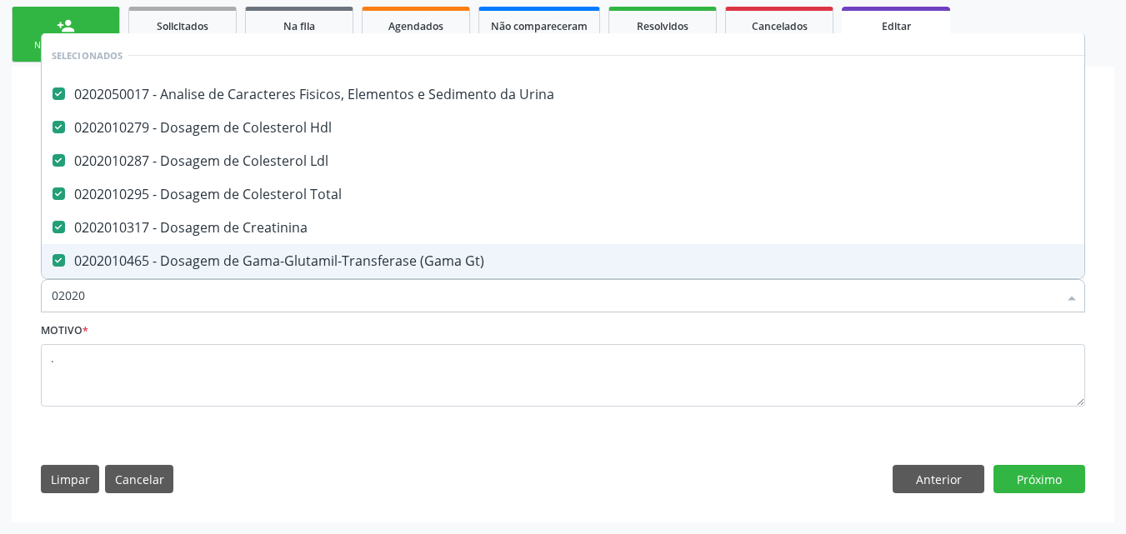
type input "020201"
checkbox Triglicerideos "false"
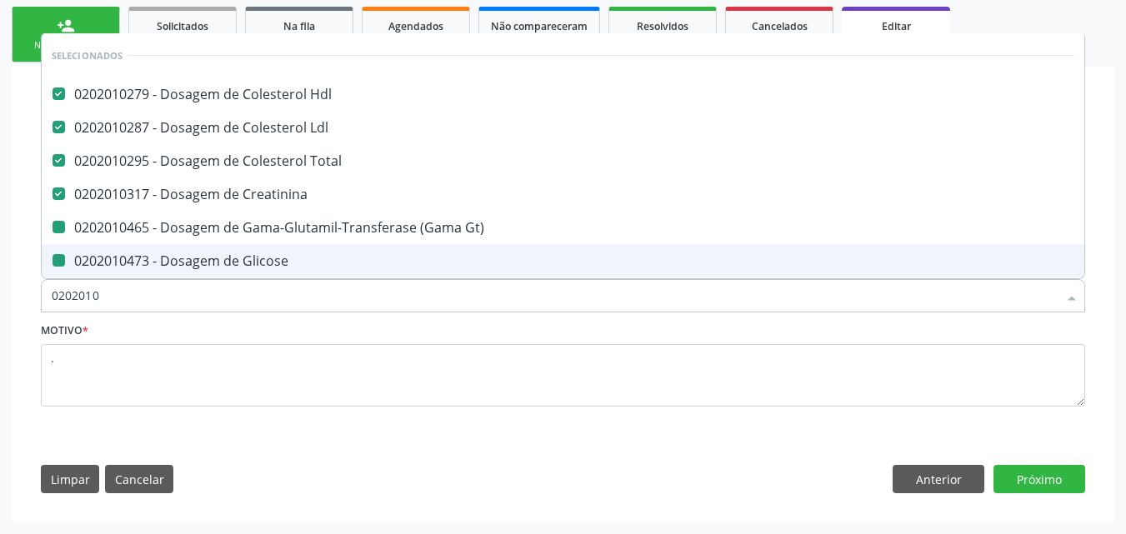
type input "02020102"
checkbox Gt\) "false"
checkbox Glicose "false"
checkbox \(Tgo\) "false"
checkbox \(Tgp\) "false"
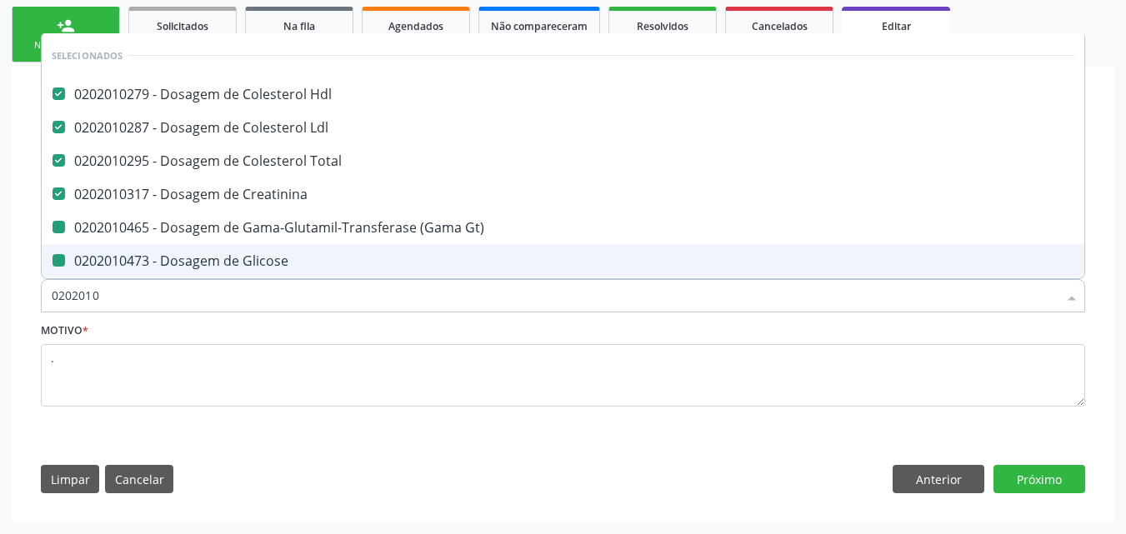
checkbox Triglicerideos "false"
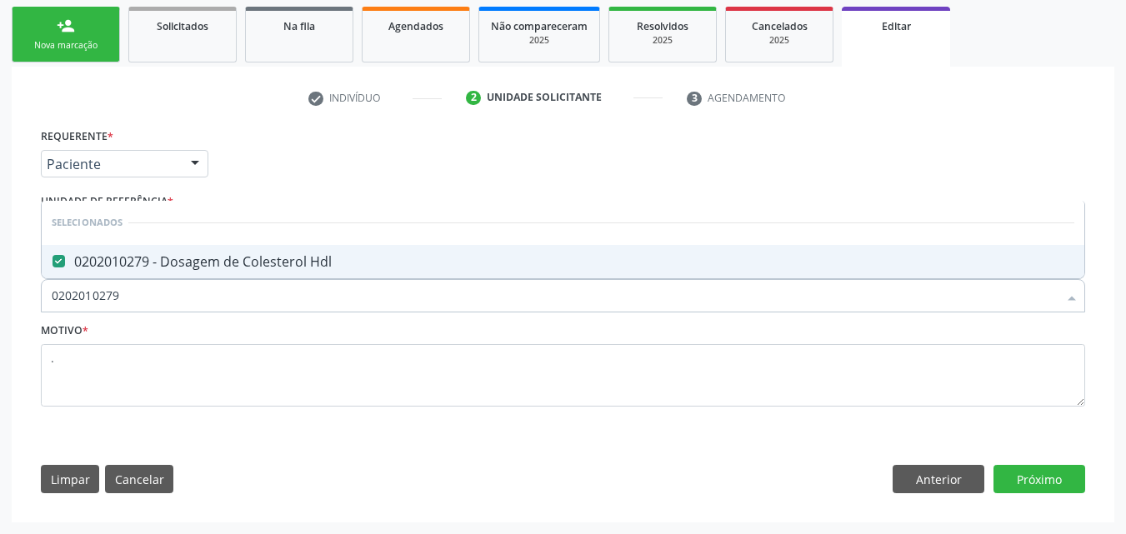
drag, startPoint x: 56, startPoint y: 308, endPoint x: 0, endPoint y: 308, distance: 55.8
click at [0, 308] on div "Acompanhamento Acompanhe a situação das marcações correntes e finalizadas Relat…" at bounding box center [563, 191] width 1126 height 685
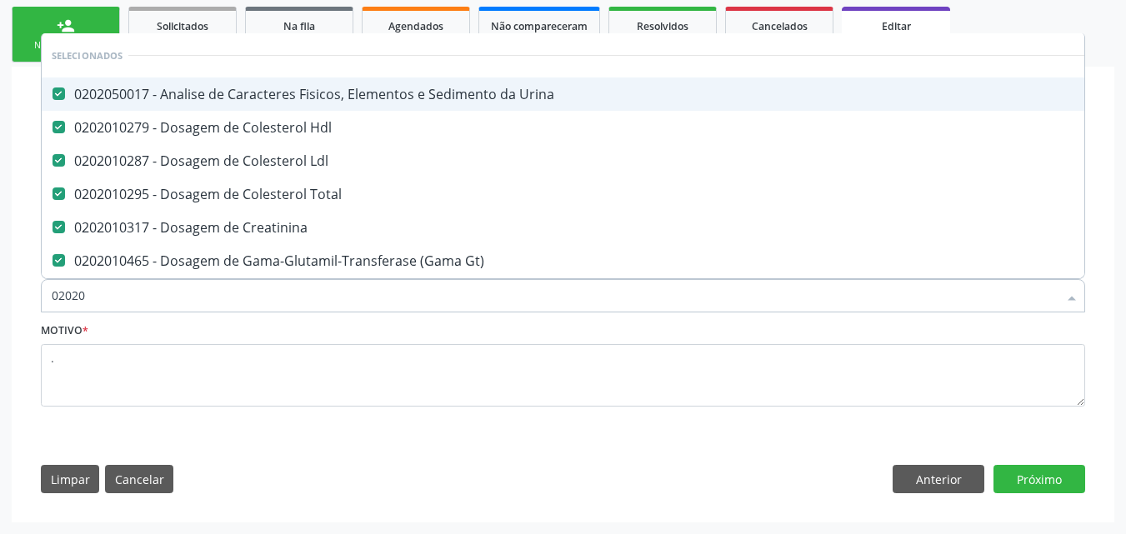
type input "020201"
checkbox Triglicerideos "false"
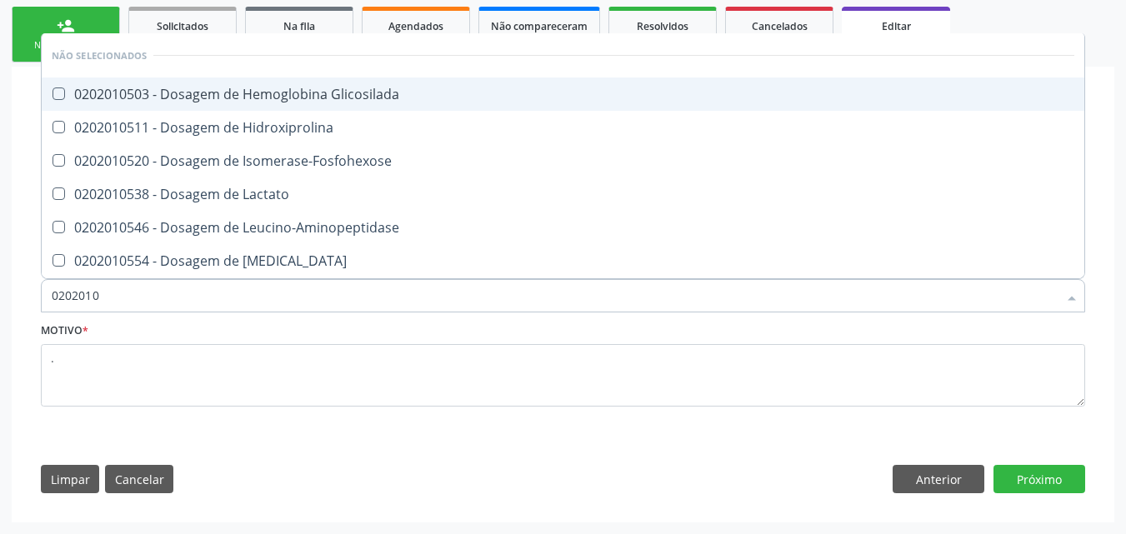
type input "02020105"
checkbox Glicosilada "false"
checkbox Hidroxiprolina "false"
checkbox Isomerase-Fosfohexose "false"
checkbox Lactato "false"
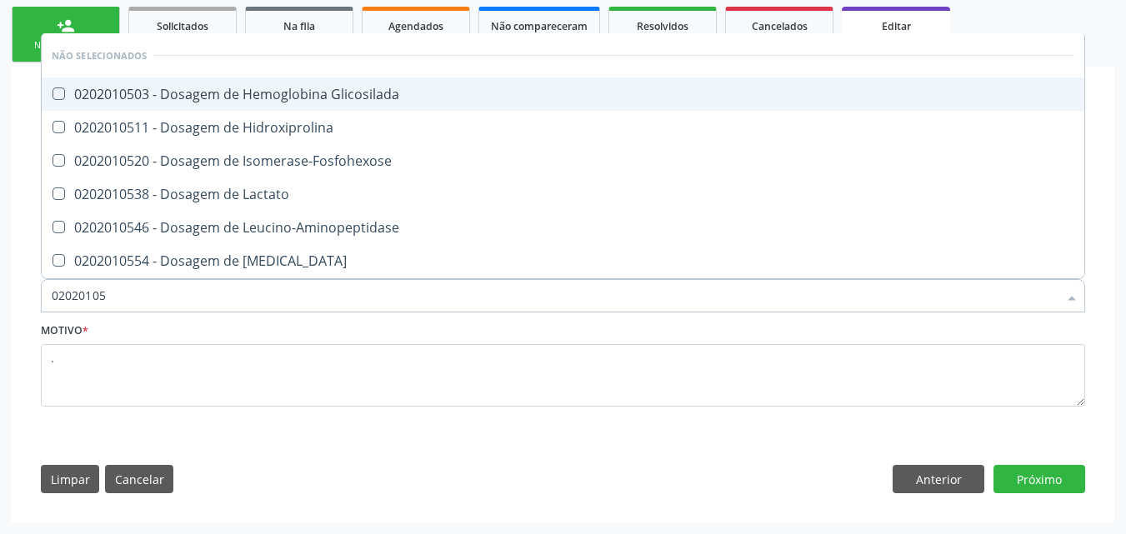
checkbox Leucino-Aminopeptidase "false"
checkbox Lipase "false"
checkbox Magnesio "false"
checkbox Muco-Proteinas "false"
checkbox Piruvato "false"
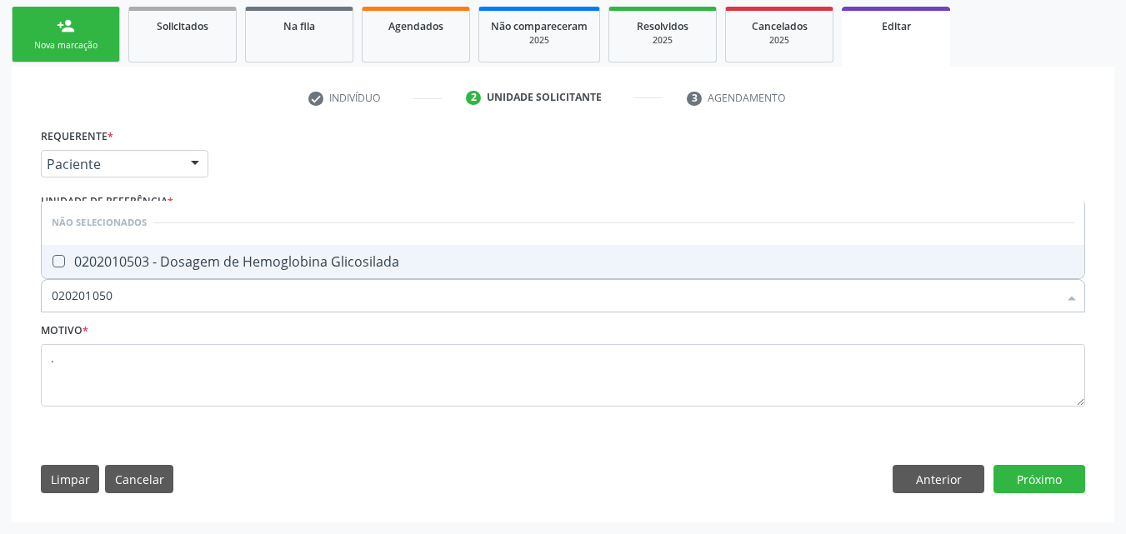
type input "0202010503"
click at [80, 268] on div "0202010503 - Dosagem de Hemoglobina Glicosilada" at bounding box center [563, 261] width 1022 height 13
checkbox Glicosilada "true"
drag, startPoint x: 119, startPoint y: 304, endPoint x: 35, endPoint y: 307, distance: 84.2
click at [35, 307] on div "Requerente * Paciente Profissional de Saúde Paciente Nenhum resultado encontrad…" at bounding box center [562, 314] width 1067 height 381
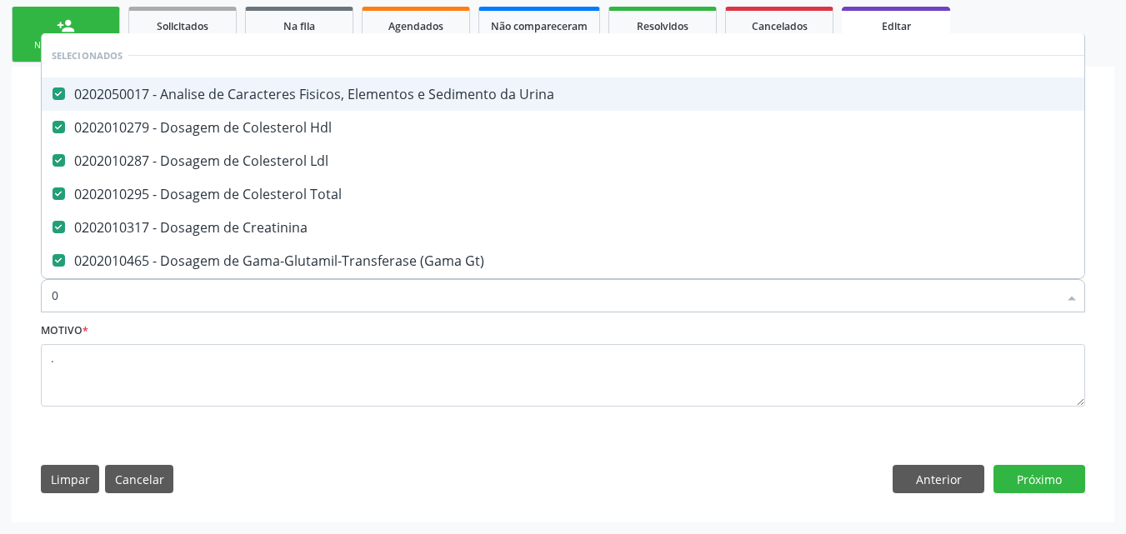
type input "02"
checkbox Unilateral "true"
type input "020"
checkbox Bandas\) "true"
checkbox Glicosilada "false"
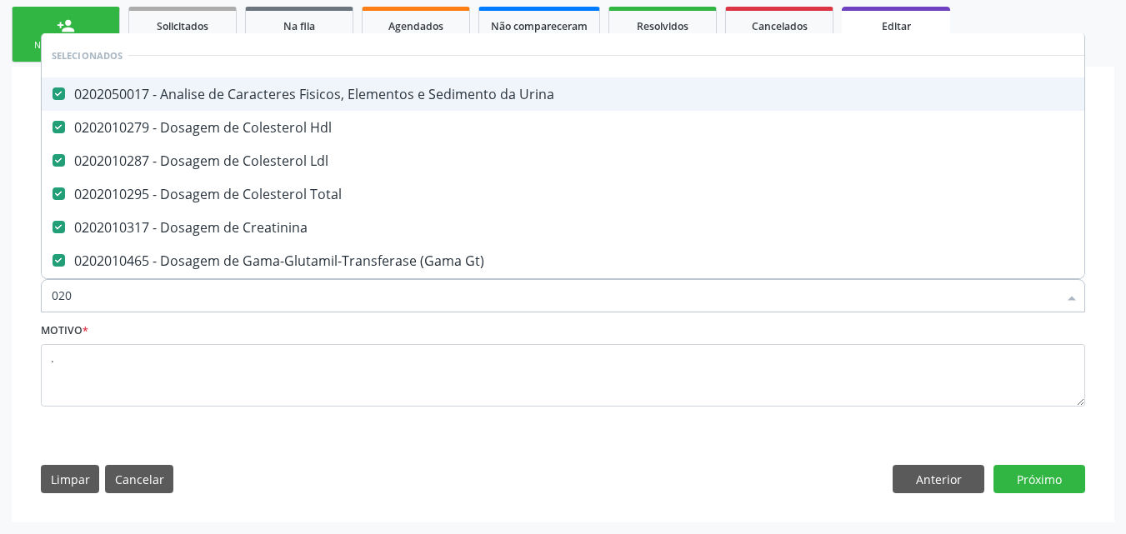
type input "0202"
checkbox Linear "true"
type input "02020"
checkbox Ferritina "true"
checkbox Glicosilada "false"
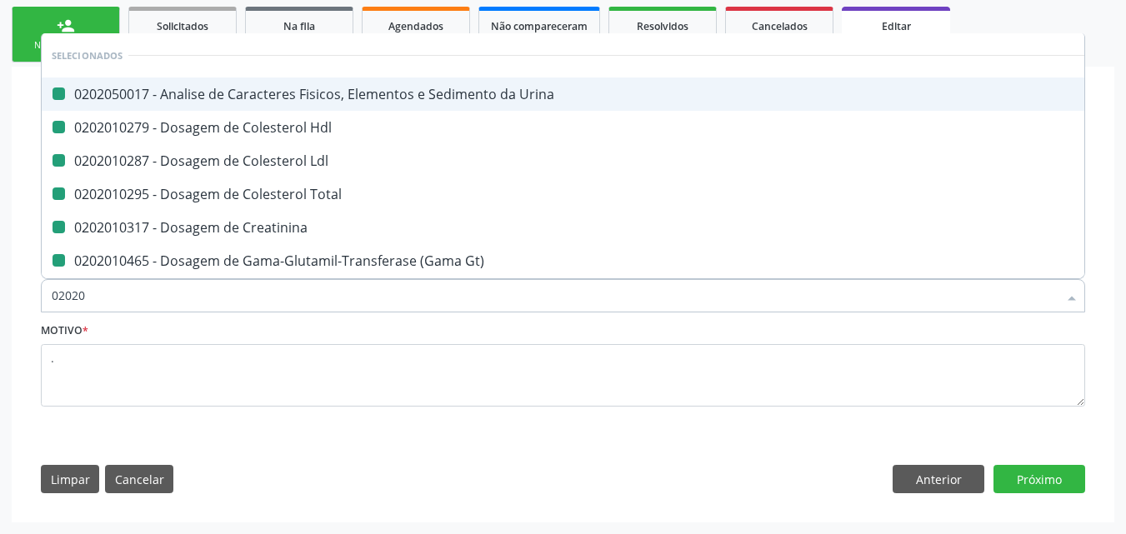
type input "020202"
checkbox Urina "false"
checkbox Hdl "false"
checkbox Ldl "false"
checkbox Total "false"
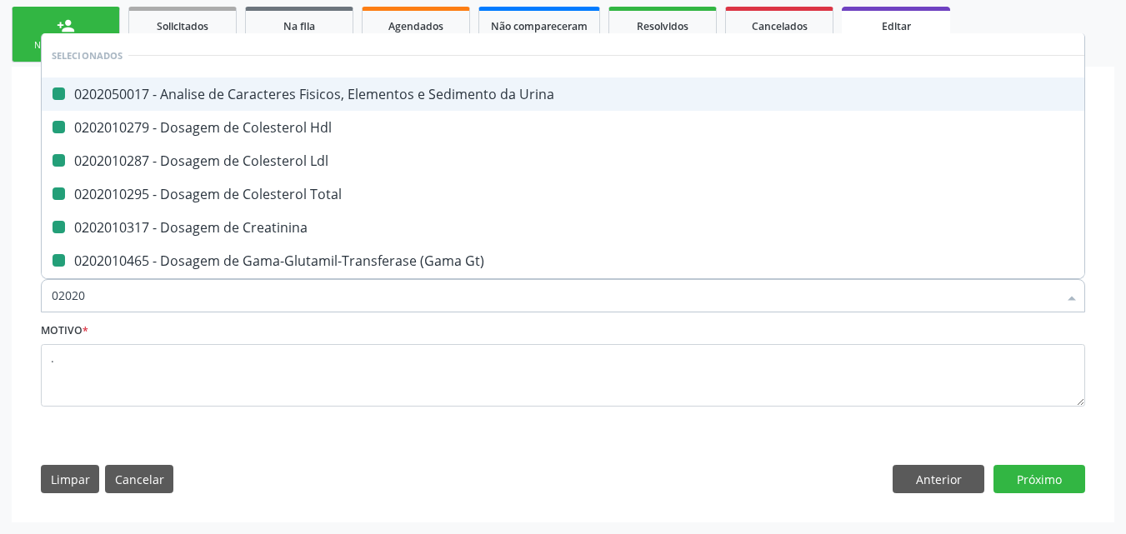
checkbox Creatinina "false"
checkbox Gt\) "false"
checkbox Glicose "false"
checkbox \(Tsh\) "false"
checkbox \(Tgo\) "false"
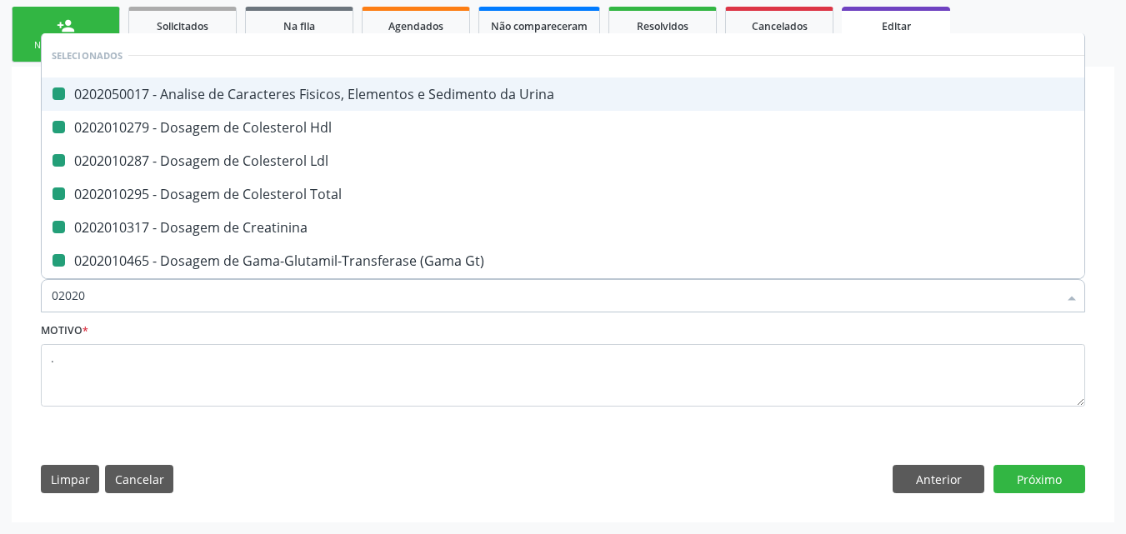
checkbox \(Tgp\) "false"
checkbox Triglicerideos "false"
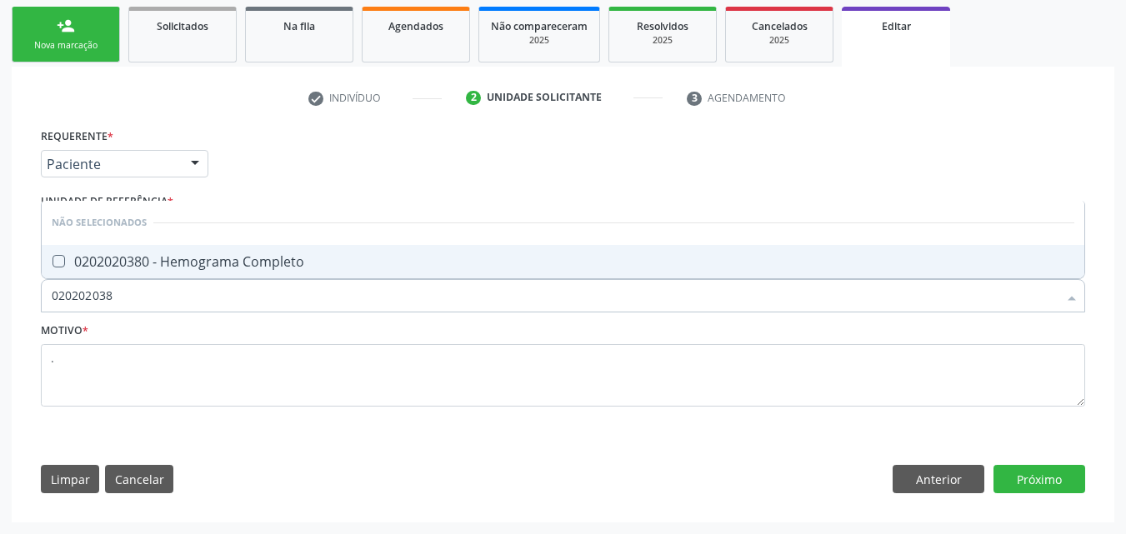
type input "0202020380"
click at [82, 268] on div "0202020380 - Hemograma Completo" at bounding box center [563, 261] width 1022 height 13
checkbox Completo "true"
drag, startPoint x: 90, startPoint y: 307, endPoint x: 27, endPoint y: 314, distance: 63.7
click at [27, 314] on div "check Indivíduo 2 Unidade solicitante 3 Agendamento CNS 700 4019 9380 3948 [GEO…" at bounding box center [563, 295] width 1102 height 456
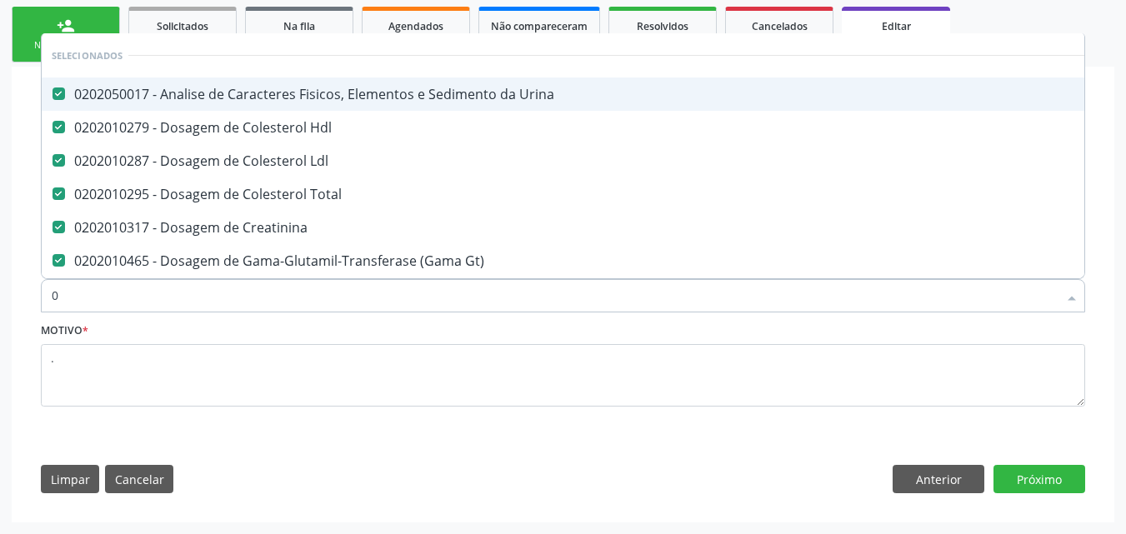
type input "02"
checkbox Unilateral "true"
type input "020"
checkbox Bandas\) "true"
checkbox Glicosilada "false"
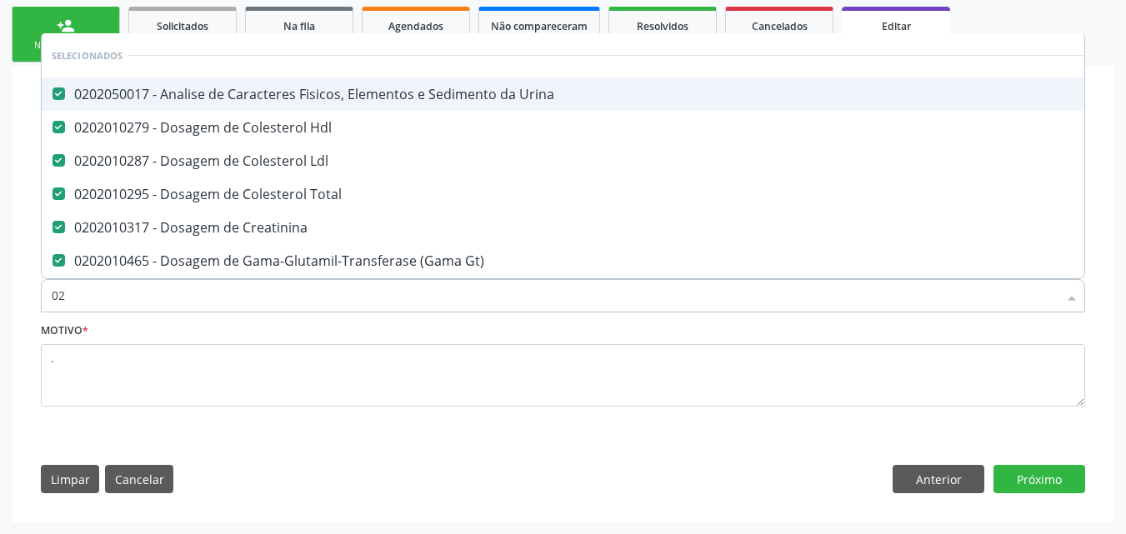
checkbox \(T3\) "true"
type input "0202"
checkbox Linear "true"
checkbox Hpv "true"
type input "02020"
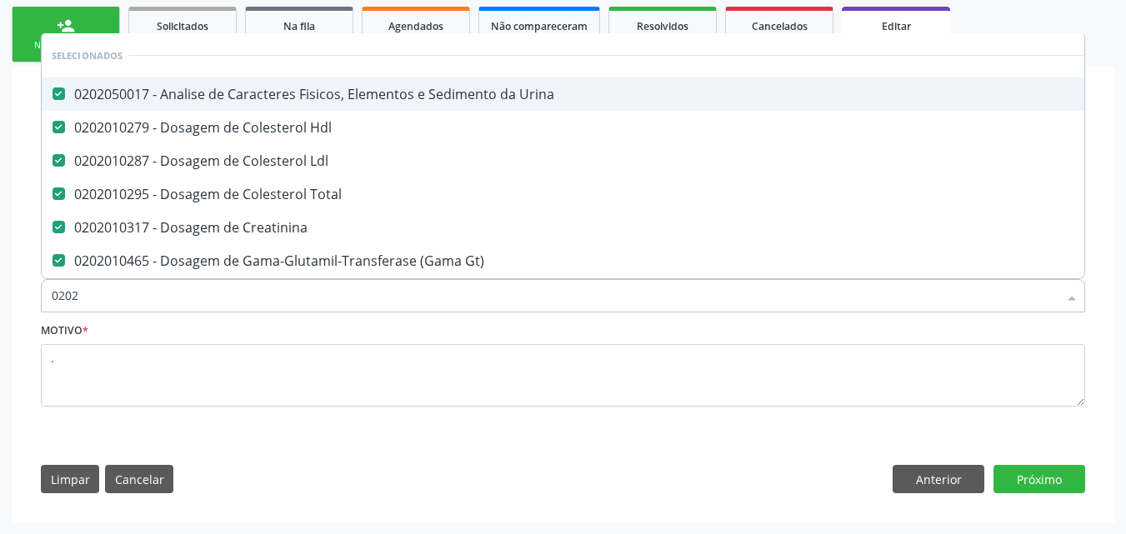
checkbox Ferritina "true"
checkbox Glicosilada "false"
checkbox Zinco "true"
checkbox Completo "false"
type input "020204"
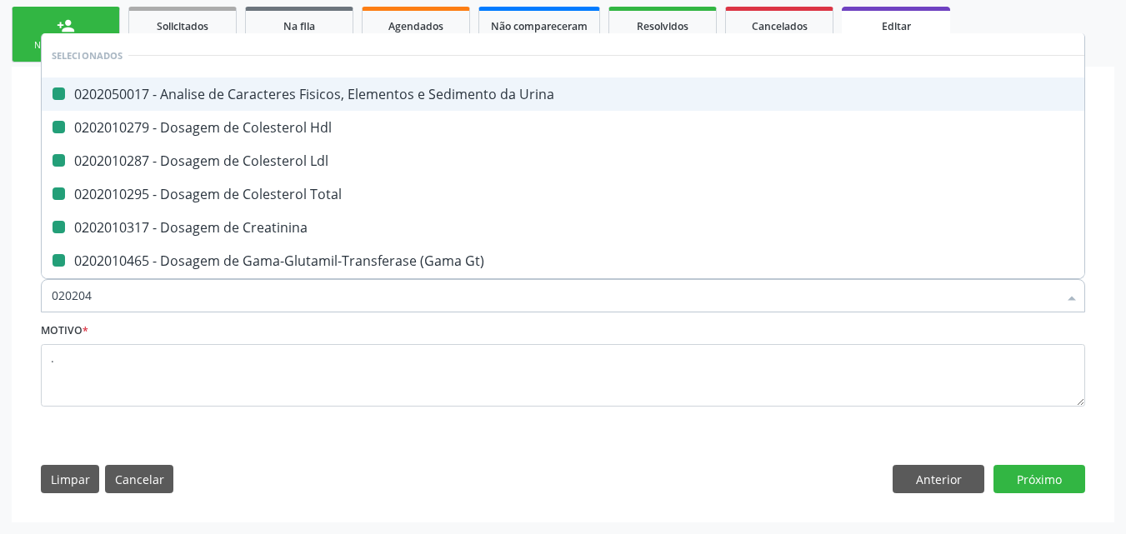
checkbox Urina "false"
checkbox Hdl "false"
checkbox Ldl "false"
checkbox Total "false"
checkbox Creatinina "false"
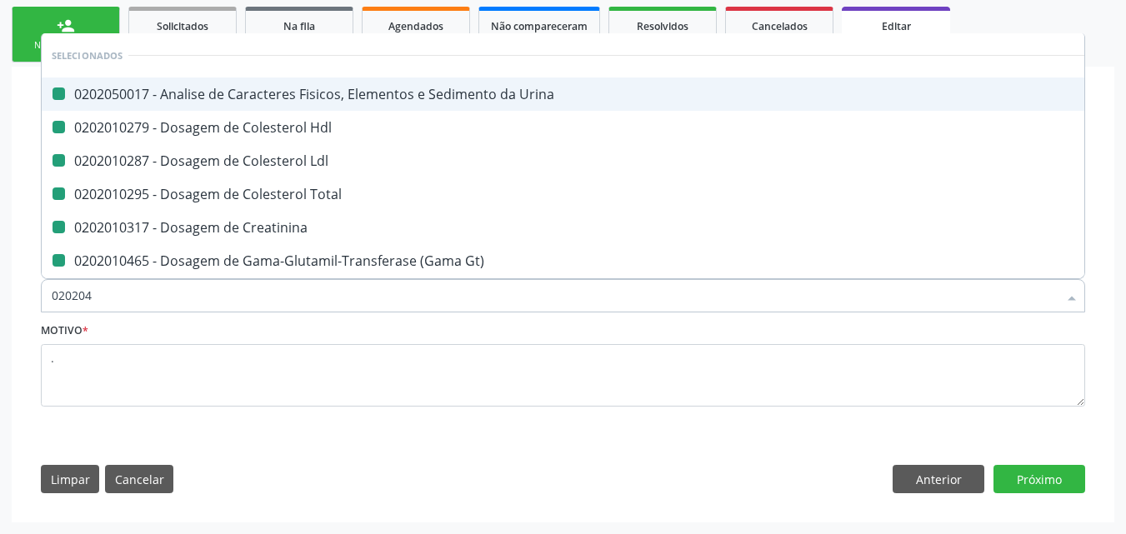
checkbox Gt\) "false"
checkbox Glicose "false"
checkbox \(Tsh\) "false"
checkbox \(Tgo\) "false"
checkbox \(Tgp\) "false"
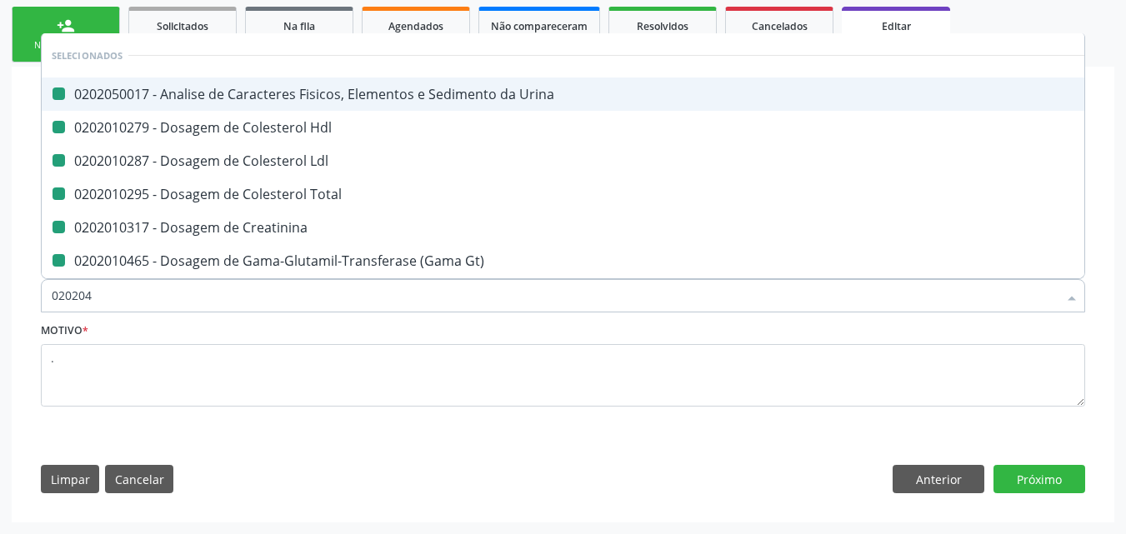
checkbox Triglicerideos "false"
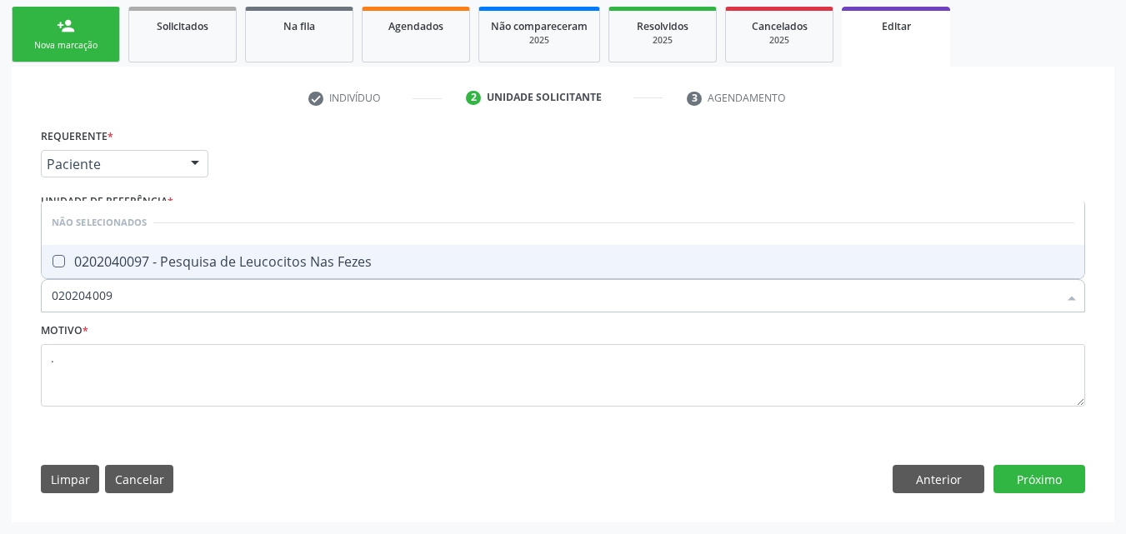
type input "0202040097"
click at [52, 267] on div at bounding box center [48, 261] width 12 height 13
checkbox Fezes "true"
drag, startPoint x: 138, startPoint y: 290, endPoint x: 4, endPoint y: 317, distance: 136.8
click at [4, 317] on div "Acompanhamento Acompanhe a situação das marcações correntes e finalizadas Relat…" at bounding box center [563, 191] width 1126 height 685
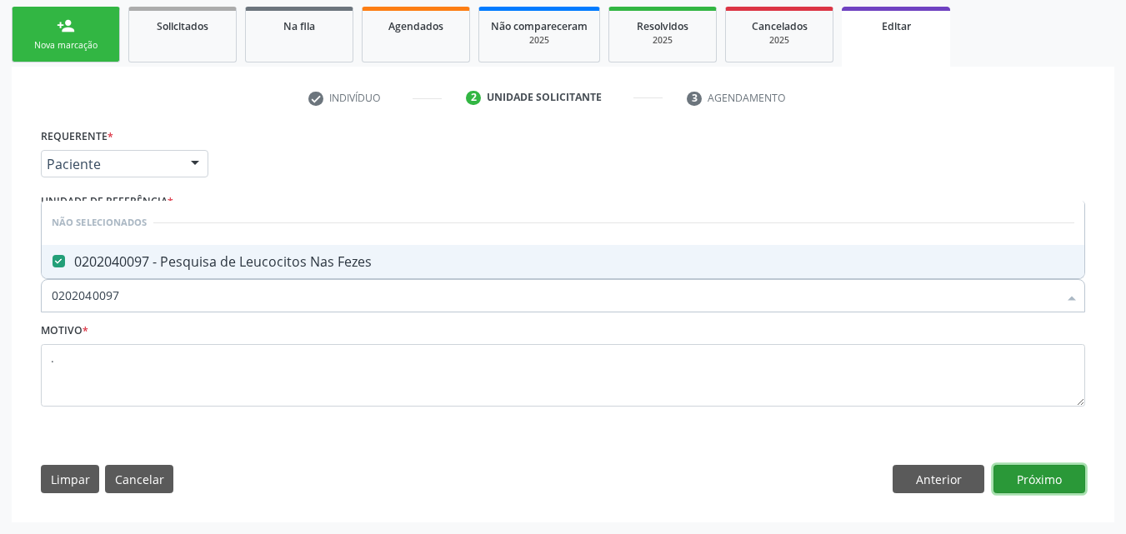
click at [1032, 475] on button "Próximo" at bounding box center [1039, 479] width 92 height 28
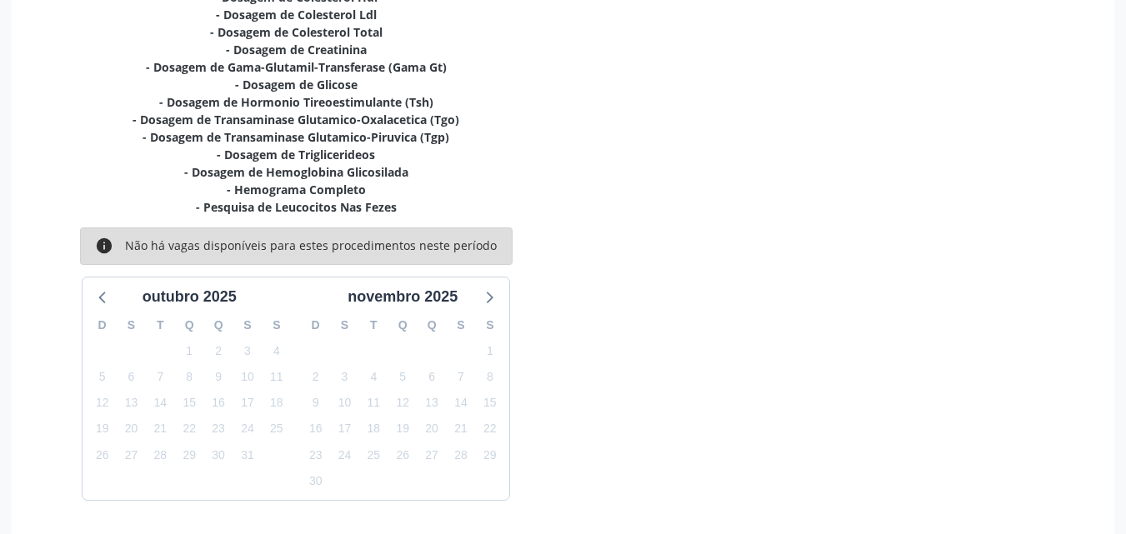
scroll to position [489, 0]
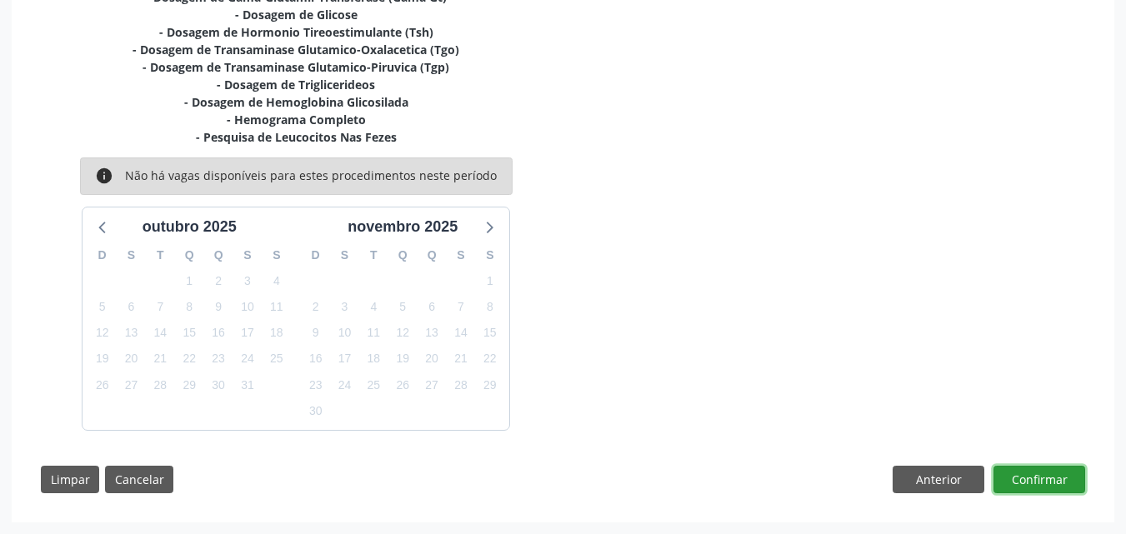
click at [1007, 480] on button "Confirmar" at bounding box center [1039, 480] width 92 height 28
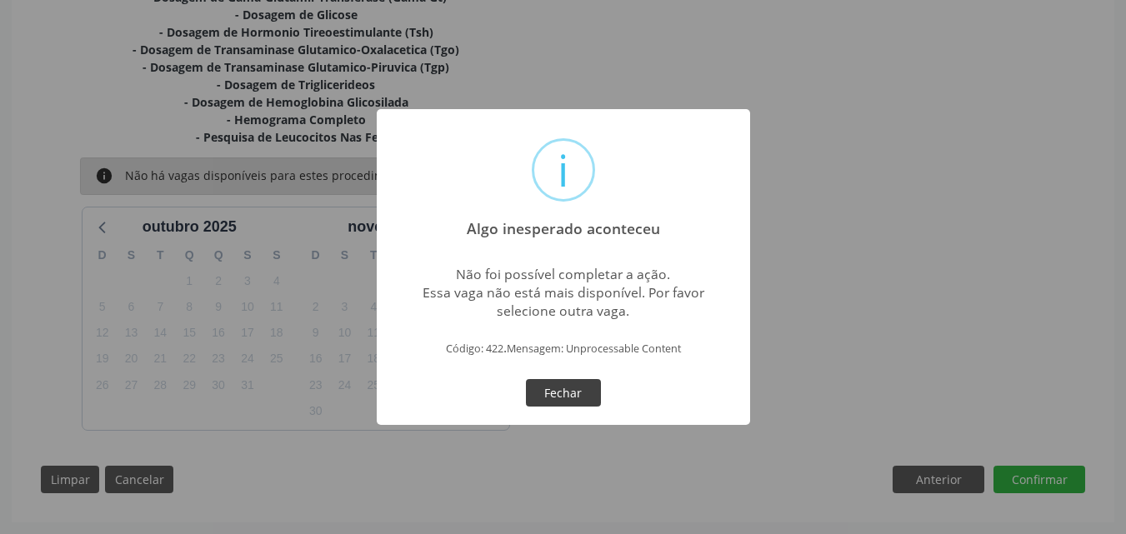
click at [578, 387] on button "Fechar" at bounding box center [563, 393] width 75 height 28
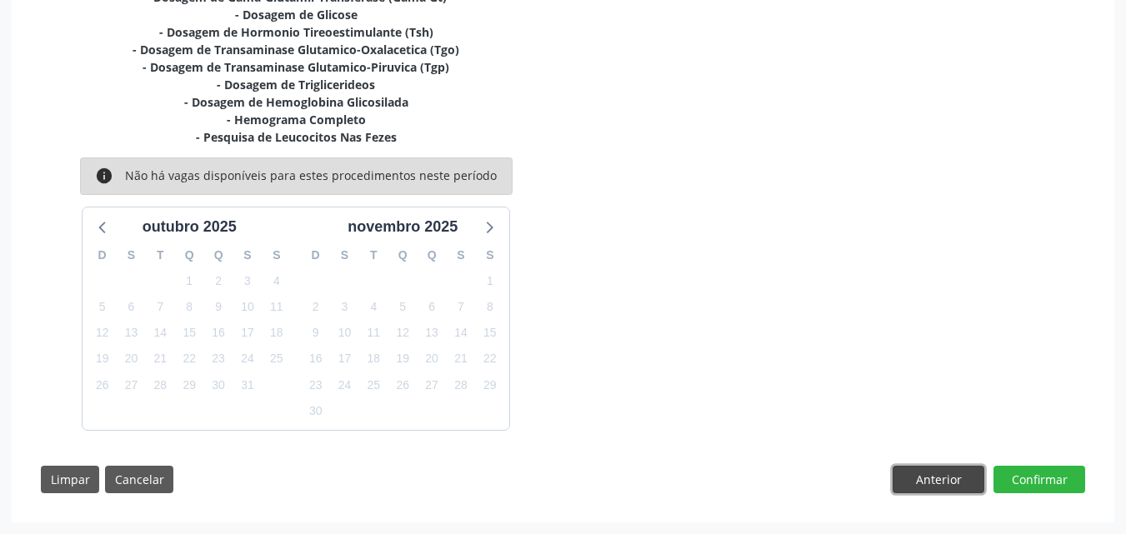
click at [898, 475] on button "Anterior" at bounding box center [938, 480] width 92 height 28
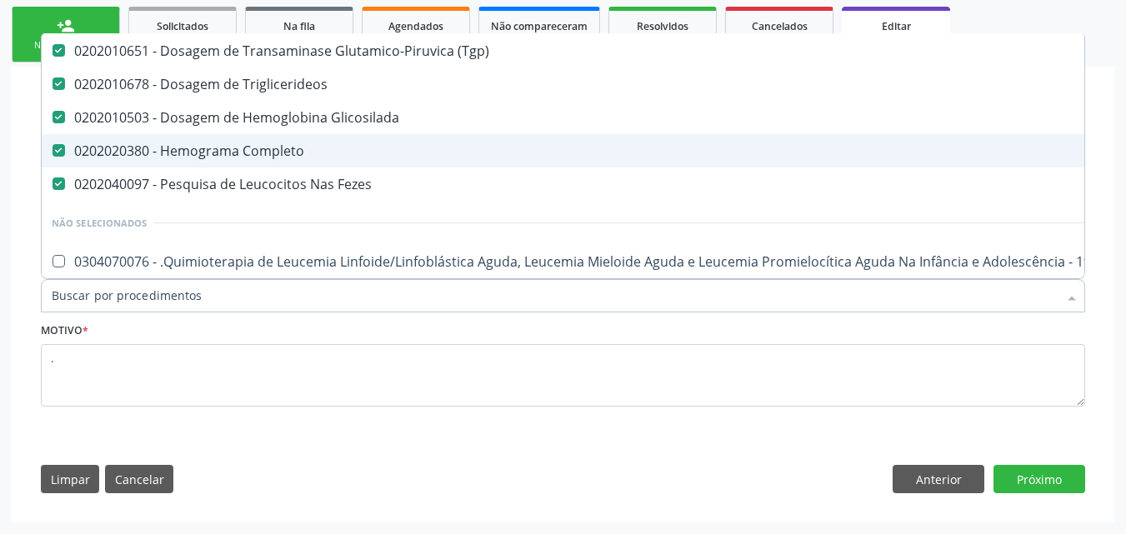
scroll to position [417, 0]
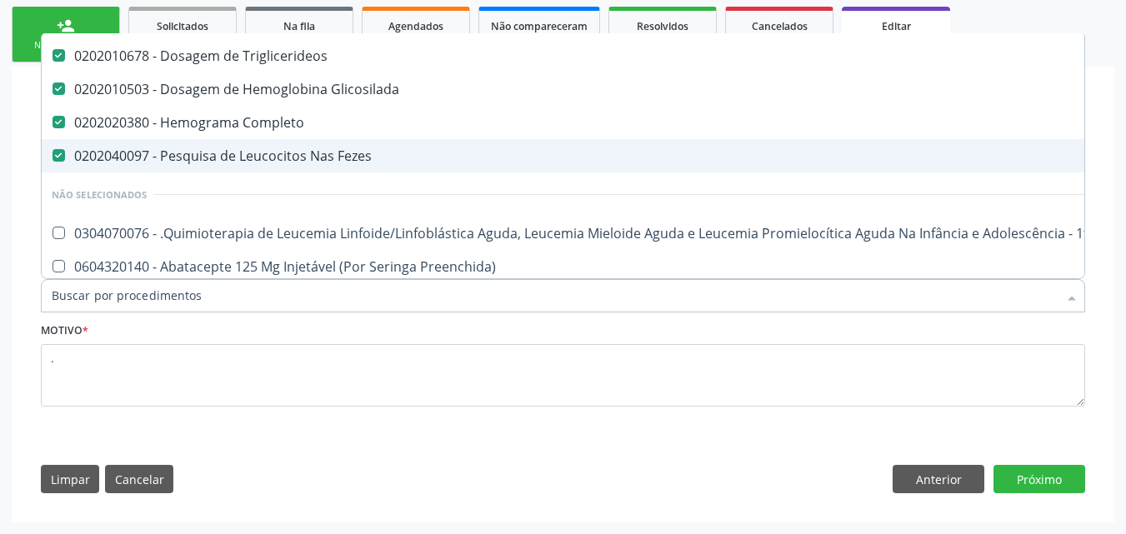
click at [60, 152] on Fezes at bounding box center [58, 155] width 12 height 12
click at [52, 152] on Fezes "checkbox" at bounding box center [47, 155] width 11 height 11
checkbox Fezes "false"
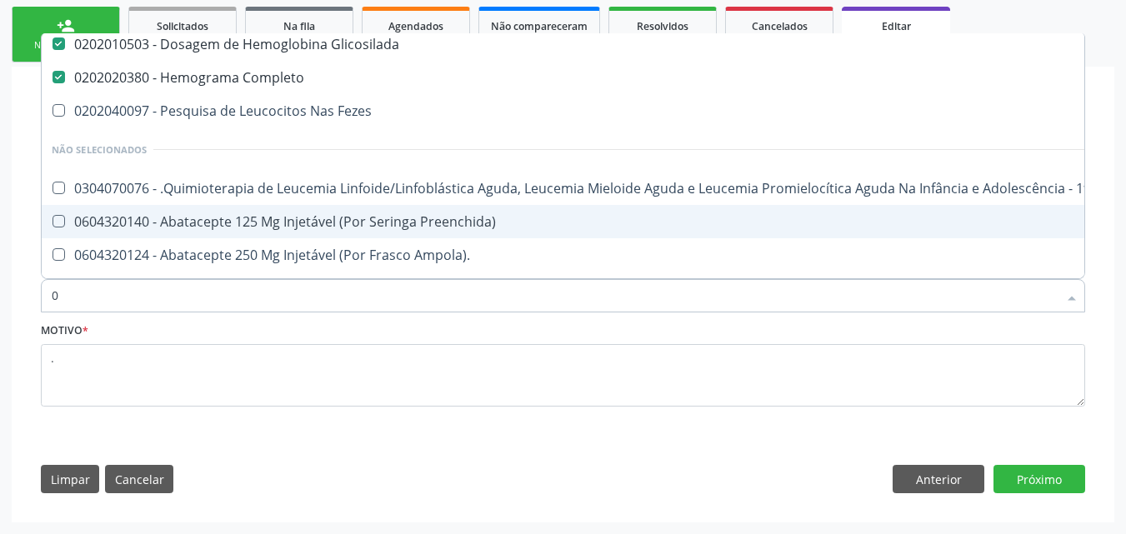
scroll to position [372, 0]
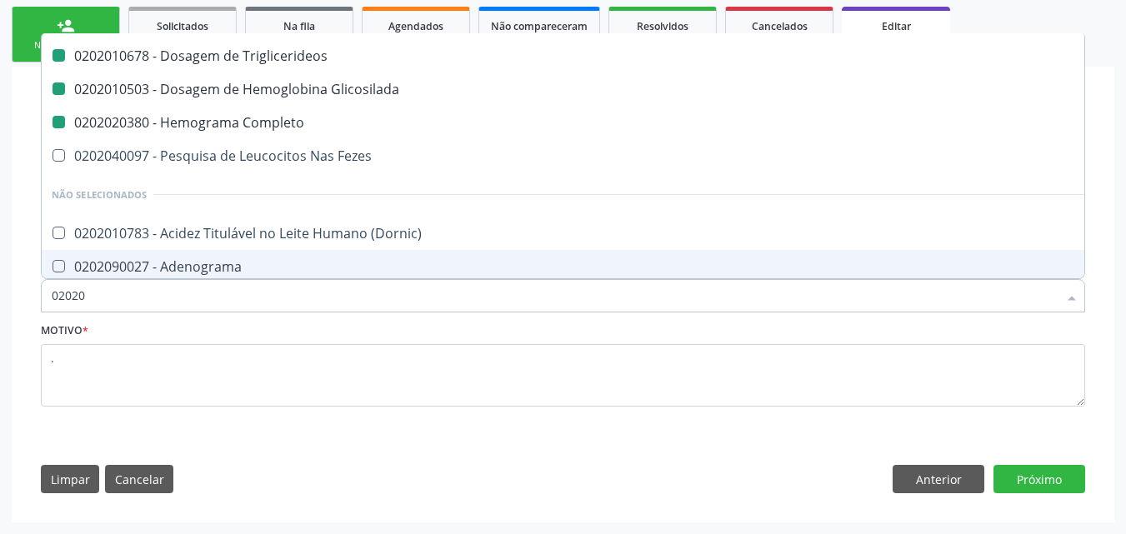
type input "020204"
checkbox Urina "false"
checkbox Ldl "false"
checkbox Total "false"
checkbox Creatinina "false"
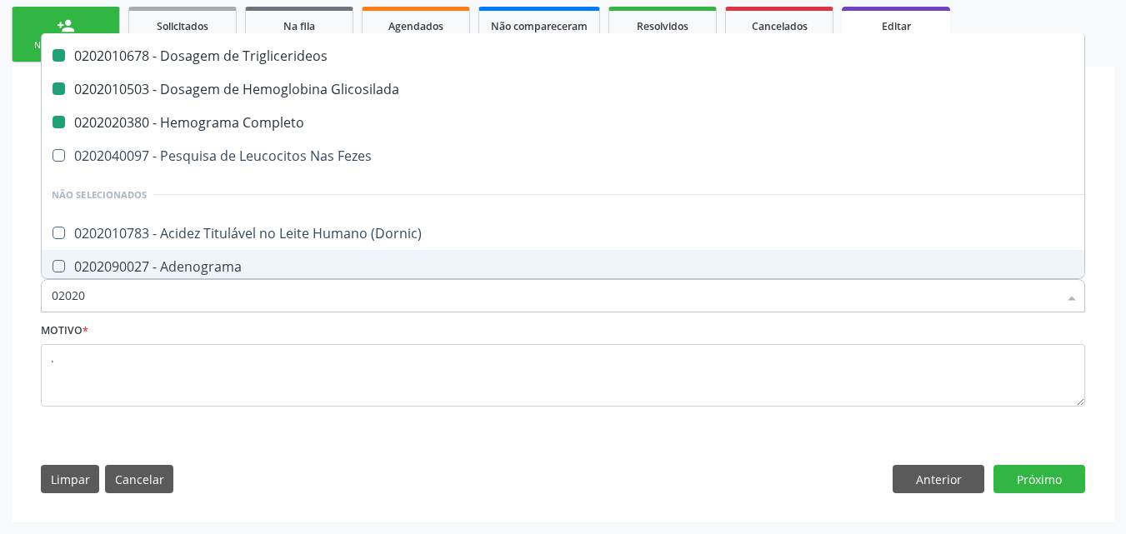
checkbox Gt\) "false"
checkbox Glicose "false"
checkbox \(Tsh\) "false"
checkbox \(Tgo\) "false"
checkbox \(Tgp\) "false"
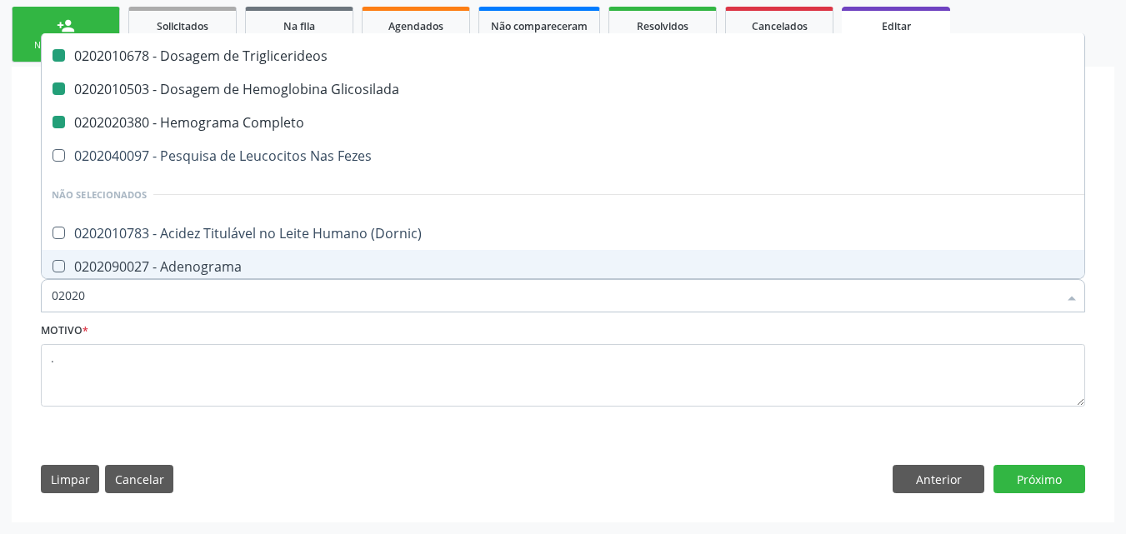
checkbox Triglicerideos "false"
checkbox Glicosilada "false"
checkbox Completo "false"
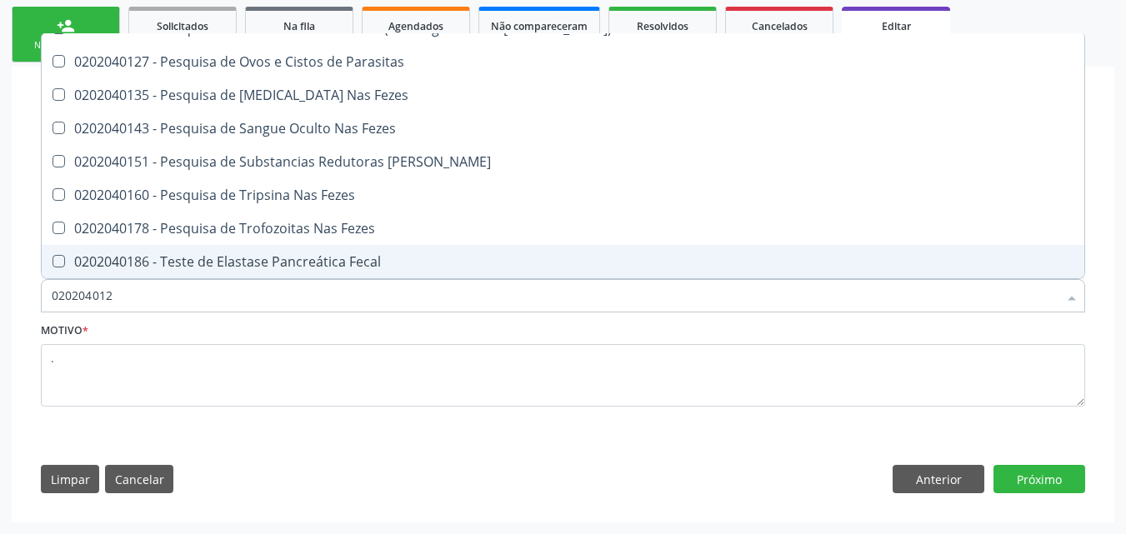
scroll to position [0, 0]
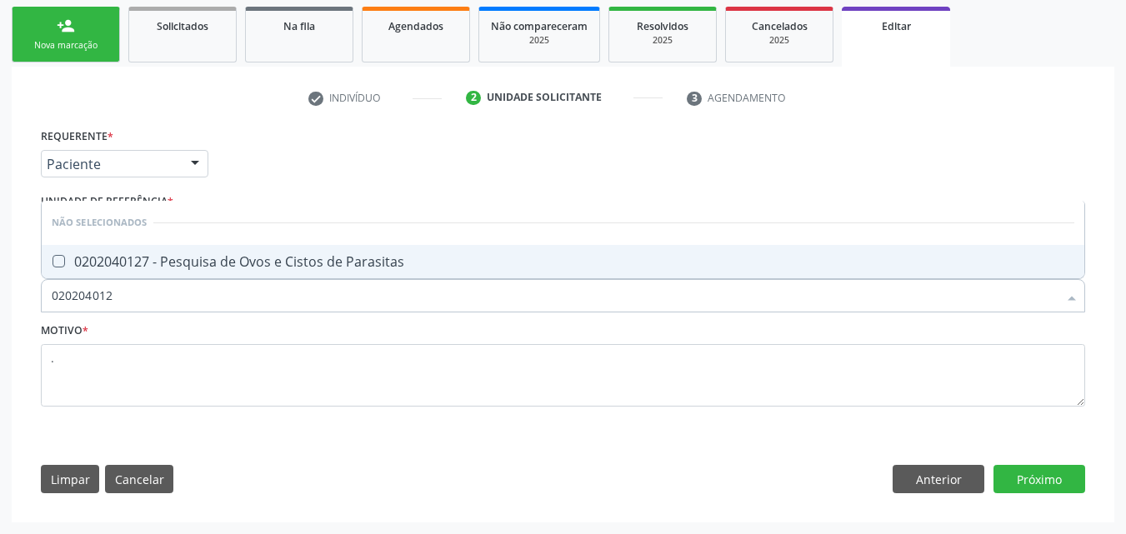
type input "0202040127"
click at [216, 272] on span "0202040127 - Pesquisa de Ovos e Cistos de Parasitas" at bounding box center [563, 261] width 1042 height 33
checkbox Parasitas "true"
click at [1033, 481] on button "Próximo" at bounding box center [1039, 479] width 92 height 28
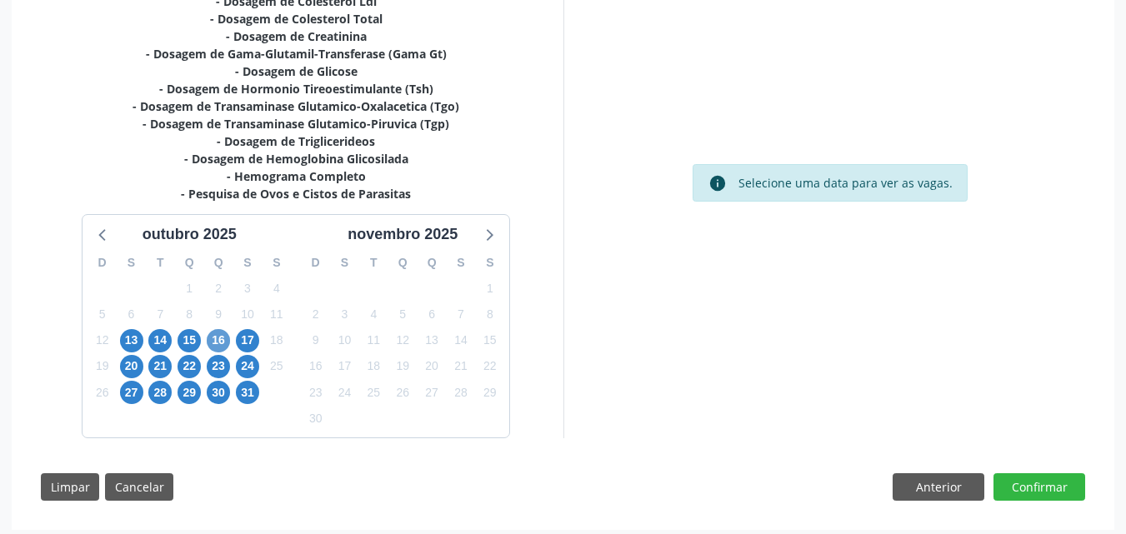
scroll to position [440, 0]
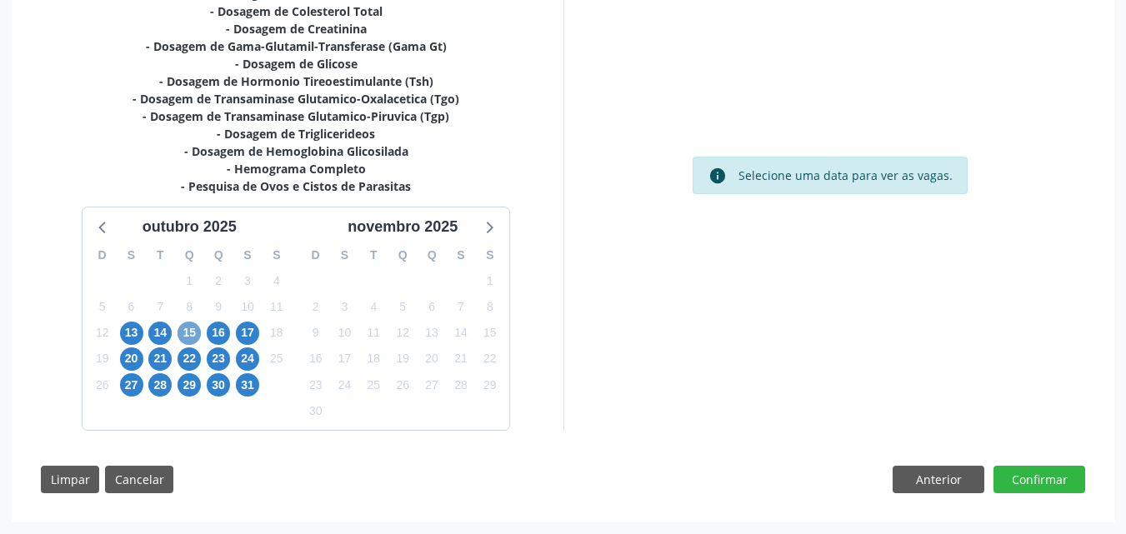
click at [192, 328] on span "15" at bounding box center [188, 333] width 23 height 23
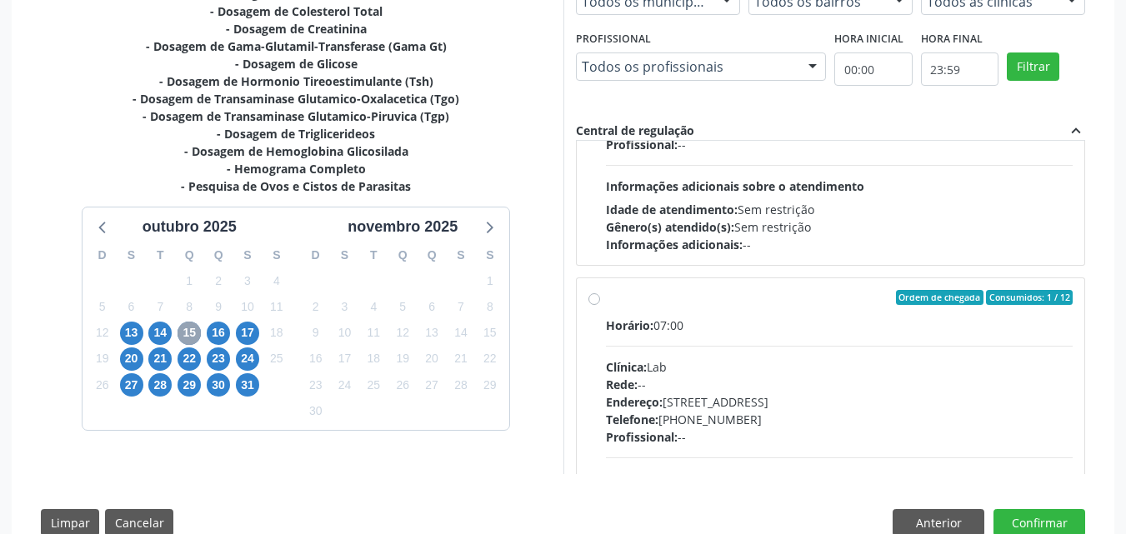
scroll to position [250, 0]
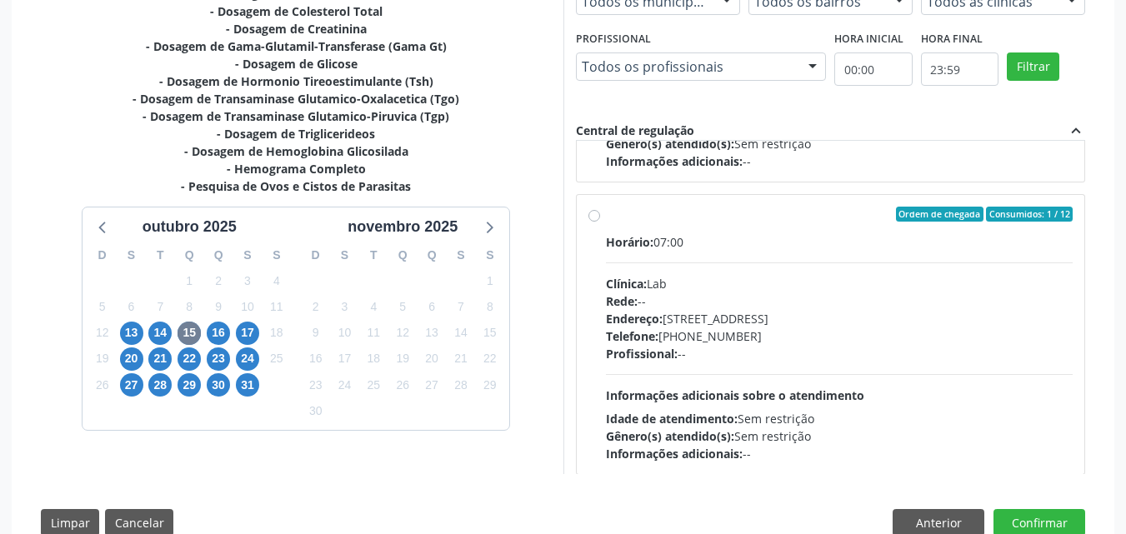
click at [662, 230] on label "Ordem de chegada Consumidos: 1 / 12 Horário: 07:00 Clínica: Lab Rede: -- Endere…" at bounding box center [839, 335] width 467 height 256
click at [600, 222] on input "Ordem de chegada Consumidos: 1 / 12 Horário: 07:00 Clínica: Lab Rede: -- Endere…" at bounding box center [594, 214] width 12 height 15
radio input "true"
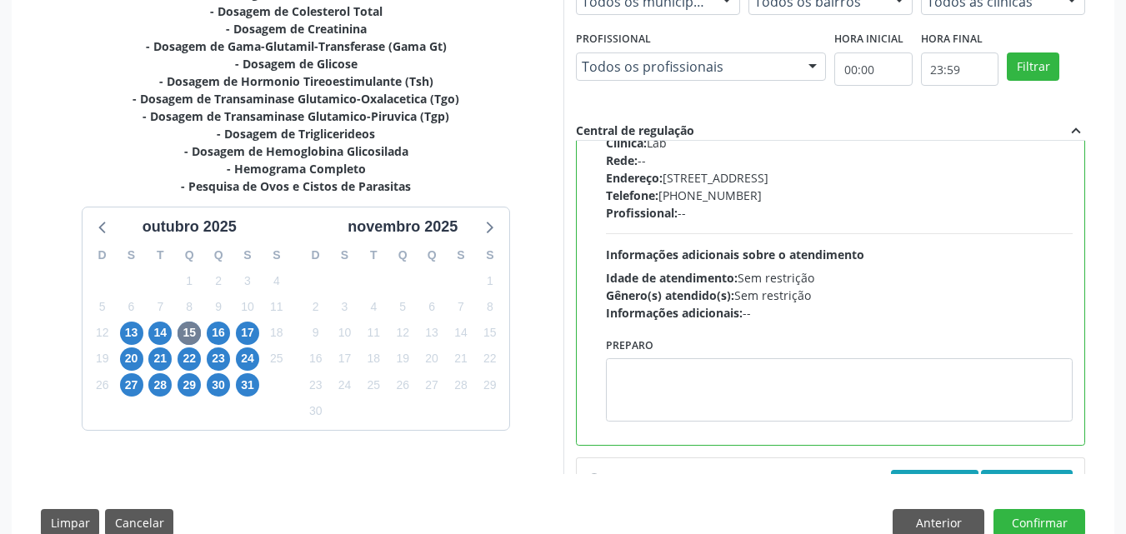
scroll to position [417, 0]
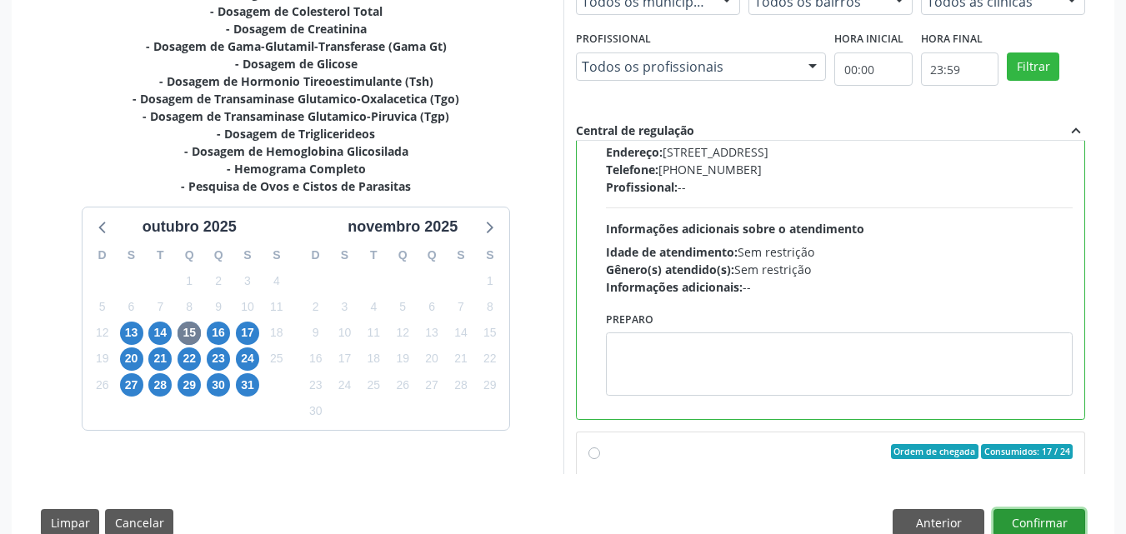
click at [1052, 521] on button "Confirmar" at bounding box center [1039, 523] width 92 height 28
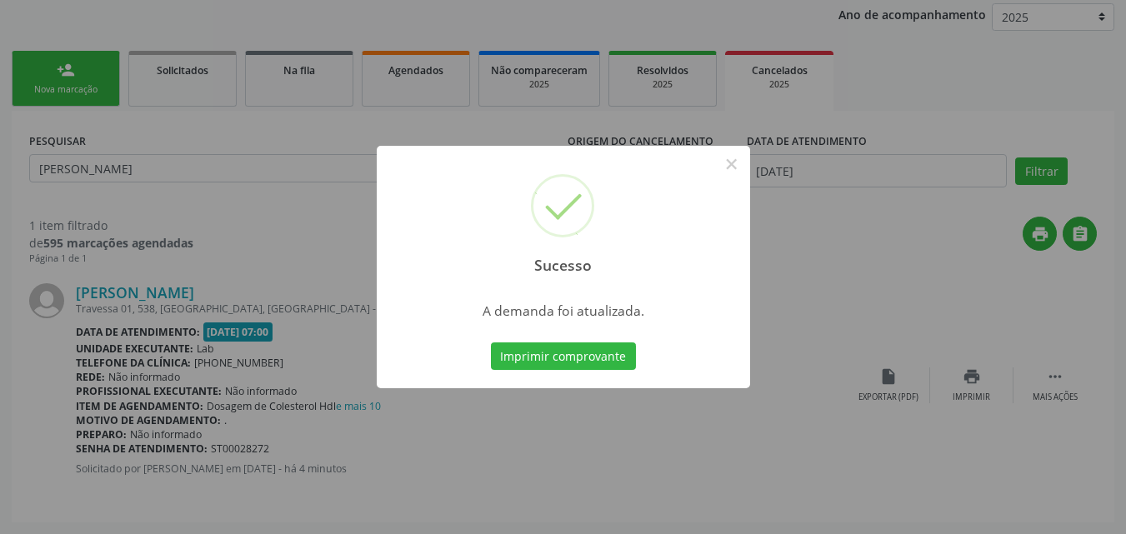
scroll to position [0, 0]
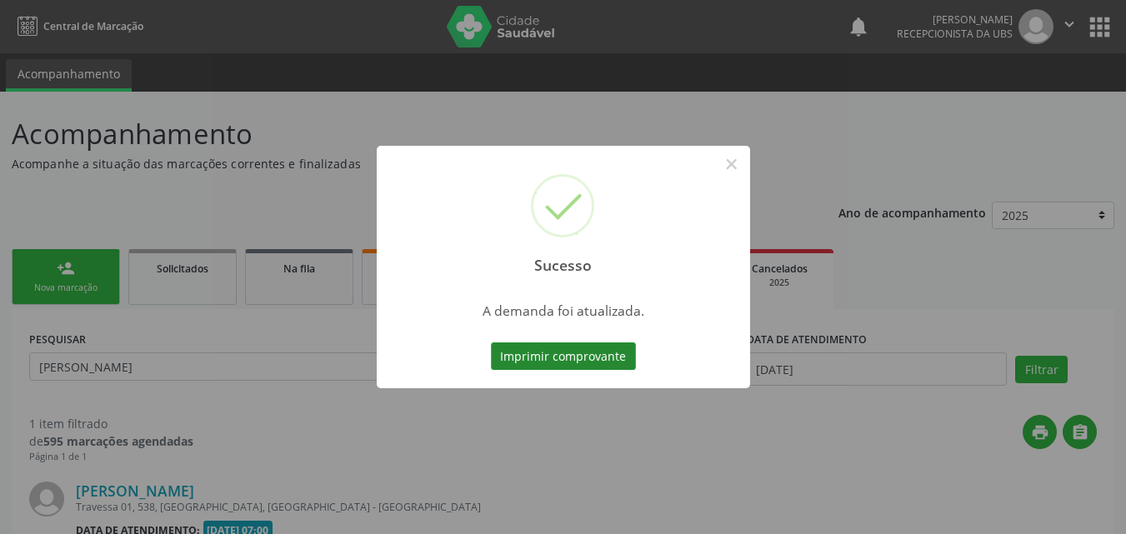
click at [541, 360] on button "Imprimir comprovante" at bounding box center [563, 356] width 145 height 28
